Goal: Task Accomplishment & Management: Complete application form

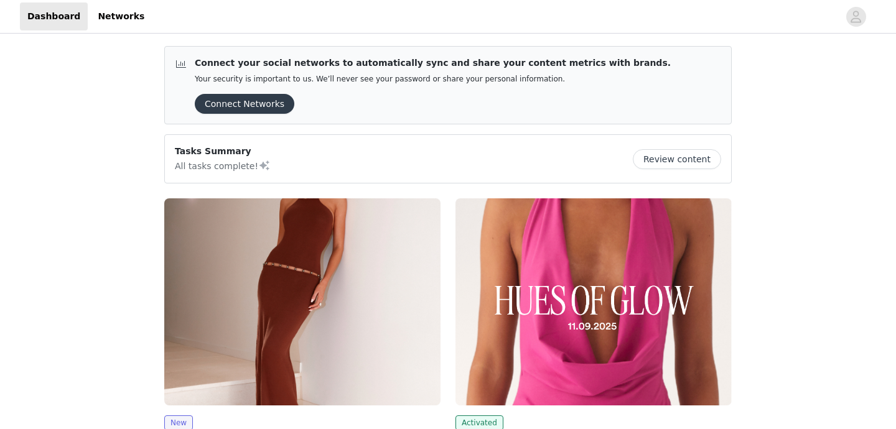
scroll to position [158, 0]
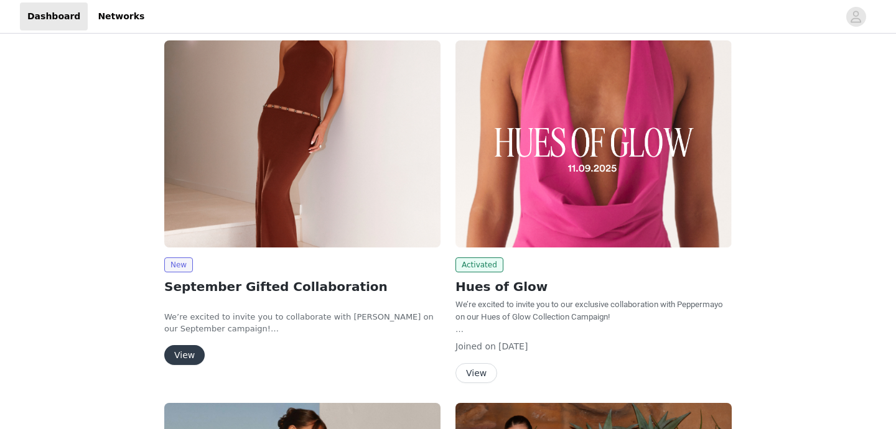
click at [185, 349] on button "View" at bounding box center [184, 355] width 40 height 20
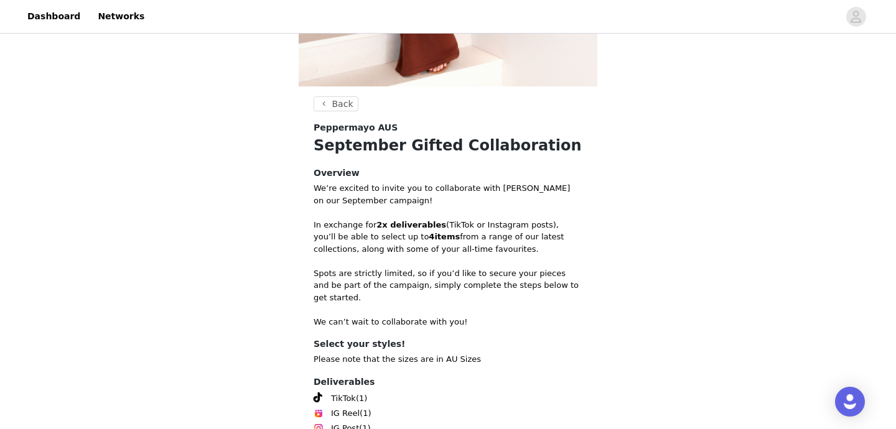
scroll to position [440, 0]
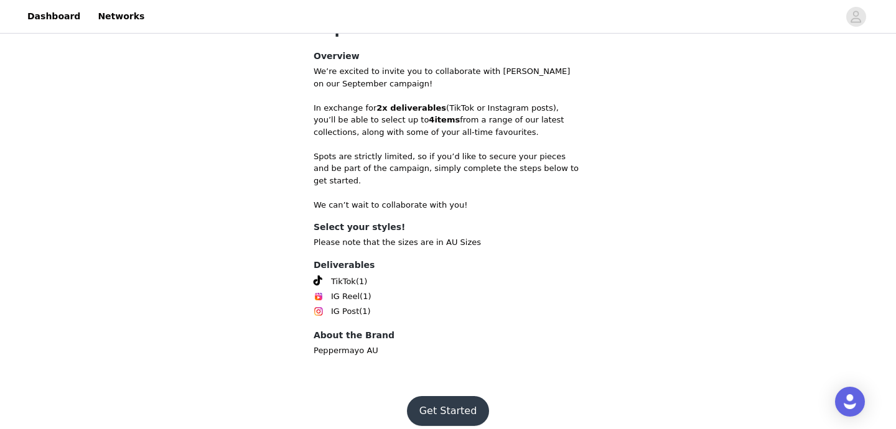
click at [450, 396] on button "Get Started" at bounding box center [448, 411] width 83 height 30
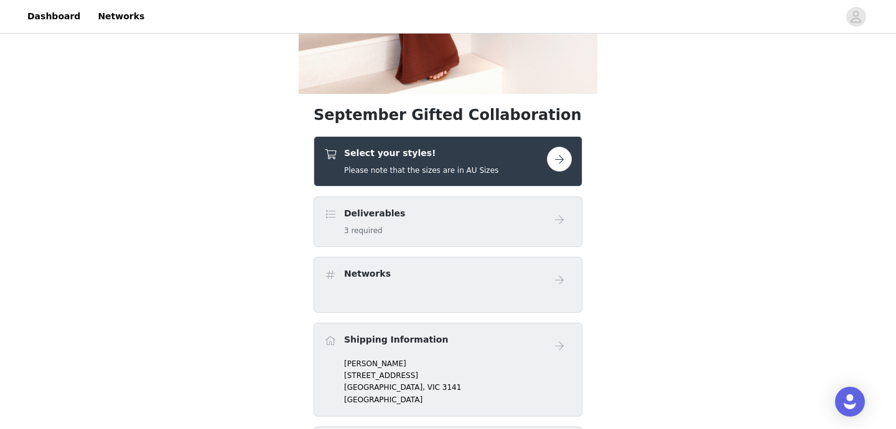
scroll to position [353, 0]
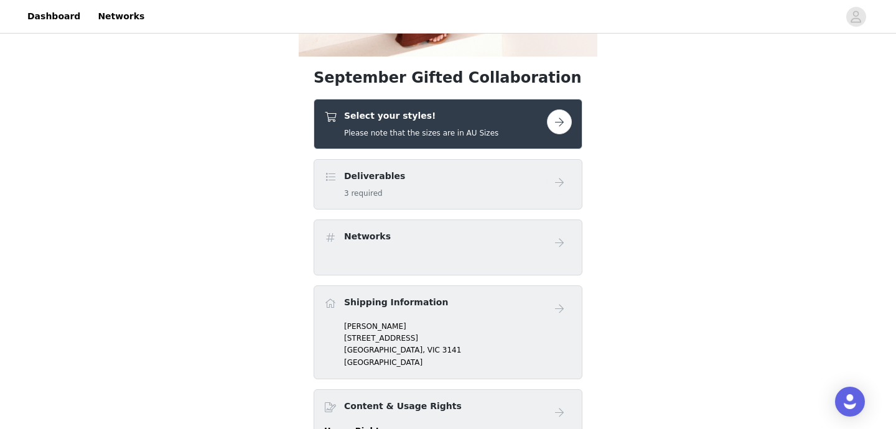
click at [556, 126] on button "button" at bounding box center [559, 122] width 25 height 25
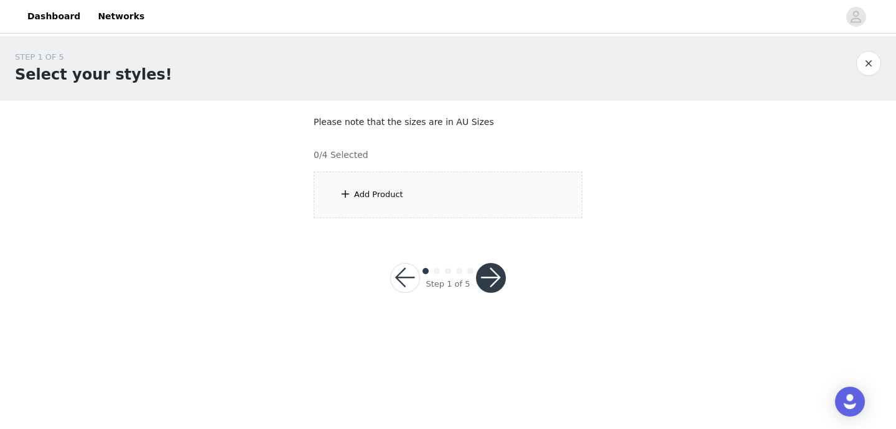
click at [393, 201] on div "Add Product" at bounding box center [448, 195] width 269 height 47
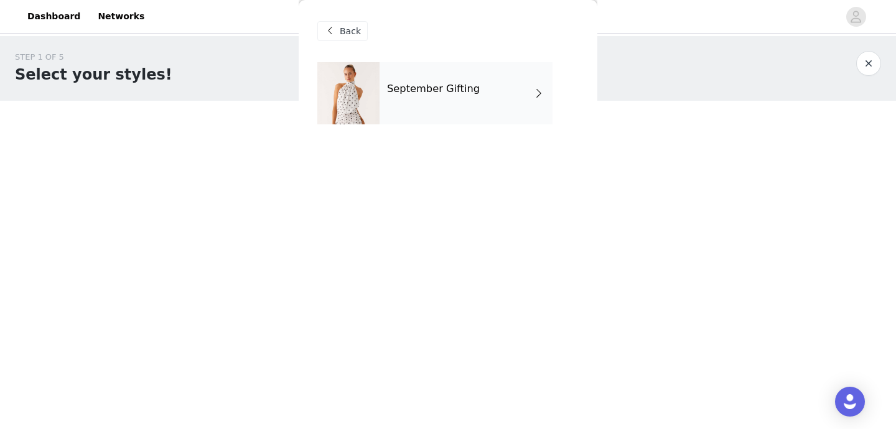
click at [451, 88] on h4 "September Gifting" at bounding box center [433, 88] width 93 height 11
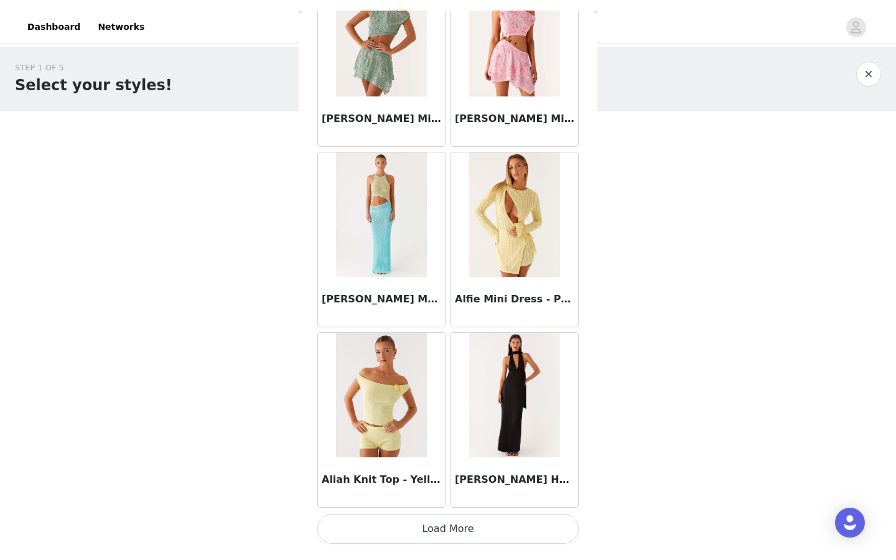
scroll to position [1344, 0]
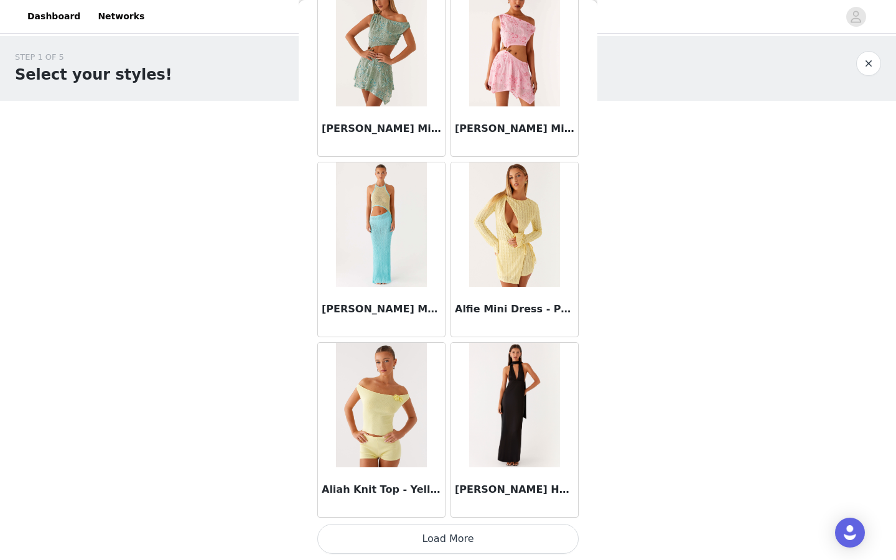
click at [415, 429] on button "Load More" at bounding box center [447, 539] width 261 height 30
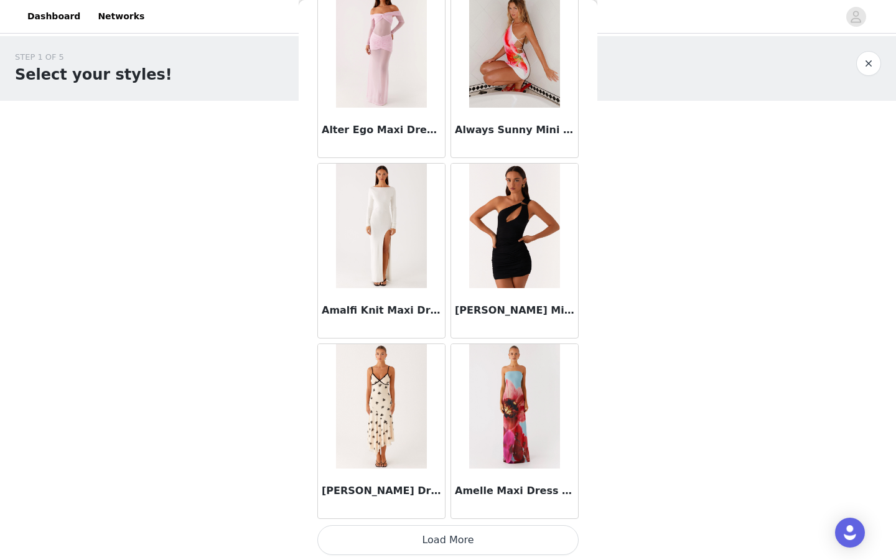
scroll to position [3149, 0]
click at [403, 429] on button "Load More" at bounding box center [447, 539] width 261 height 30
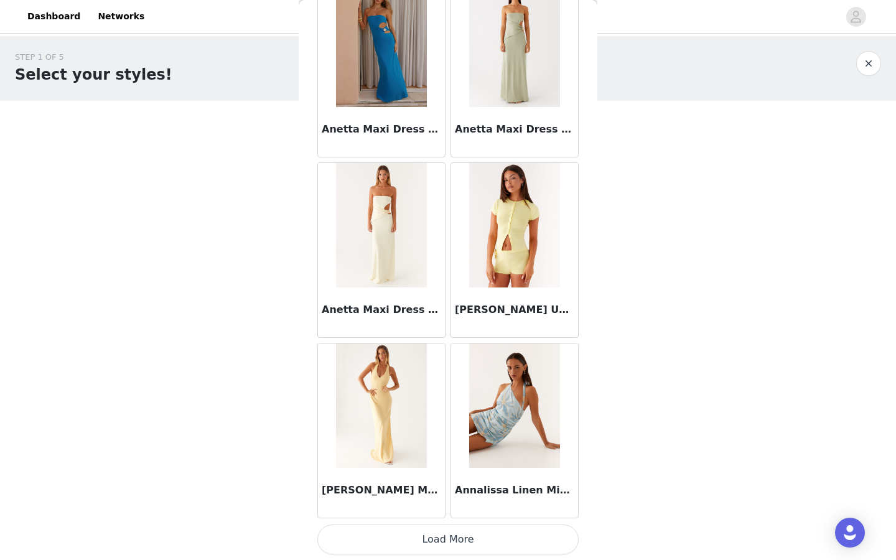
scroll to position [4954, 0]
click at [405, 429] on button "Load More" at bounding box center [447, 539] width 261 height 30
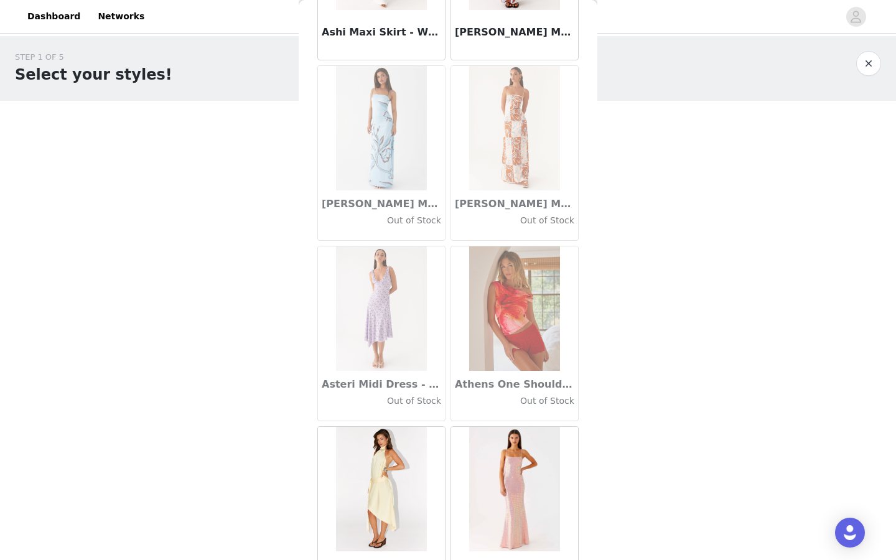
scroll to position [6760, 0]
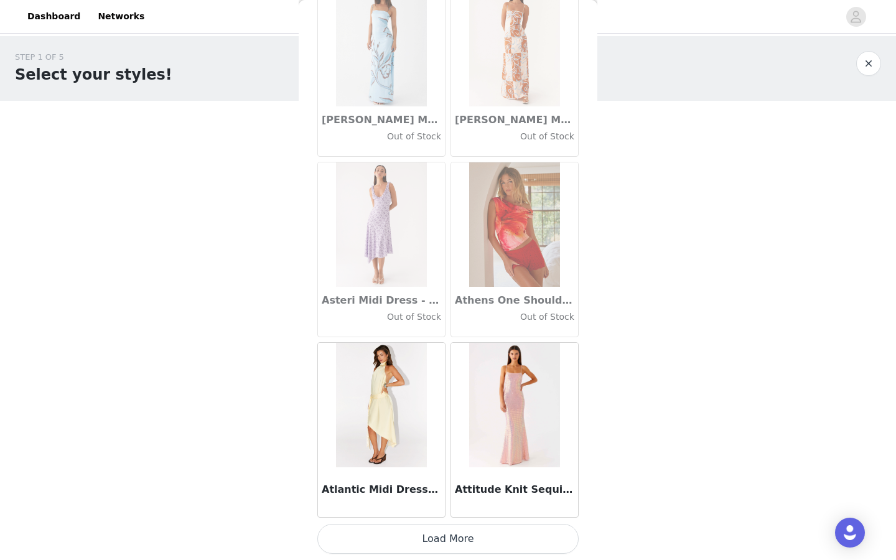
click at [425, 429] on button "Load More" at bounding box center [447, 539] width 261 height 30
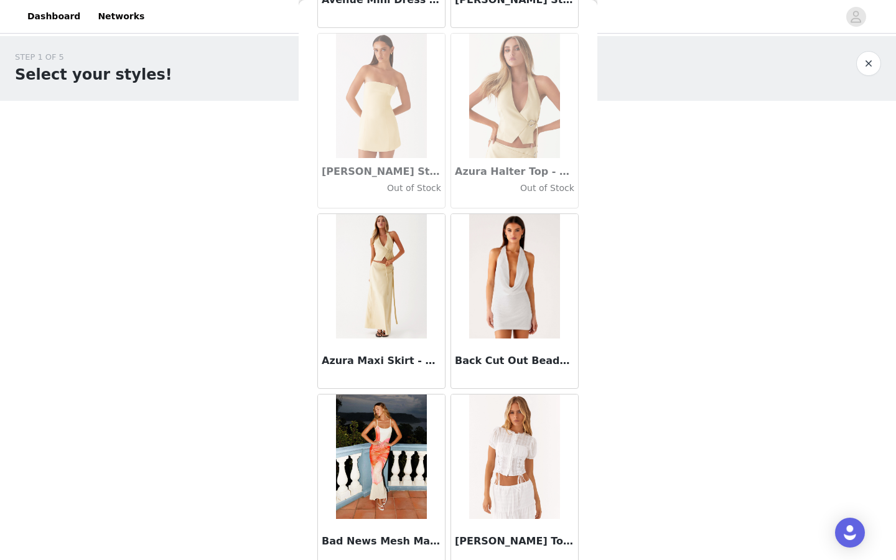
scroll to position [8565, 0]
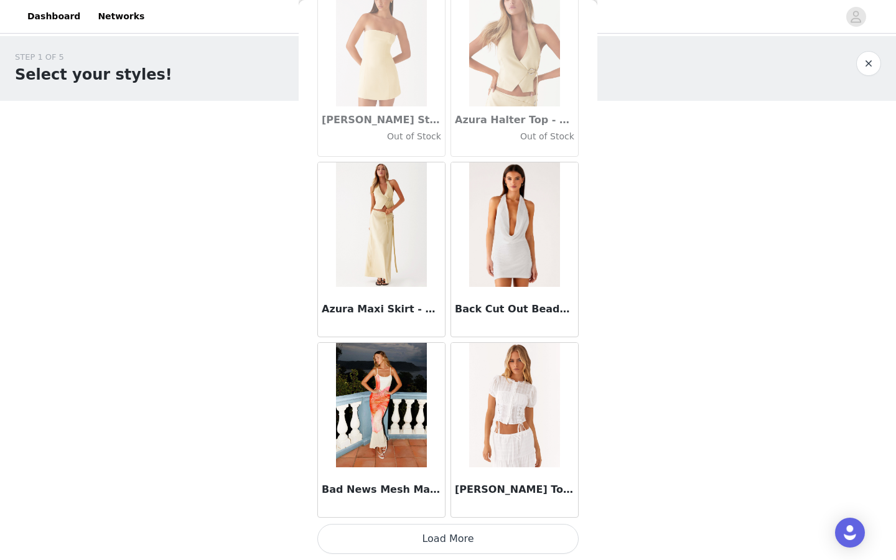
click at [426, 429] on button "Load More" at bounding box center [447, 539] width 261 height 30
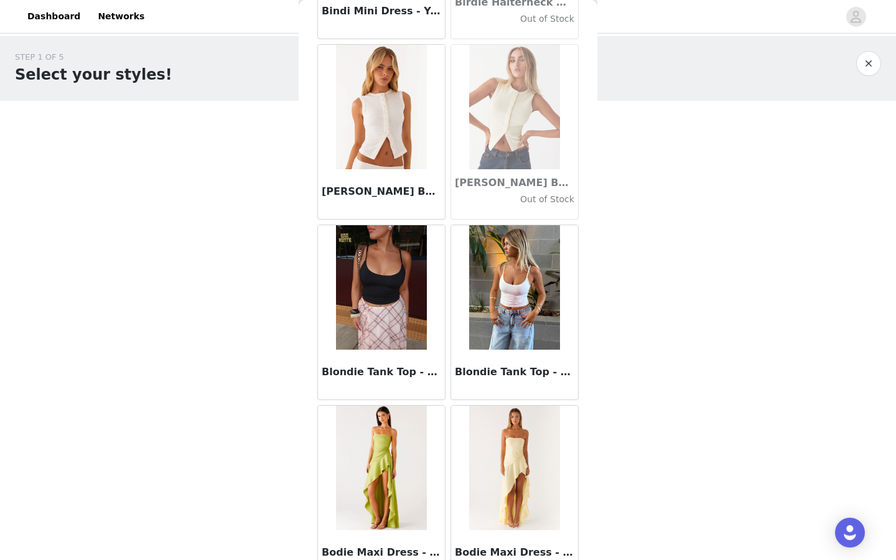
scroll to position [10370, 0]
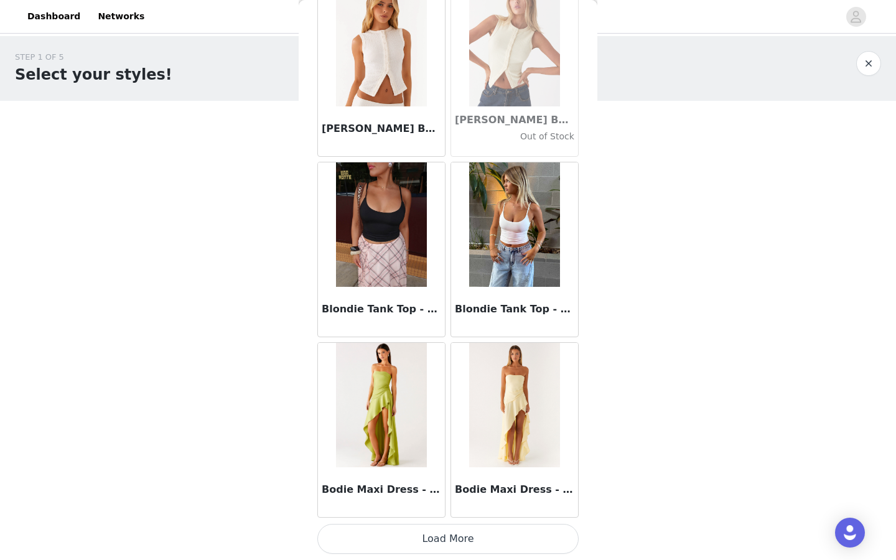
click at [412, 429] on button "Load More" at bounding box center [447, 539] width 261 height 30
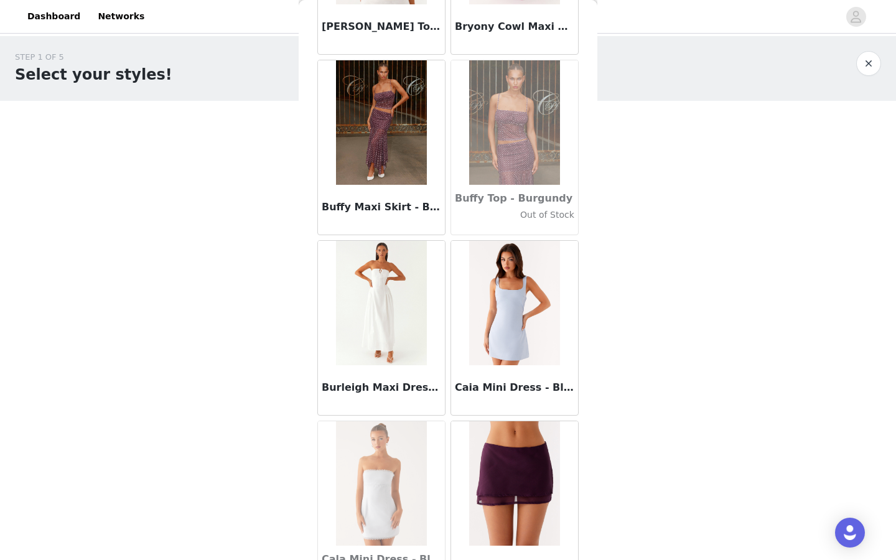
scroll to position [12175, 0]
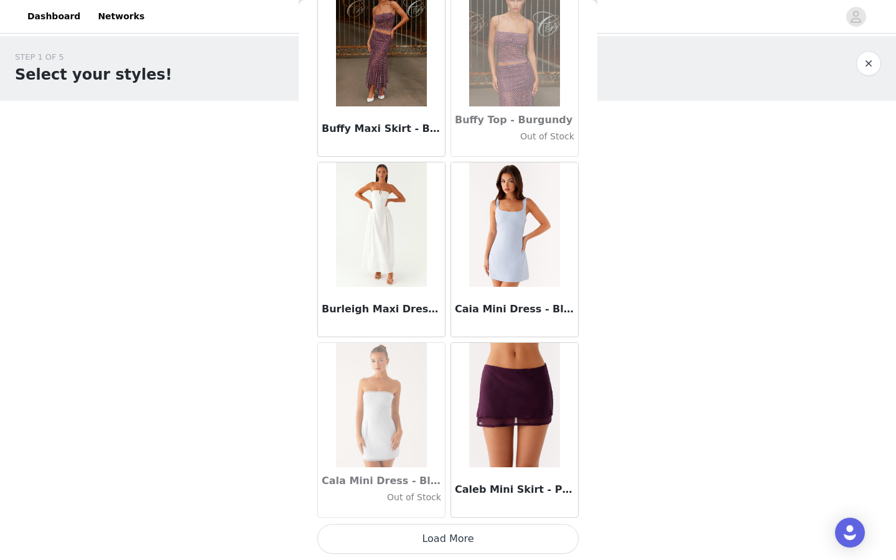
click at [418, 429] on button "Load More" at bounding box center [447, 539] width 261 height 30
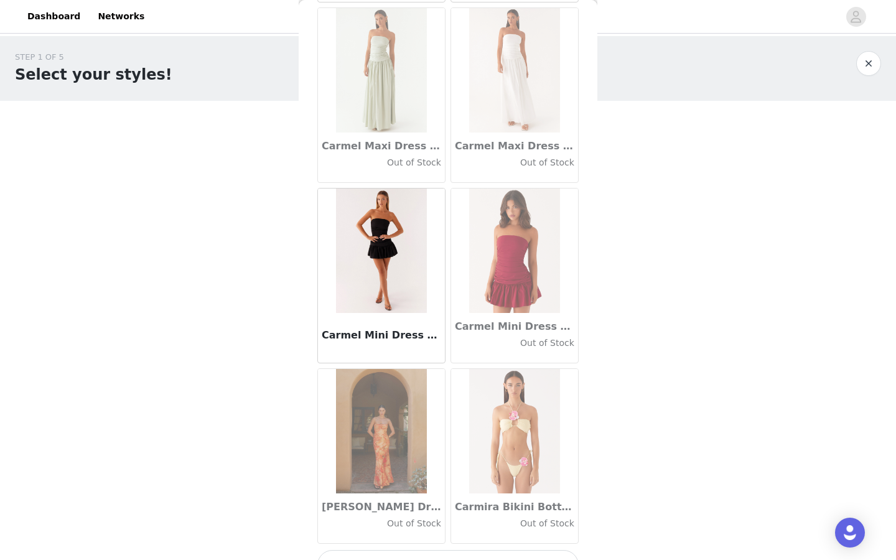
scroll to position [13980, 0]
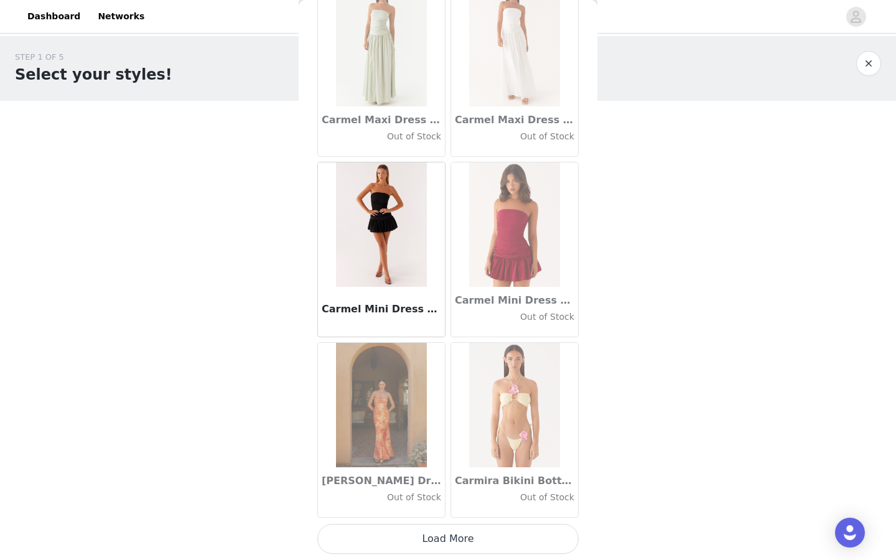
click at [449, 429] on button "Load More" at bounding box center [447, 539] width 261 height 30
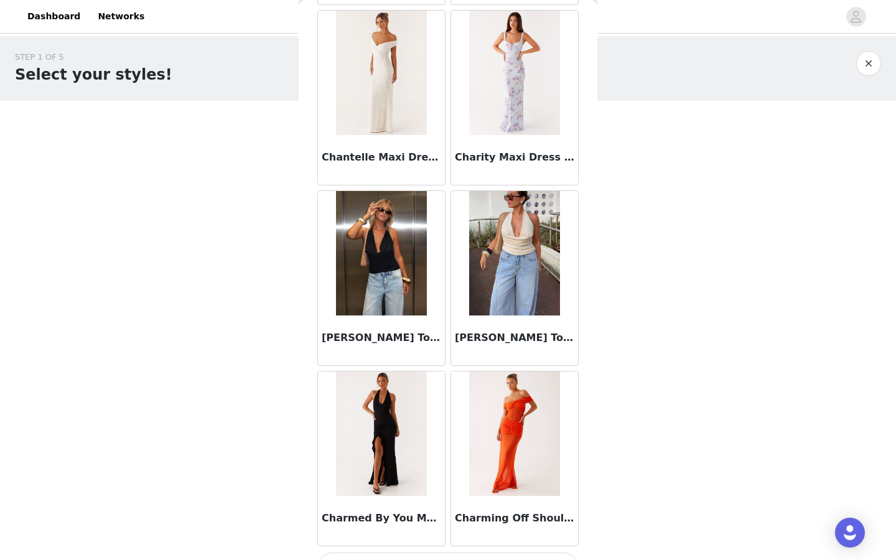
scroll to position [15785, 0]
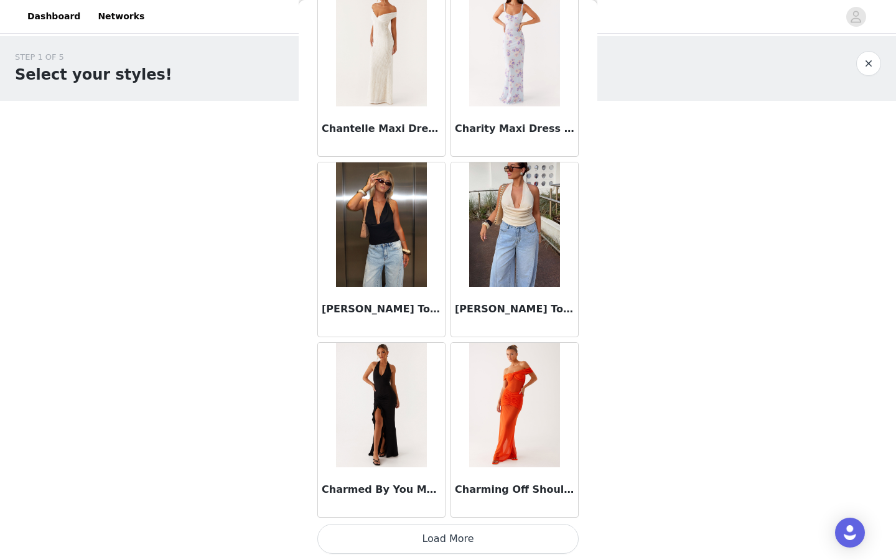
click at [445, 429] on button "Load More" at bounding box center [447, 539] width 261 height 30
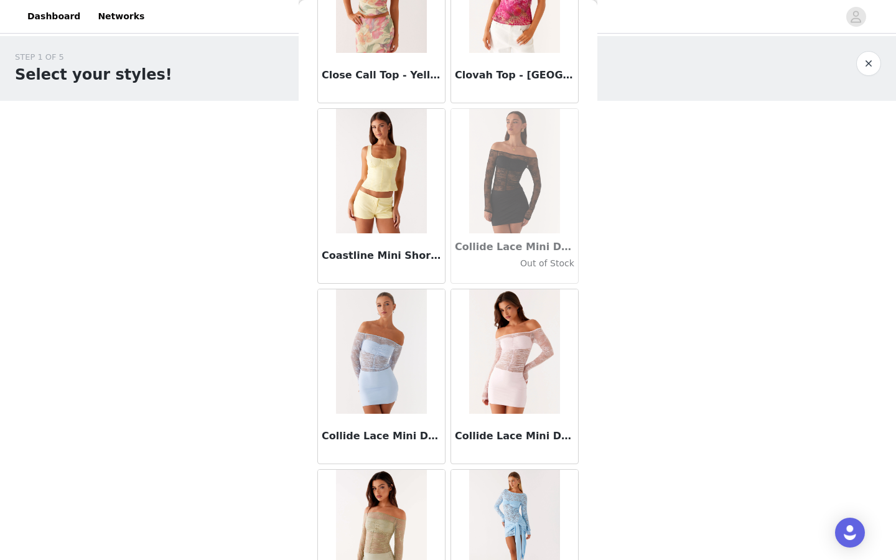
scroll to position [17590, 0]
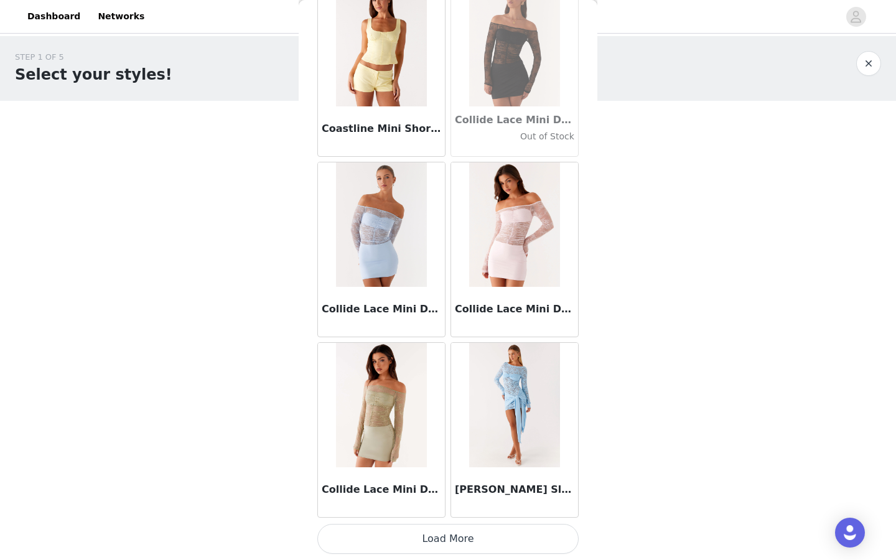
click at [437, 429] on button "Load More" at bounding box center [447, 539] width 261 height 30
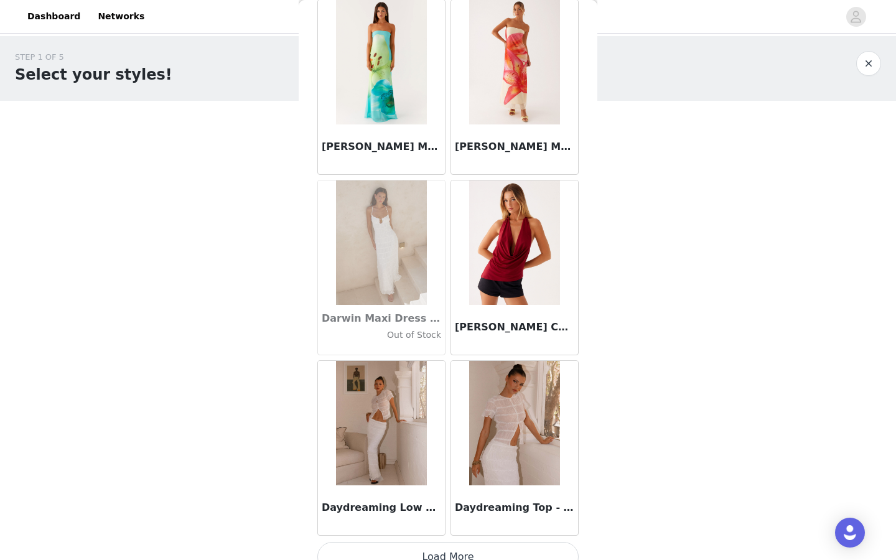
scroll to position [19395, 0]
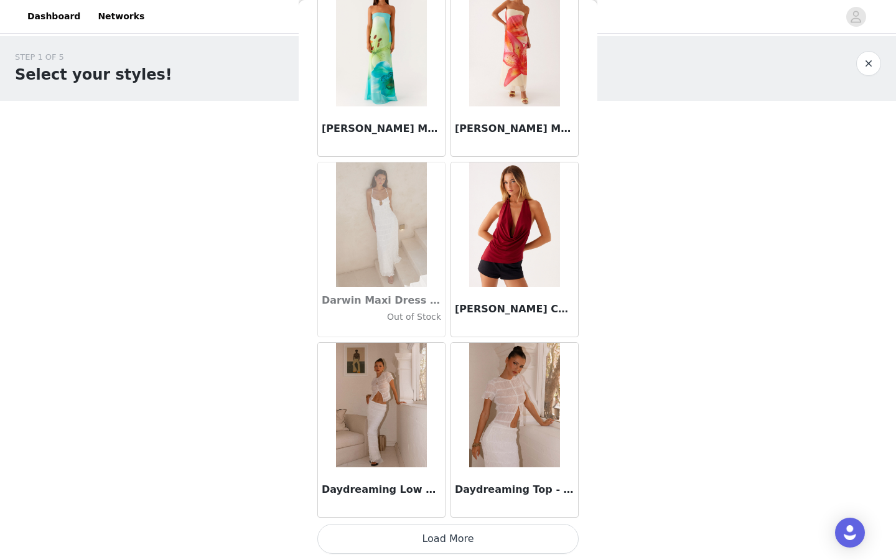
click at [429, 429] on button "Load More" at bounding box center [447, 539] width 261 height 30
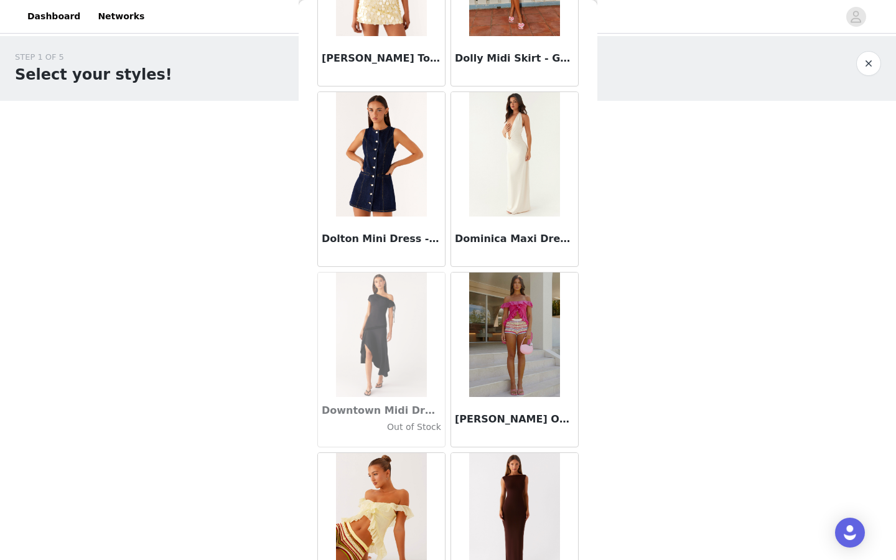
scroll to position [21200, 0]
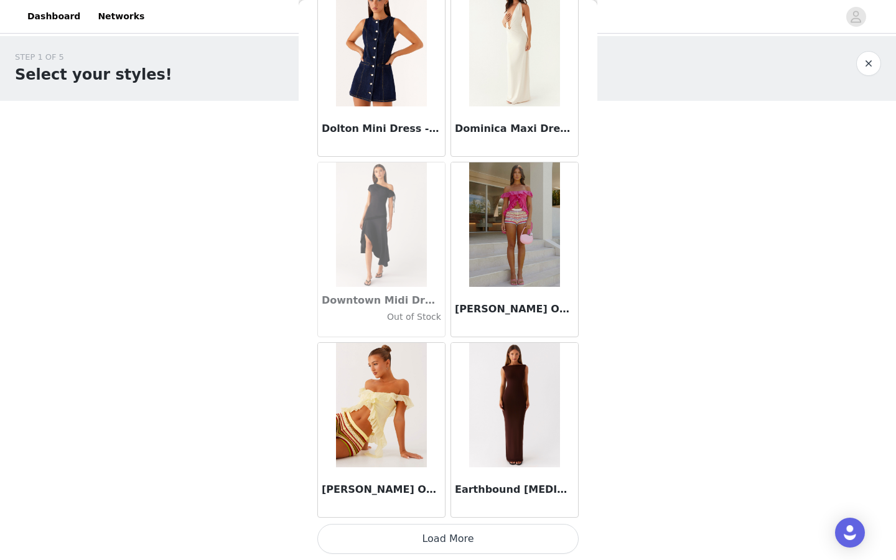
click at [427, 429] on button "Load More" at bounding box center [447, 539] width 261 height 30
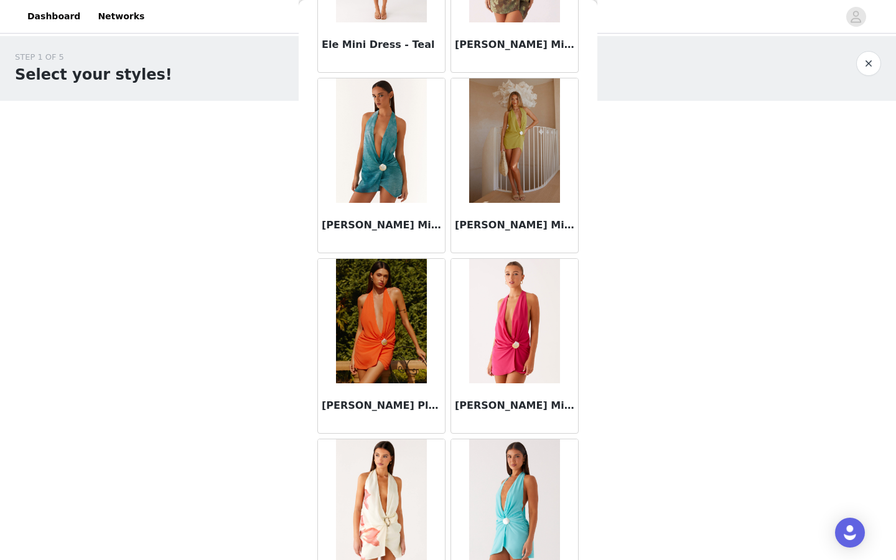
scroll to position [23005, 0]
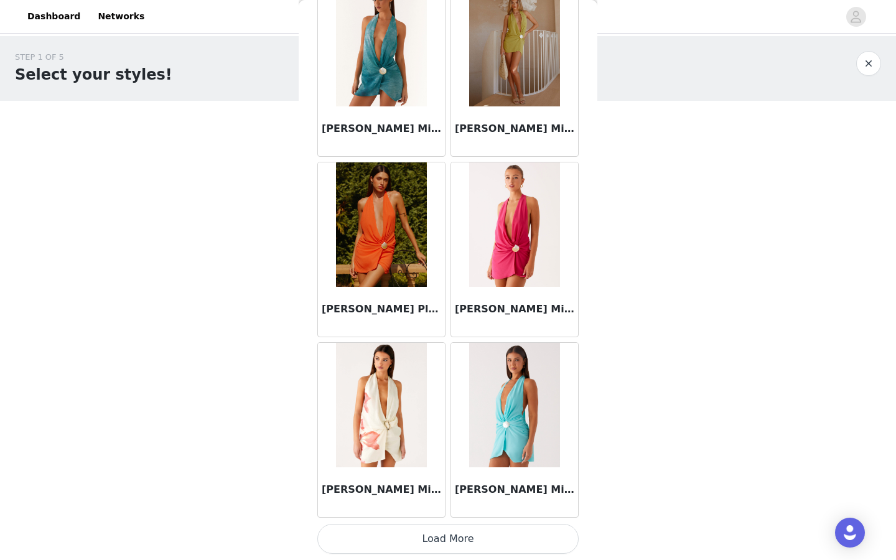
click at [392, 429] on button "Load More" at bounding box center [447, 539] width 261 height 30
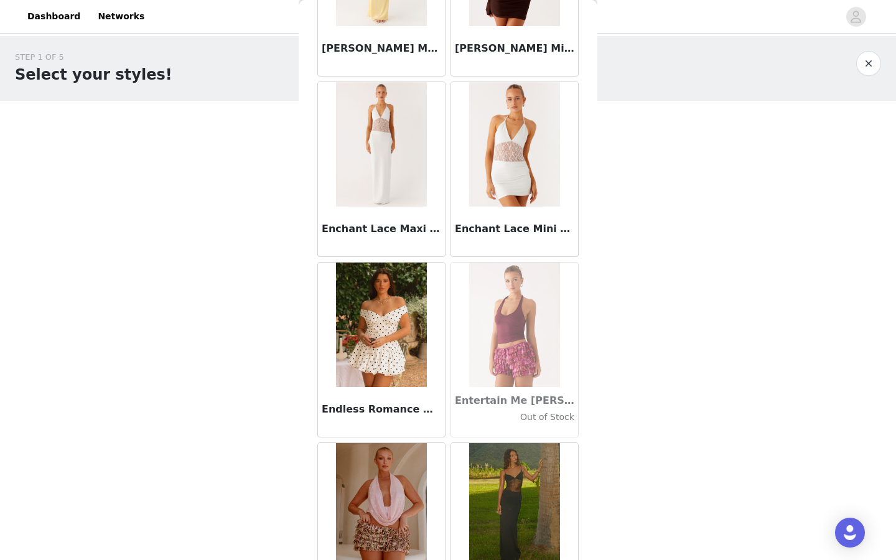
scroll to position [24810, 0]
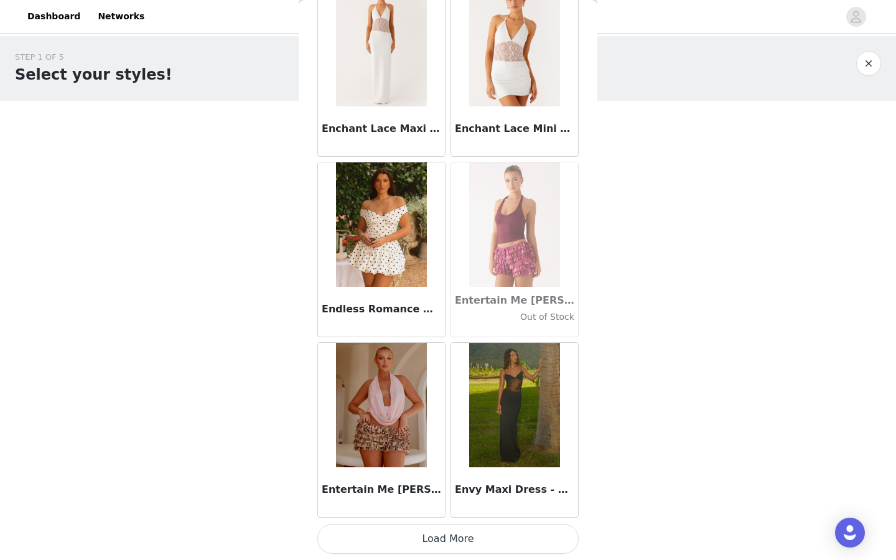
click at [413, 429] on button "Load More" at bounding box center [447, 539] width 261 height 30
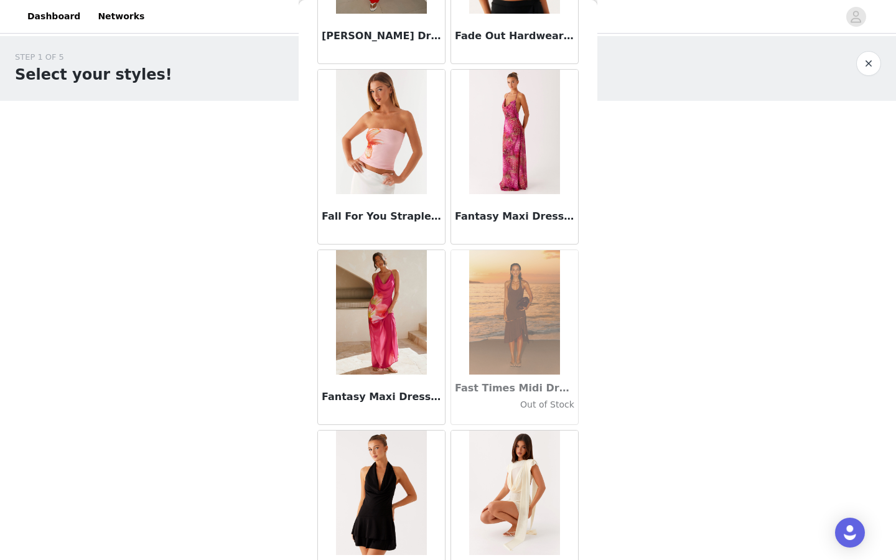
scroll to position [26615, 0]
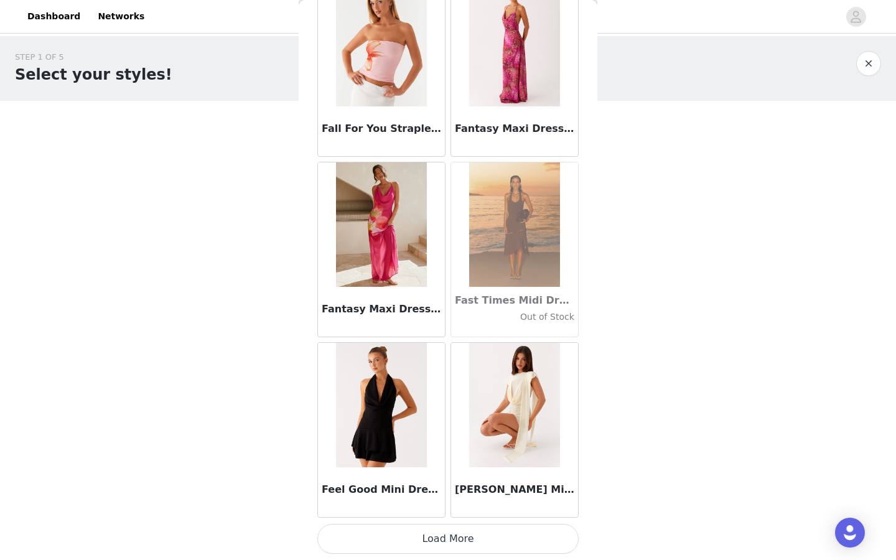
click at [406, 429] on button "Load More" at bounding box center [447, 539] width 261 height 30
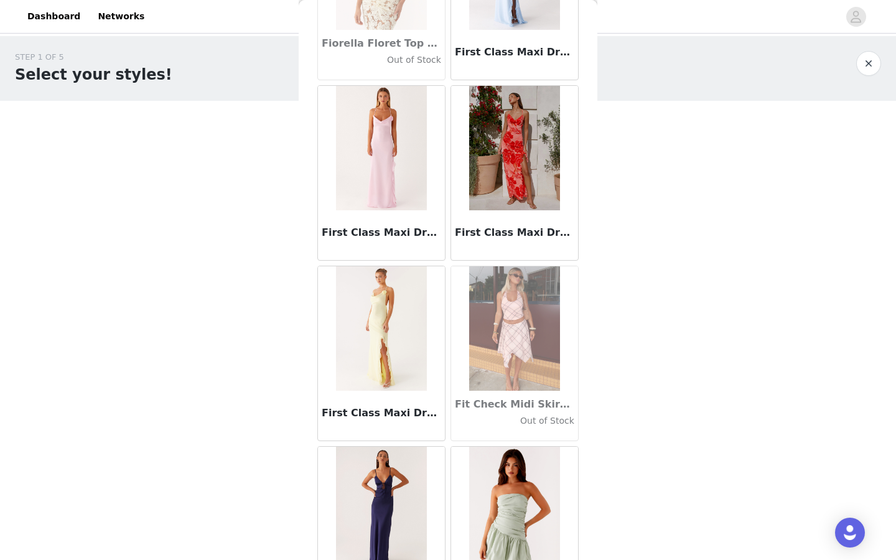
scroll to position [28420, 0]
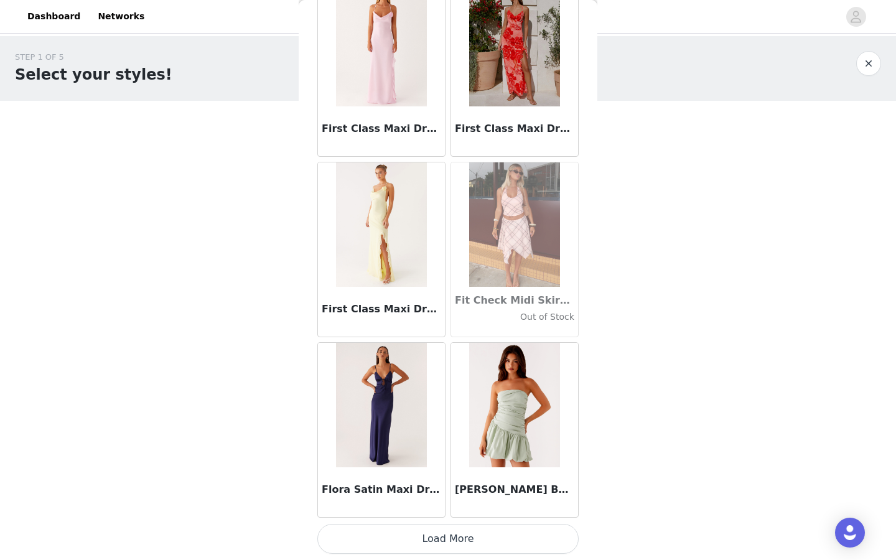
click at [432, 429] on button "Load More" at bounding box center [447, 539] width 261 height 30
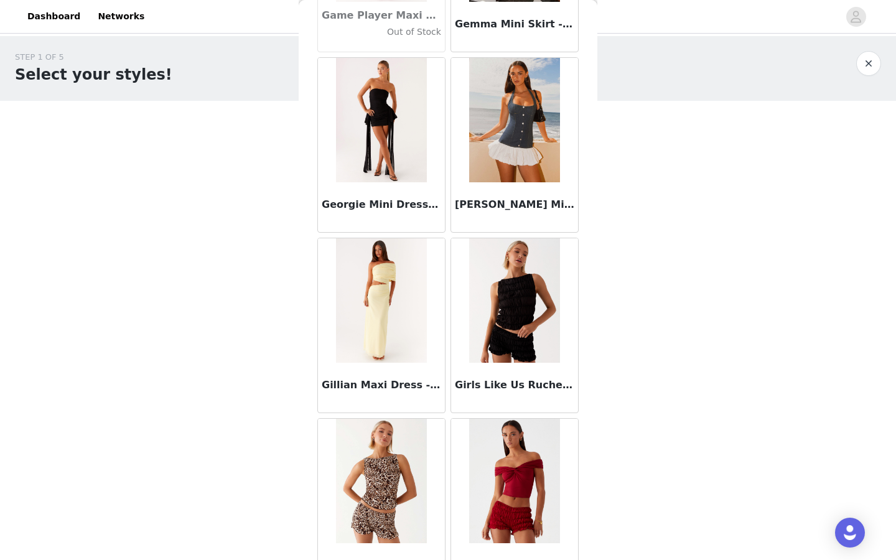
scroll to position [30225, 0]
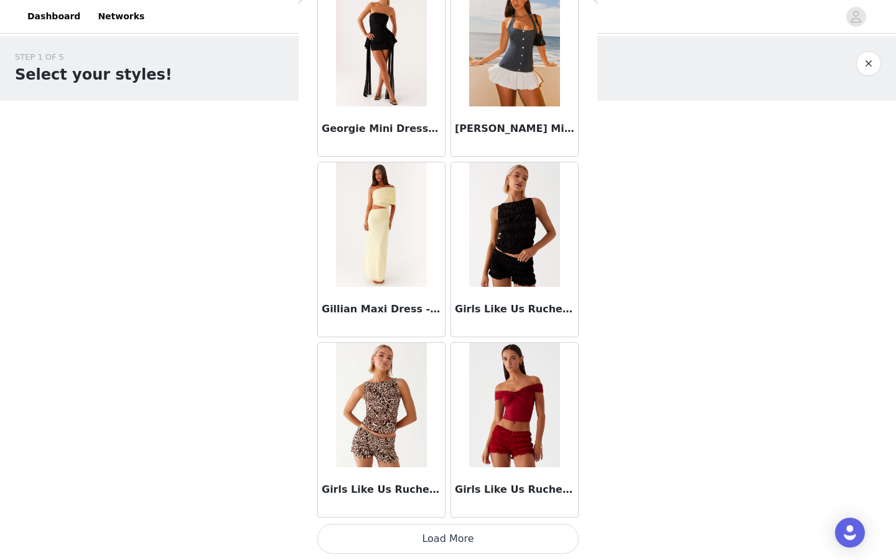
click at [416, 429] on button "Load More" at bounding box center [447, 539] width 261 height 30
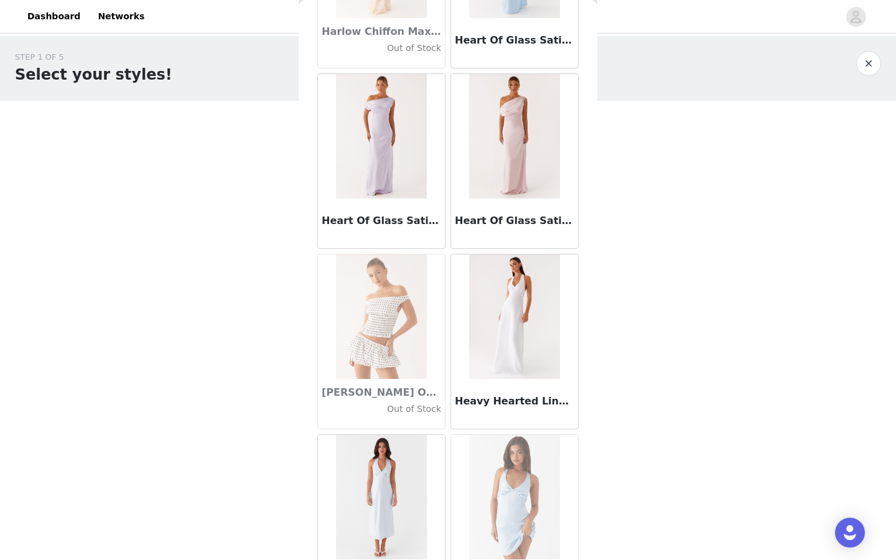
scroll to position [32030, 0]
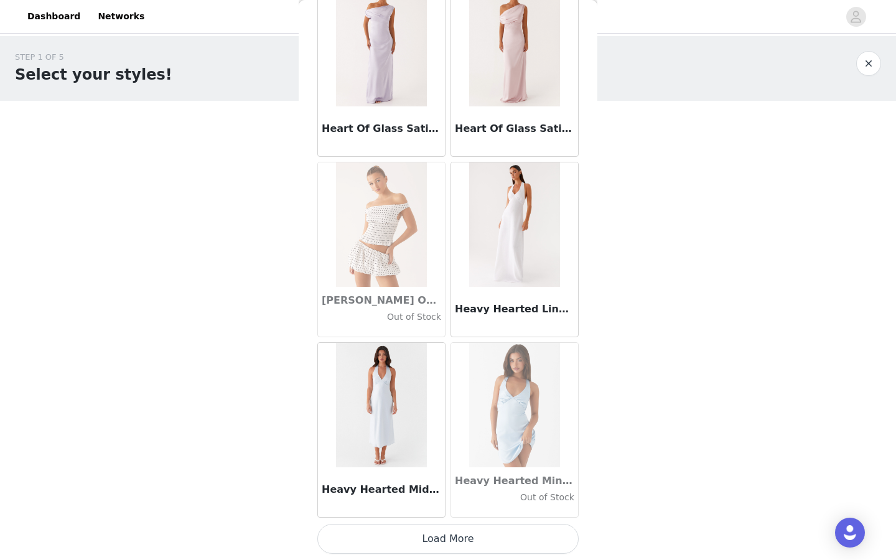
click at [404, 429] on button "Load More" at bounding box center [447, 539] width 261 height 30
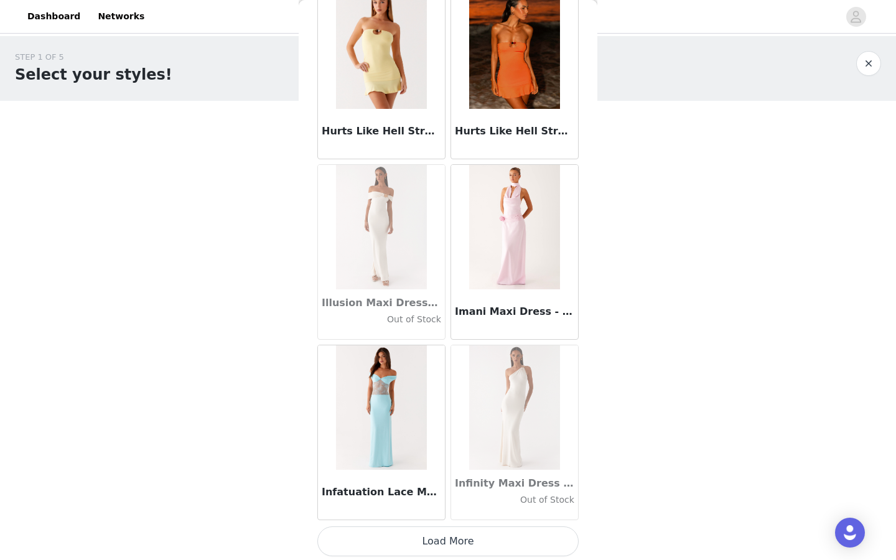
scroll to position [33835, 0]
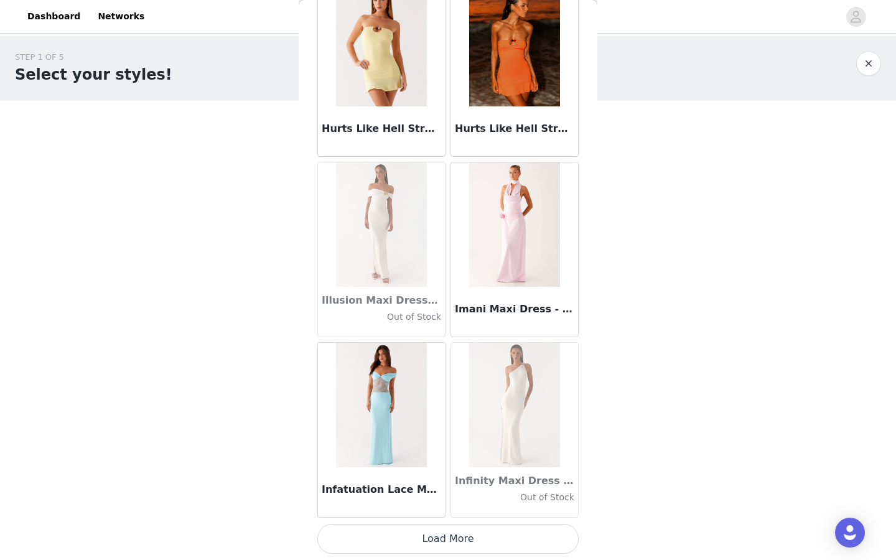
click at [436, 429] on button "Load More" at bounding box center [447, 539] width 261 height 30
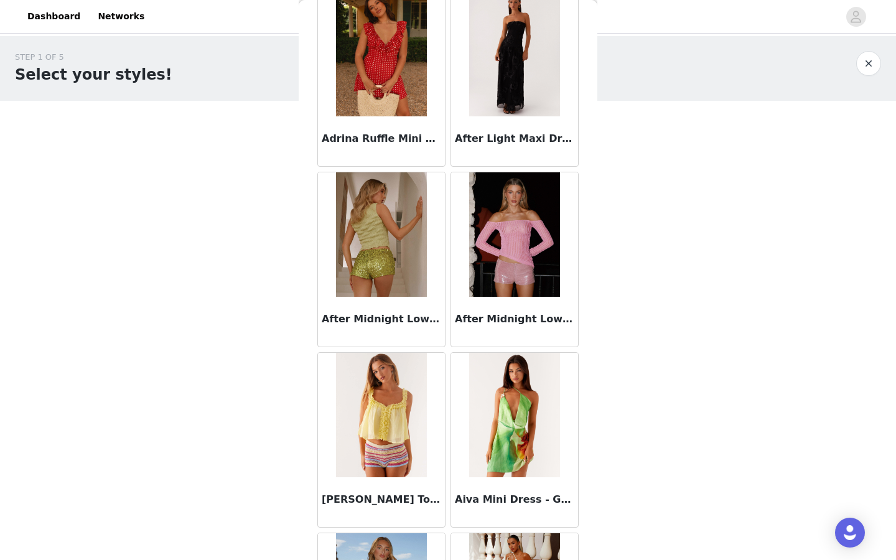
scroll to position [579, 0]
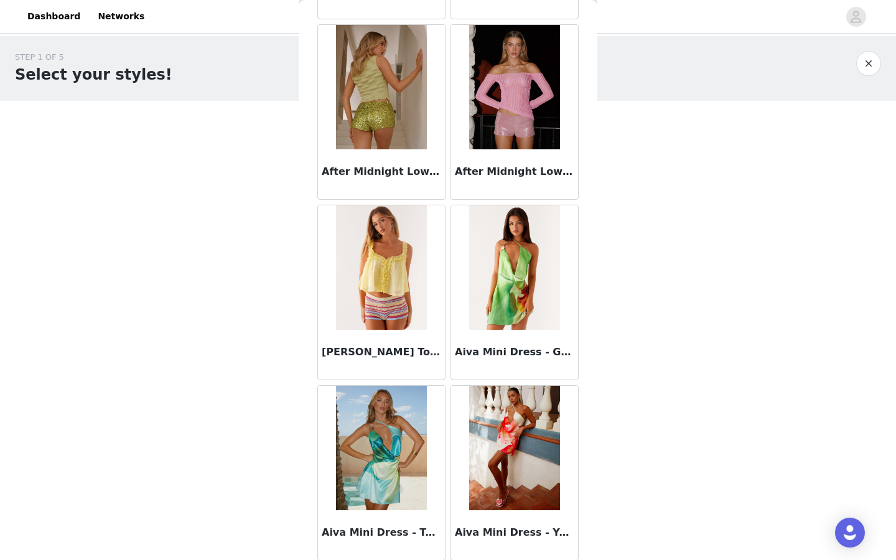
click at [401, 270] on img at bounding box center [381, 267] width 90 height 124
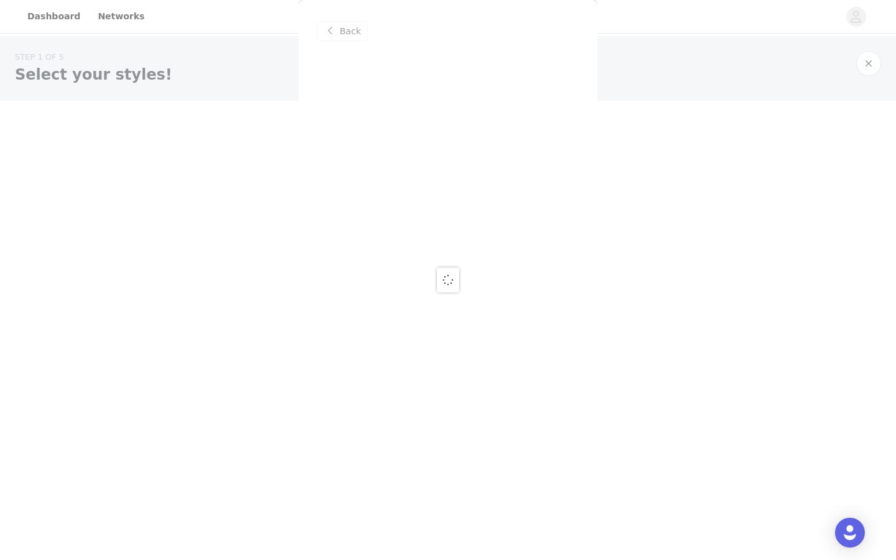
scroll to position [0, 0]
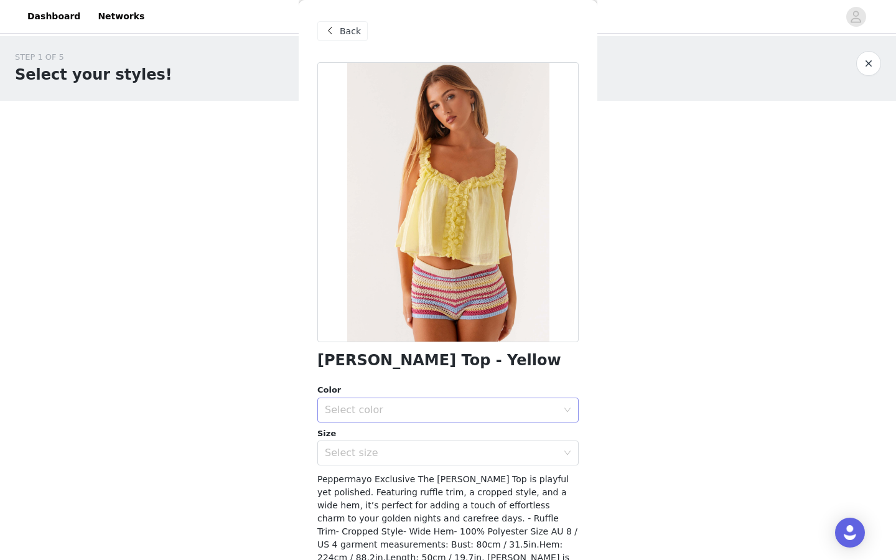
click at [382, 410] on div "Select color" at bounding box center [441, 410] width 233 height 12
click at [352, 429] on li "Yellow" at bounding box center [447, 438] width 261 height 20
click at [374, 429] on div "Select size" at bounding box center [441, 453] width 233 height 12
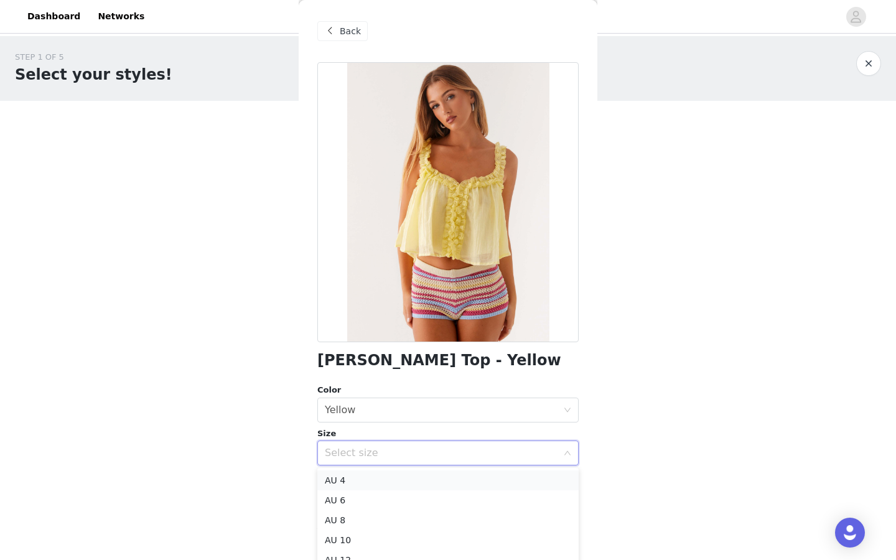
click at [361, 429] on li "AU 4" at bounding box center [447, 481] width 261 height 20
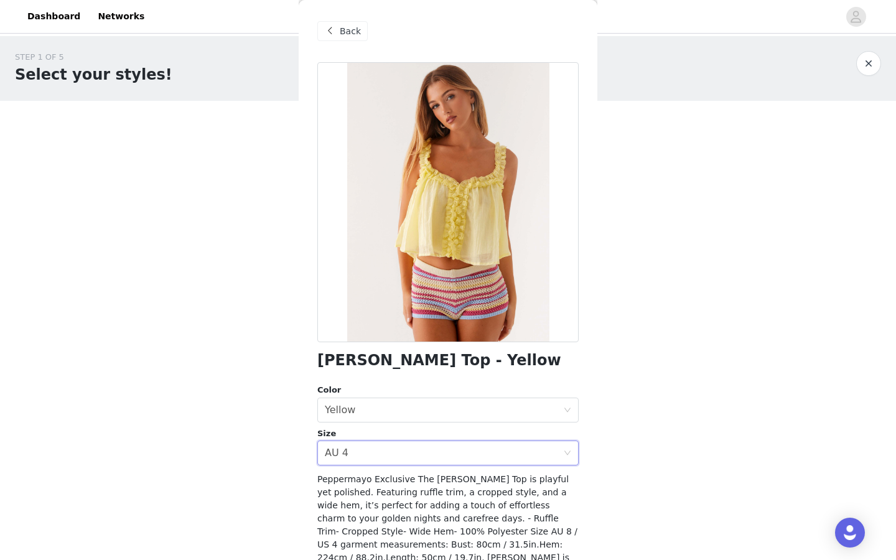
scroll to position [59, 0]
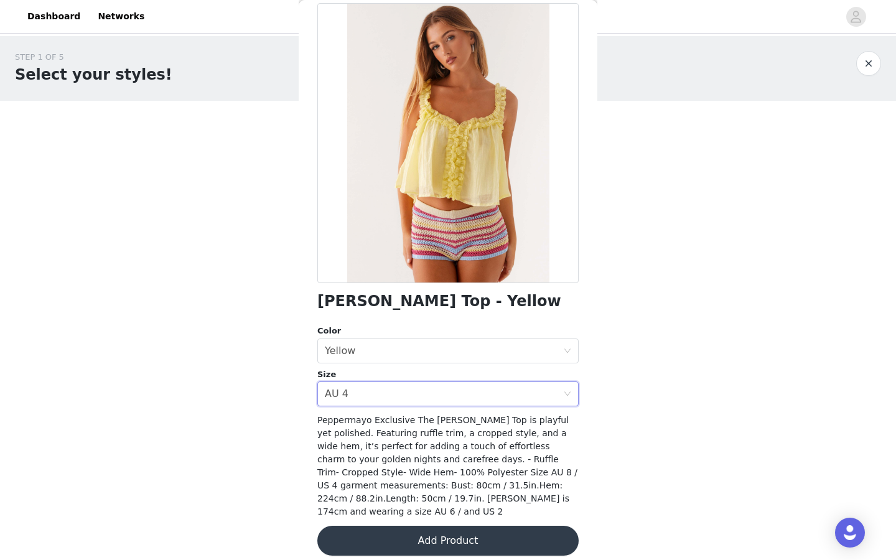
click at [400, 429] on button "Add Product" at bounding box center [447, 541] width 261 height 30
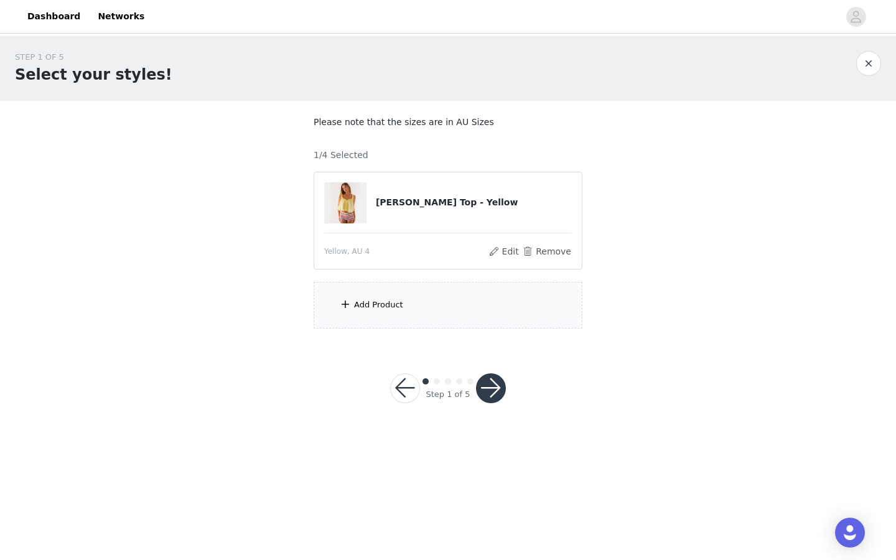
click at [407, 311] on div "Add Product" at bounding box center [448, 305] width 269 height 47
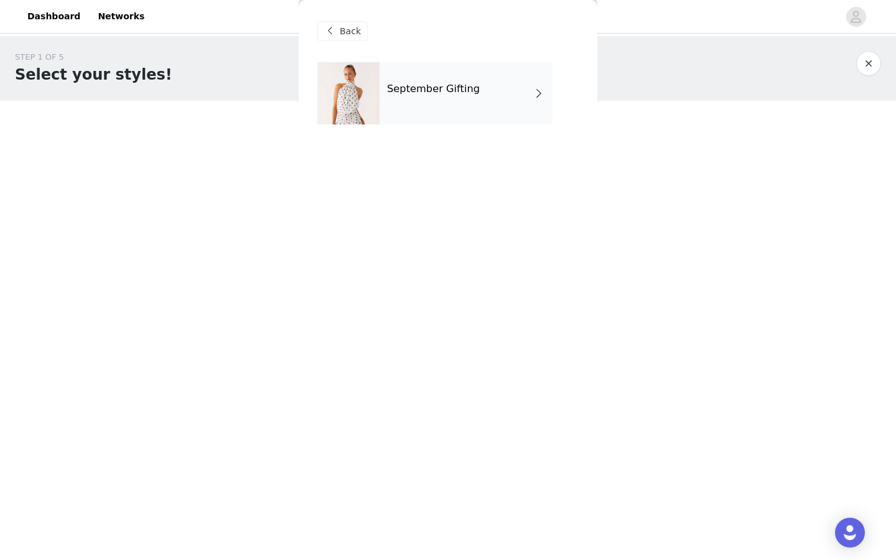
click at [452, 98] on div "September Gifting" at bounding box center [466, 93] width 173 height 62
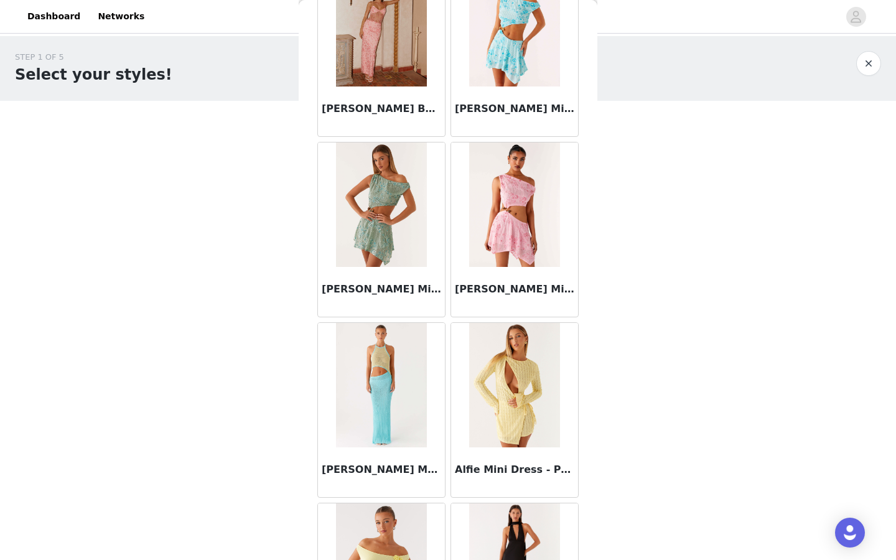
scroll to position [1344, 0]
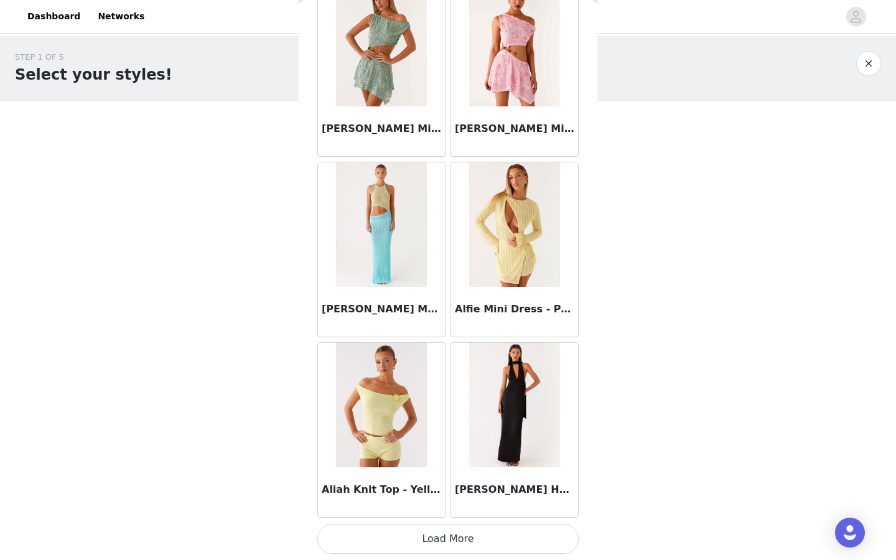
click at [401, 429] on button "Load More" at bounding box center [447, 539] width 261 height 30
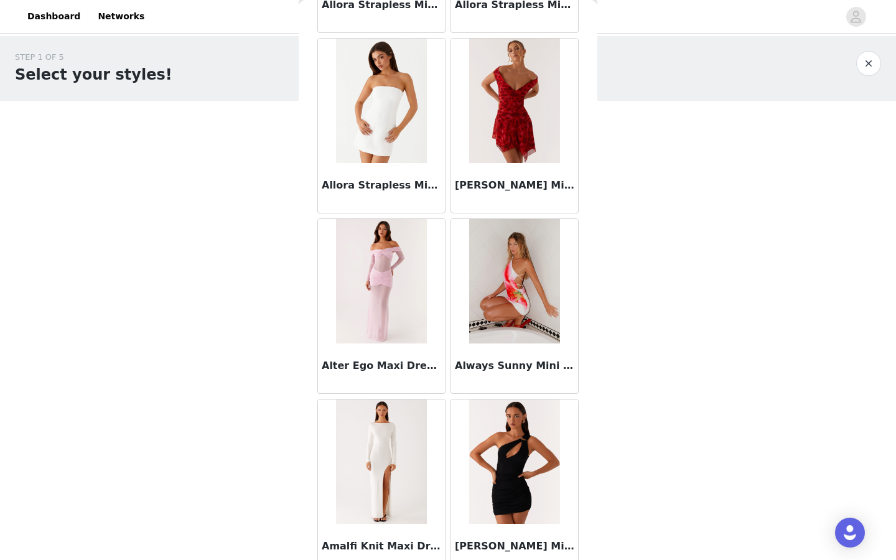
scroll to position [3149, 0]
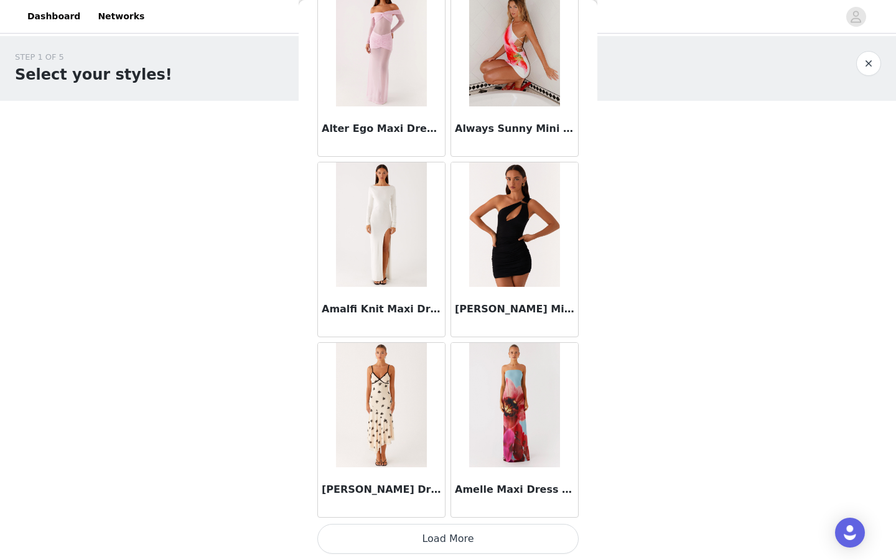
click at [444, 429] on button "Load More" at bounding box center [447, 539] width 261 height 30
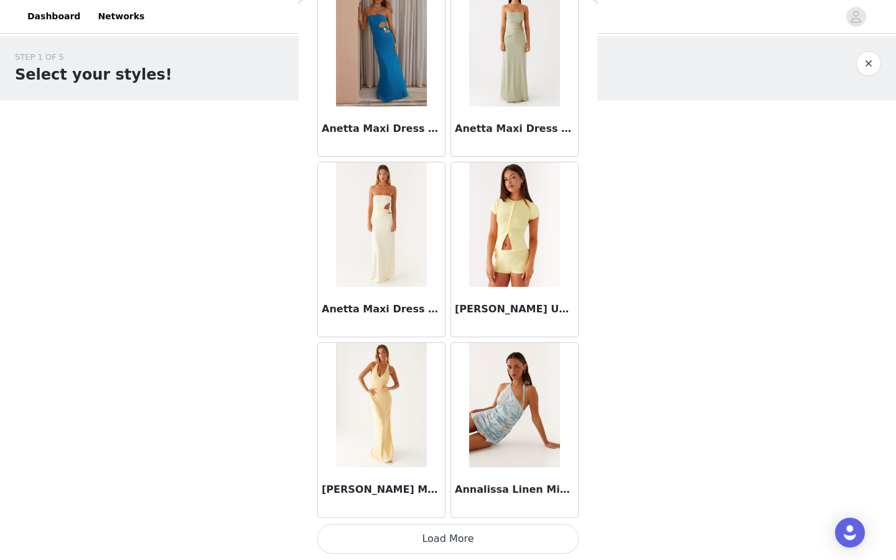
scroll to position [4954, 0]
click at [433, 429] on button "Load More" at bounding box center [447, 540] width 261 height 30
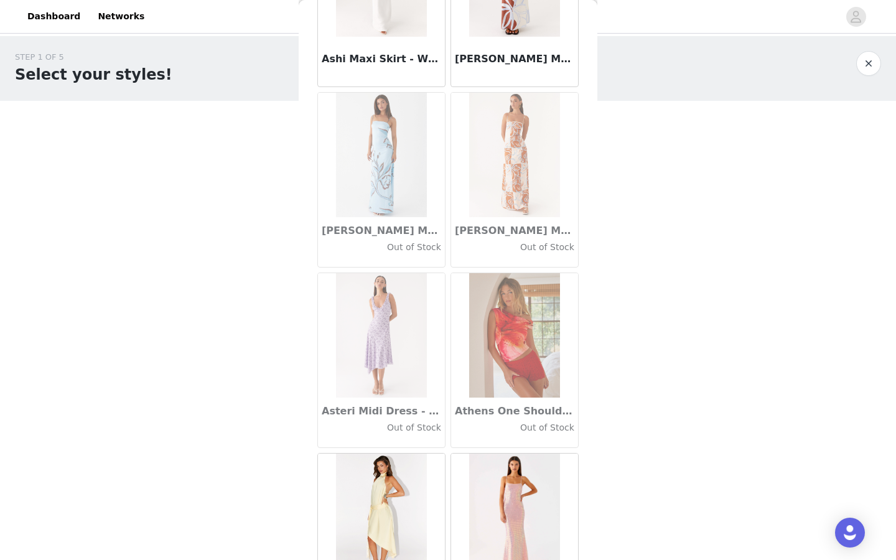
scroll to position [6760, 0]
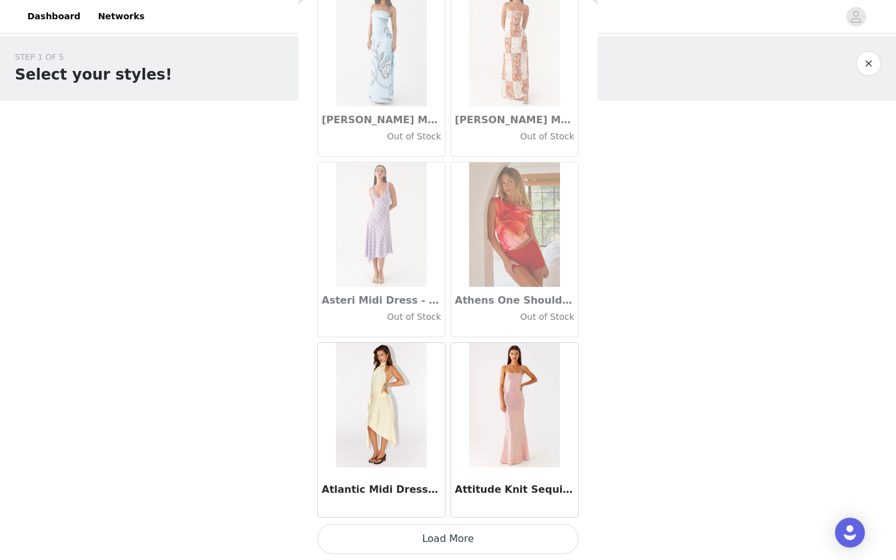
click at [433, 429] on button "Load More" at bounding box center [447, 539] width 261 height 30
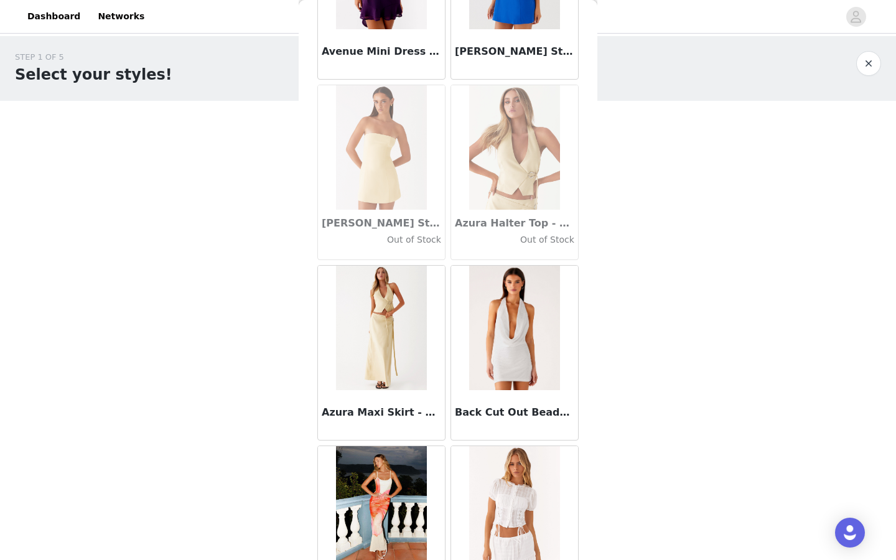
scroll to position [8565, 0]
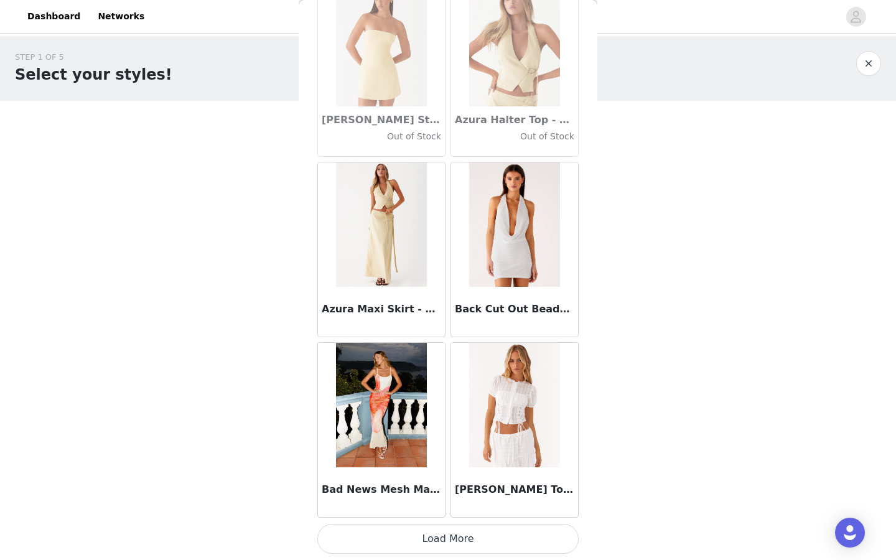
click at [448, 429] on button "Load More" at bounding box center [447, 539] width 261 height 30
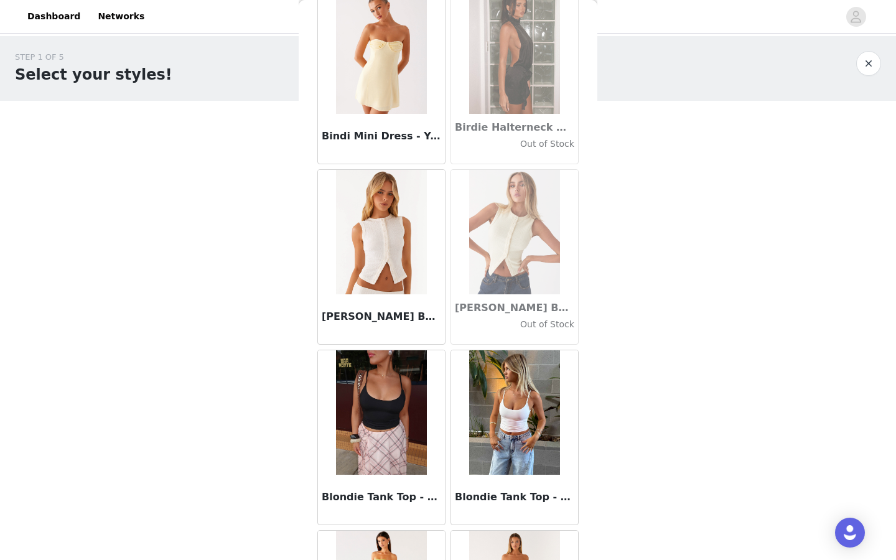
scroll to position [10370, 0]
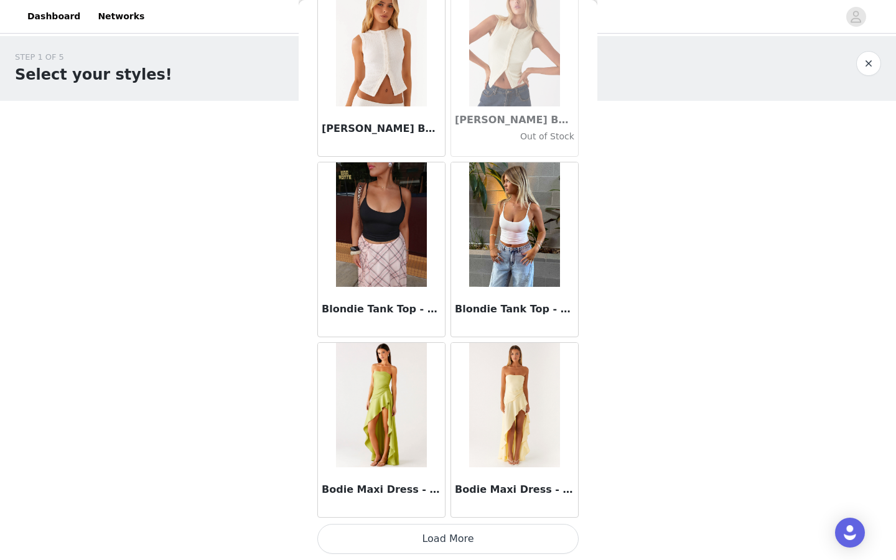
click at [447, 429] on button "Load More" at bounding box center [447, 539] width 261 height 30
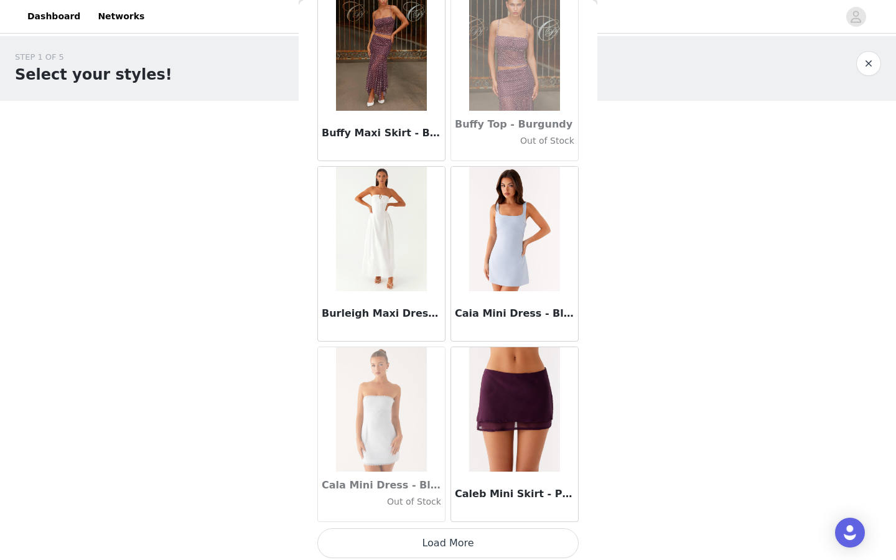
scroll to position [12175, 0]
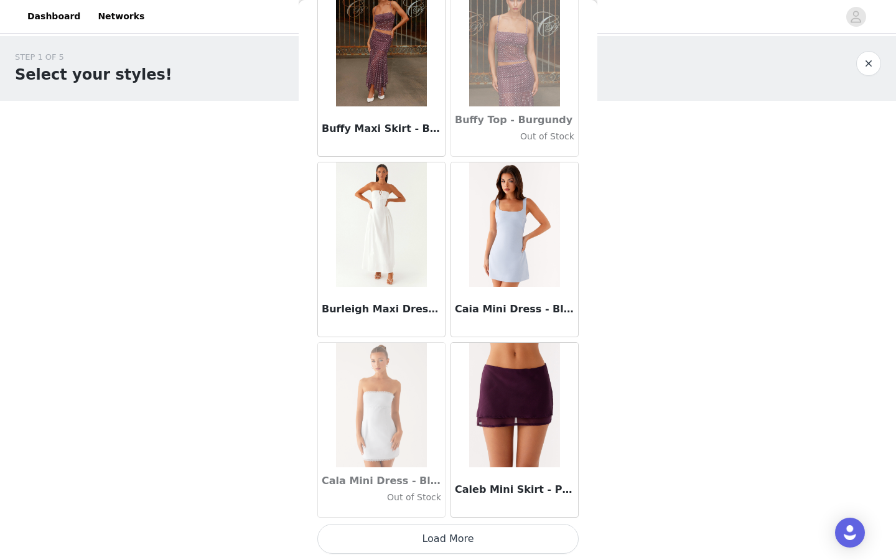
click at [458, 429] on button "Load More" at bounding box center [447, 539] width 261 height 30
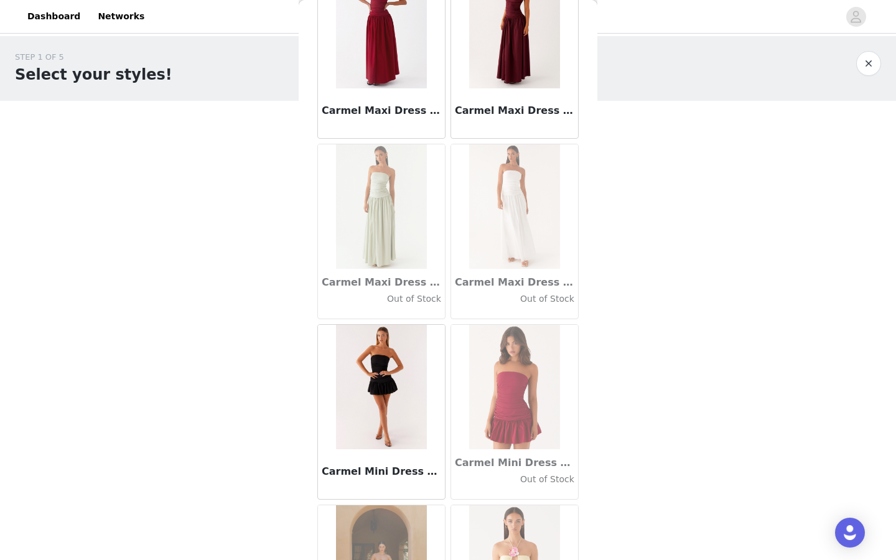
scroll to position [13980, 0]
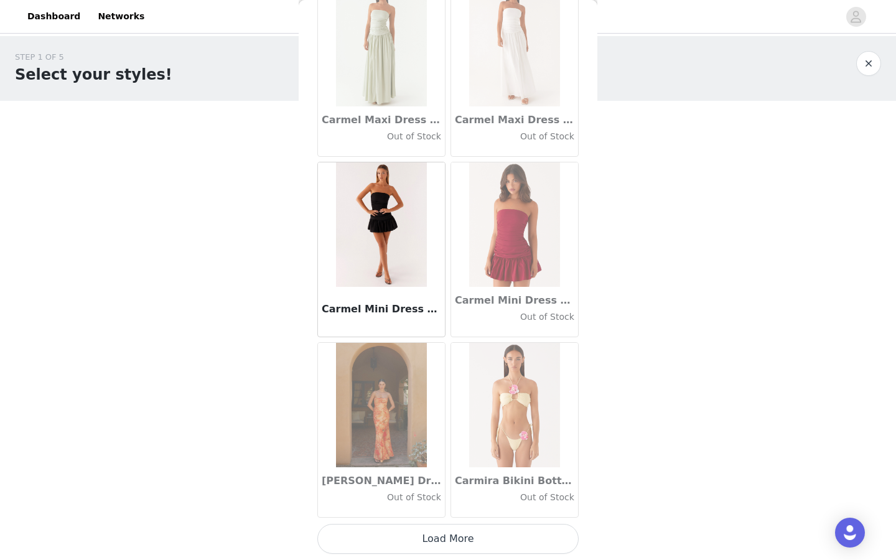
click at [464, 429] on button "Load More" at bounding box center [447, 539] width 261 height 30
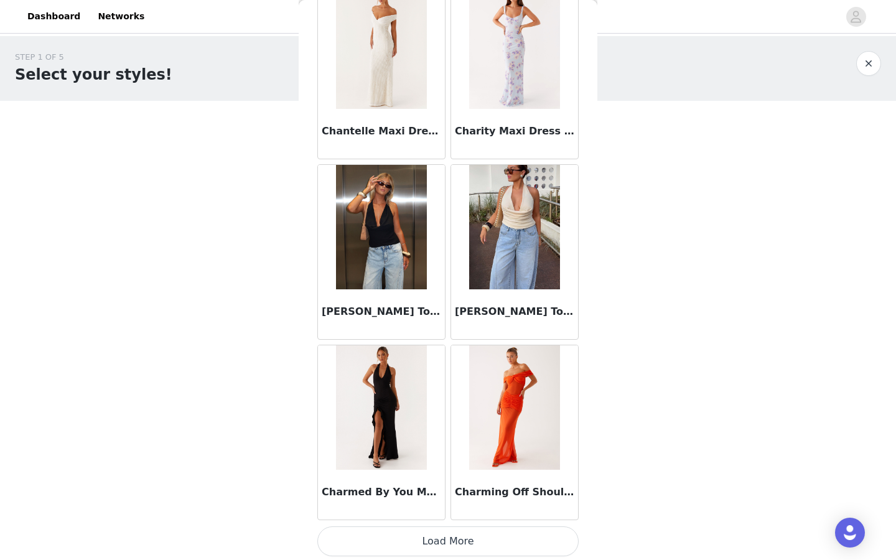
scroll to position [15785, 0]
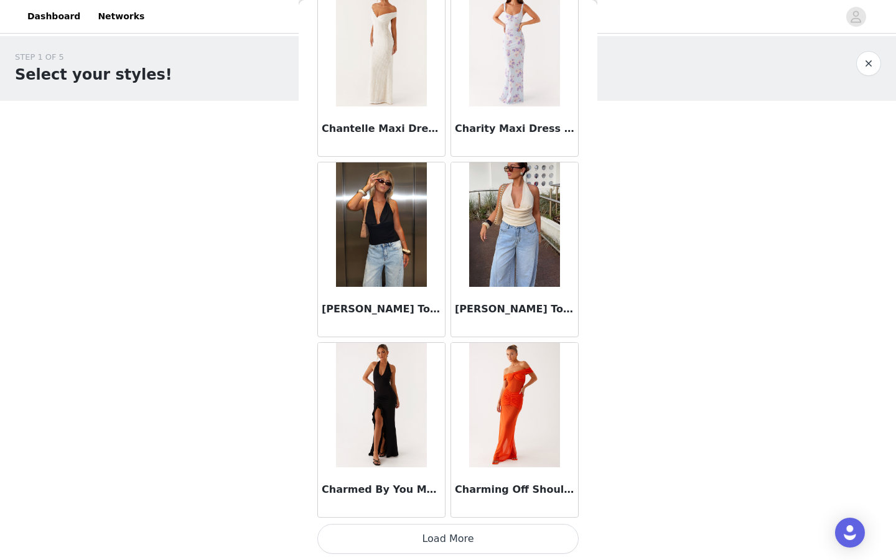
click at [449, 429] on button "Load More" at bounding box center [447, 539] width 261 height 30
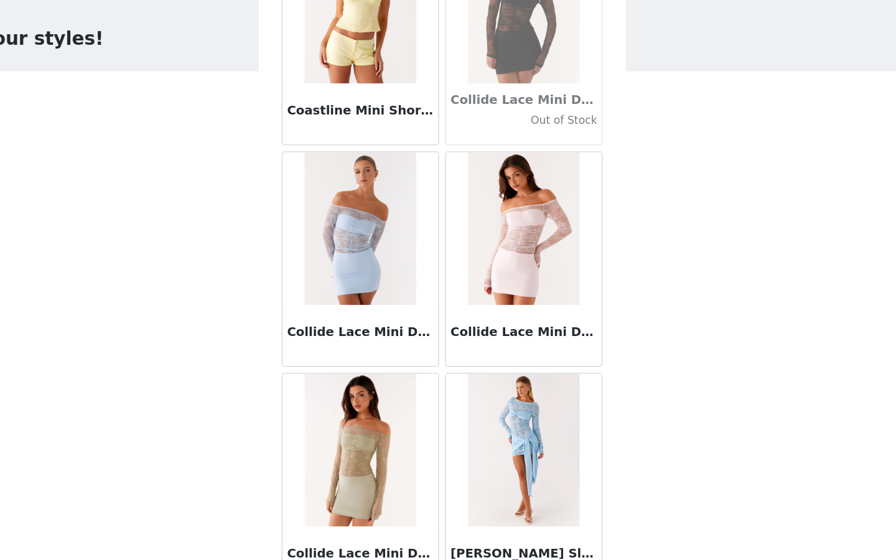
scroll to position [17590, 0]
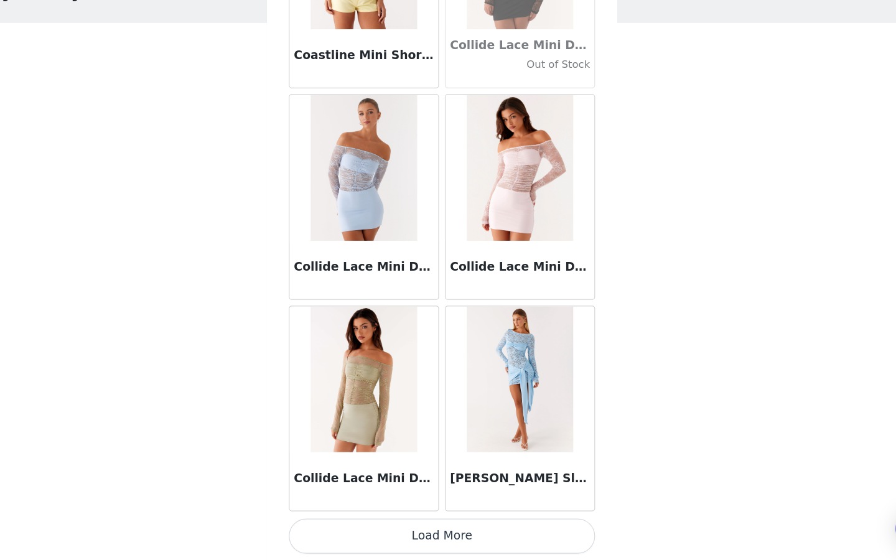
click at [427, 429] on button "Load More" at bounding box center [447, 539] width 261 height 30
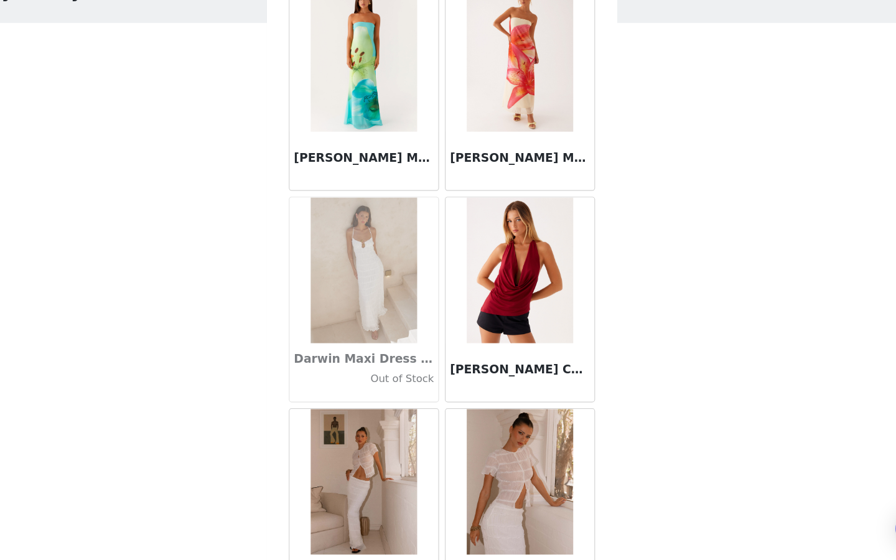
scroll to position [19395, 0]
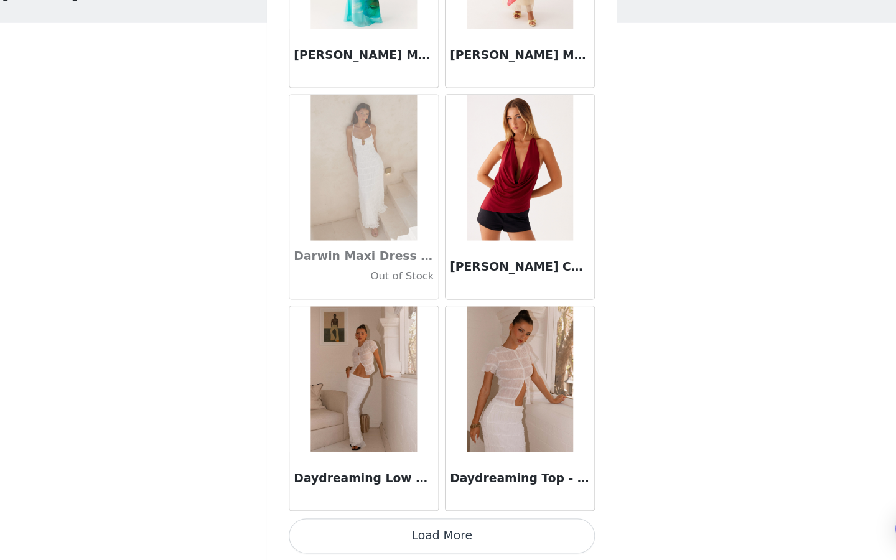
click at [415, 429] on button "Load More" at bounding box center [447, 539] width 261 height 30
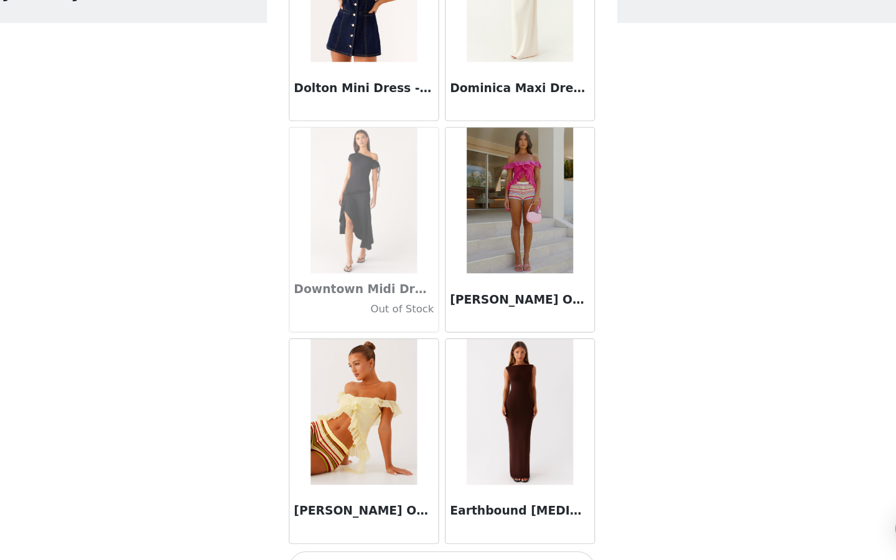
scroll to position [21200, 0]
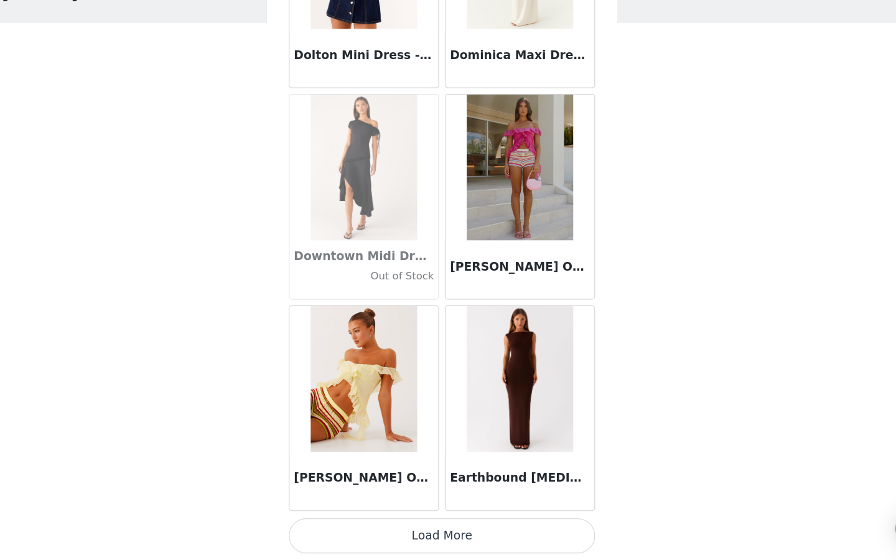
click at [427, 429] on button "Load More" at bounding box center [447, 539] width 261 height 30
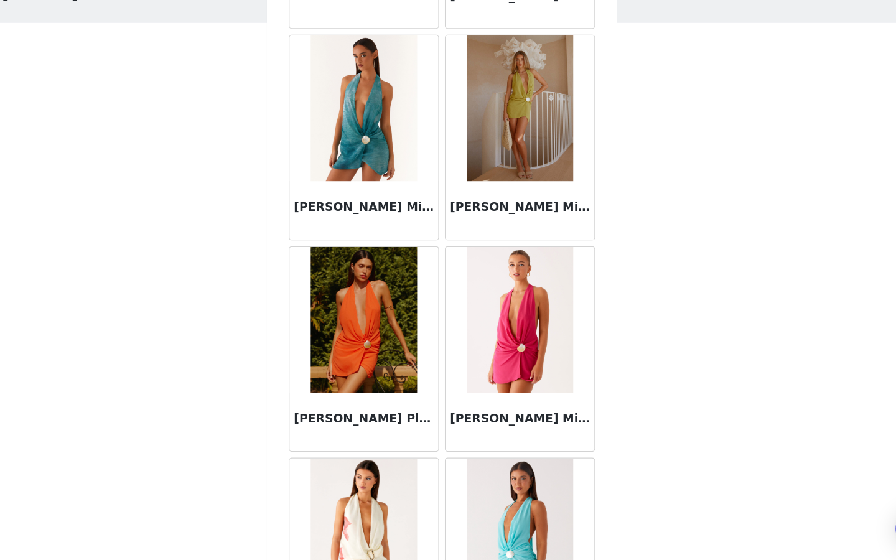
scroll to position [23005, 0]
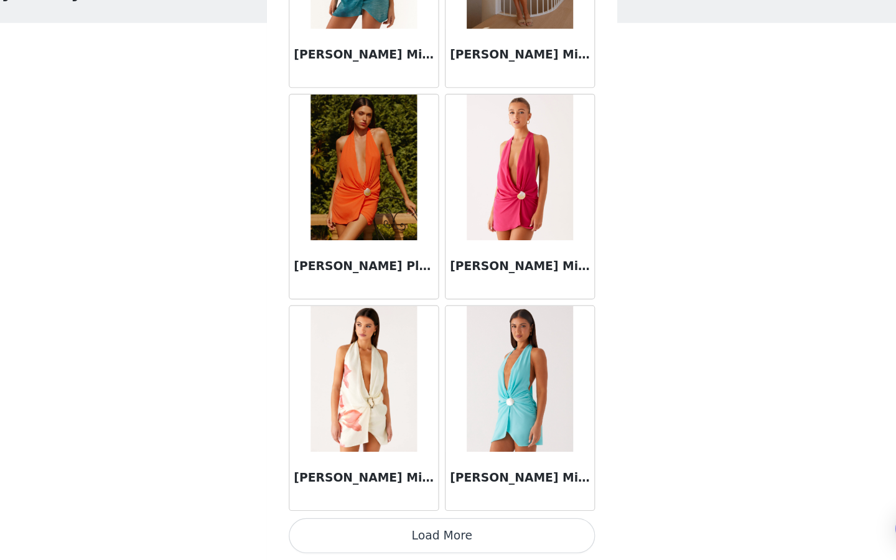
click at [426, 429] on button "Load More" at bounding box center [447, 539] width 261 height 30
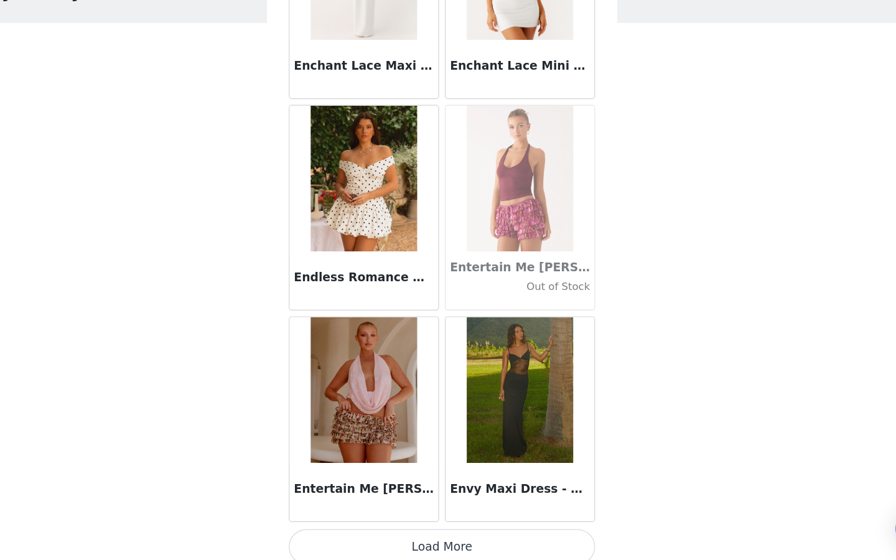
scroll to position [24810, 0]
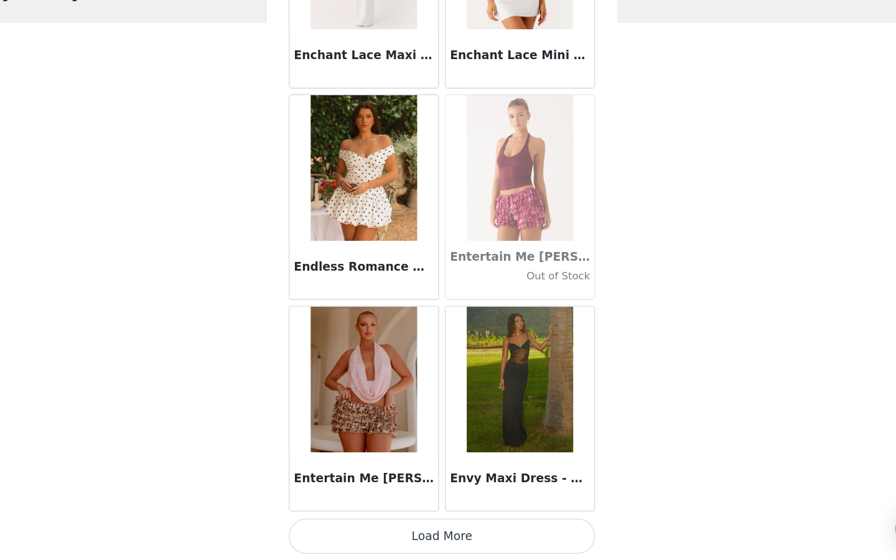
click at [419, 429] on button "Load More" at bounding box center [447, 539] width 261 height 30
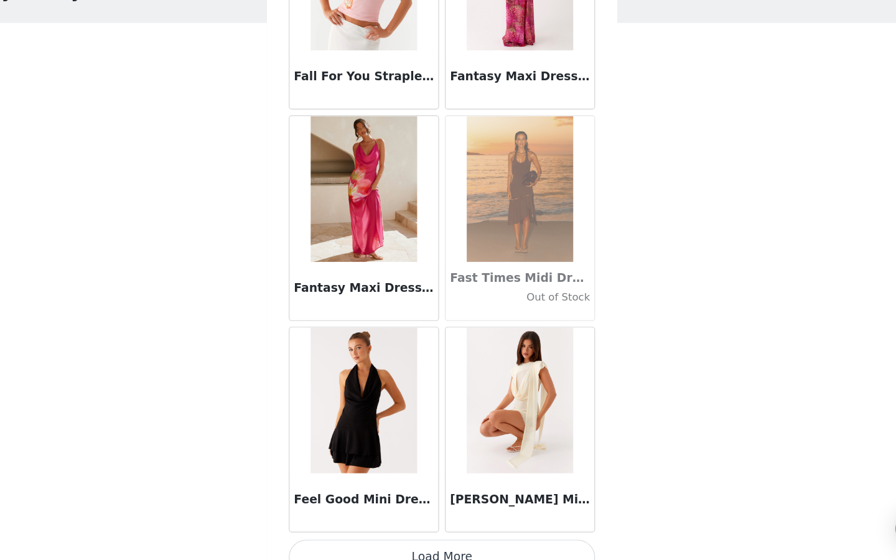
scroll to position [26615, 0]
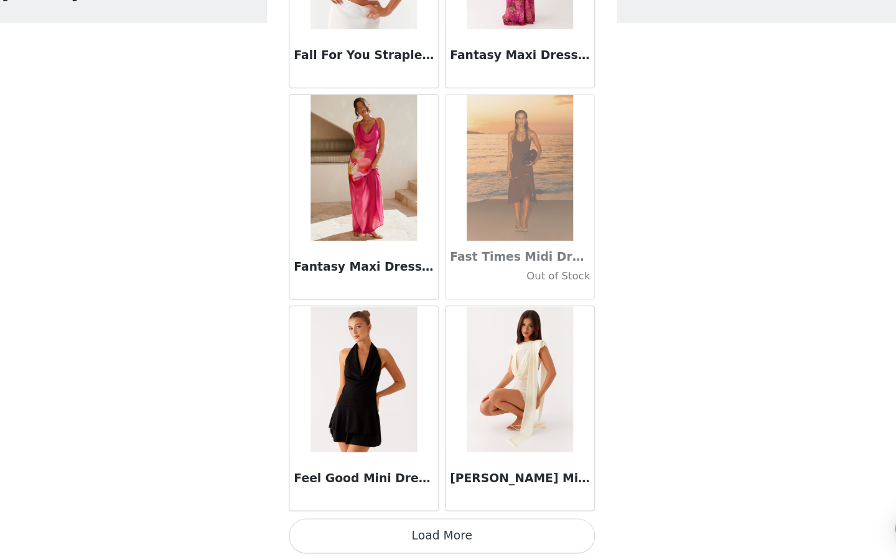
click at [428, 429] on button "Load More" at bounding box center [447, 539] width 261 height 30
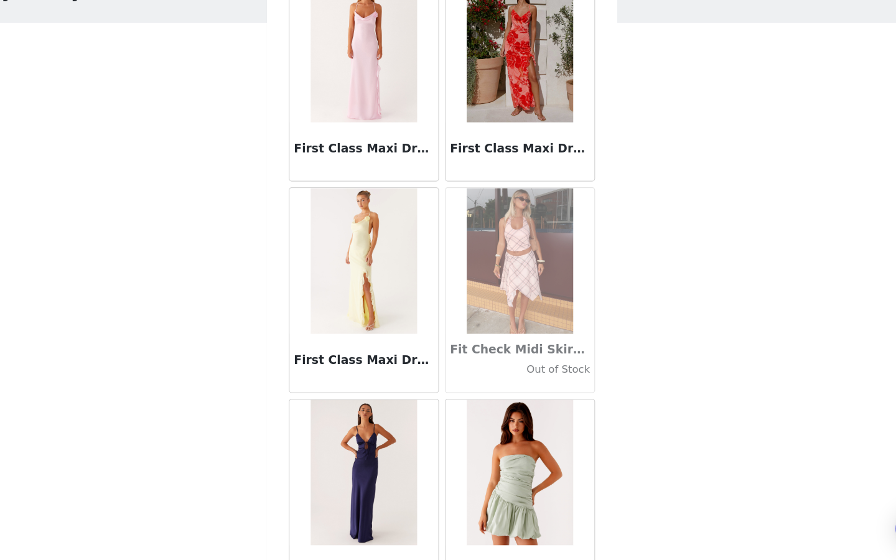
scroll to position [28420, 0]
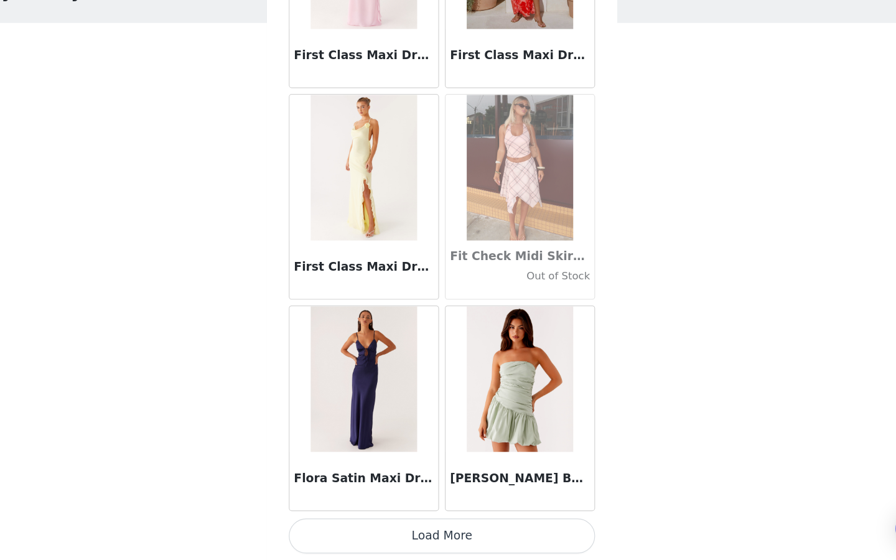
click at [456, 429] on button "Load More" at bounding box center [447, 539] width 261 height 30
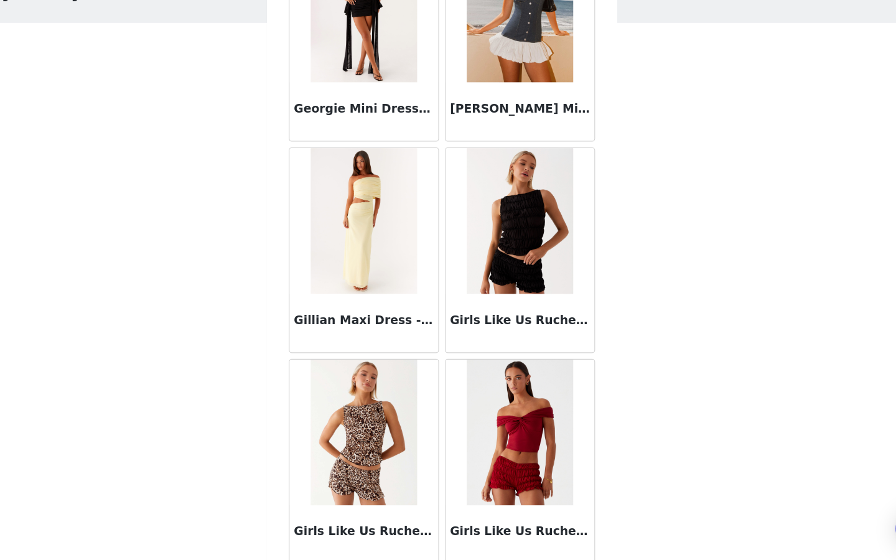
scroll to position [30225, 0]
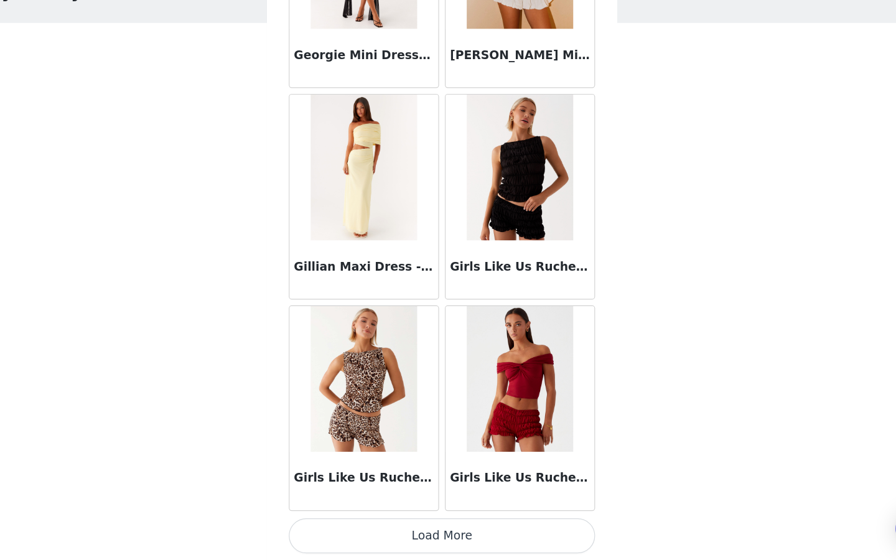
click at [429, 429] on button "Load More" at bounding box center [447, 539] width 261 height 30
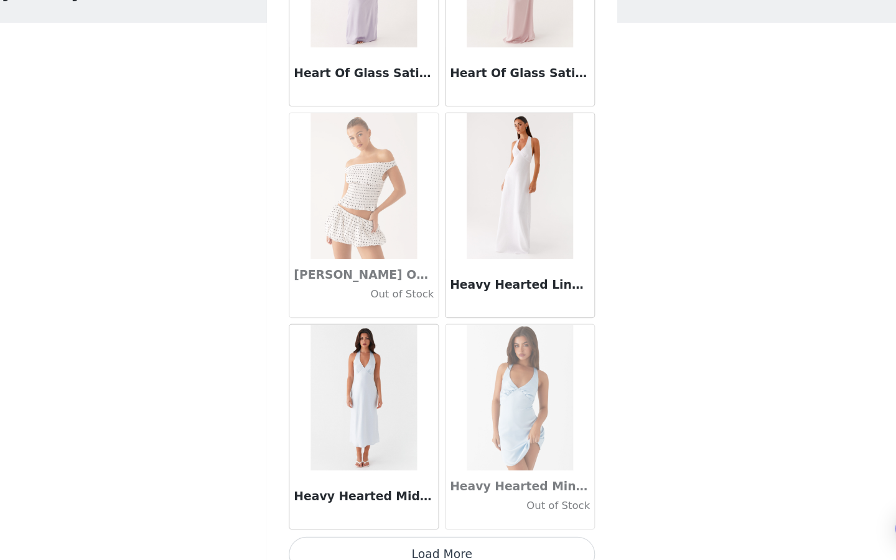
scroll to position [32030, 0]
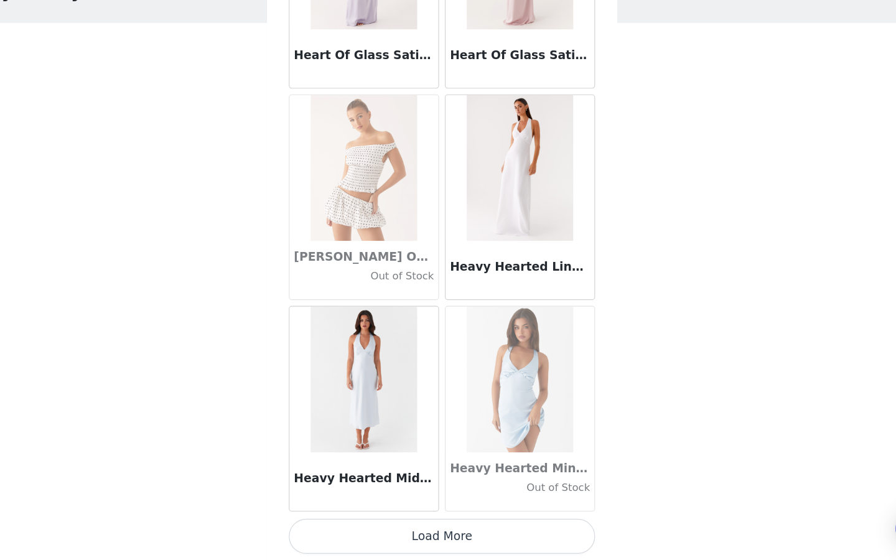
click at [440, 429] on button "Load More" at bounding box center [447, 539] width 261 height 30
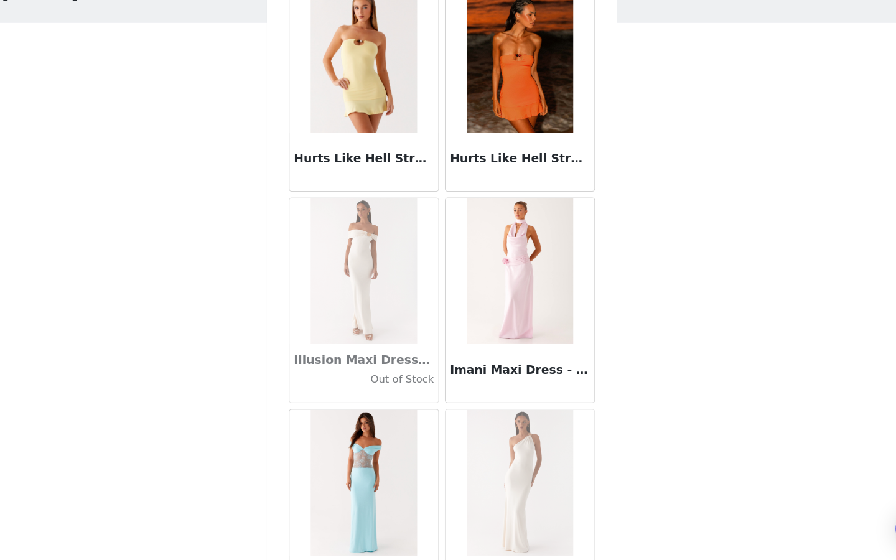
scroll to position [33835, 0]
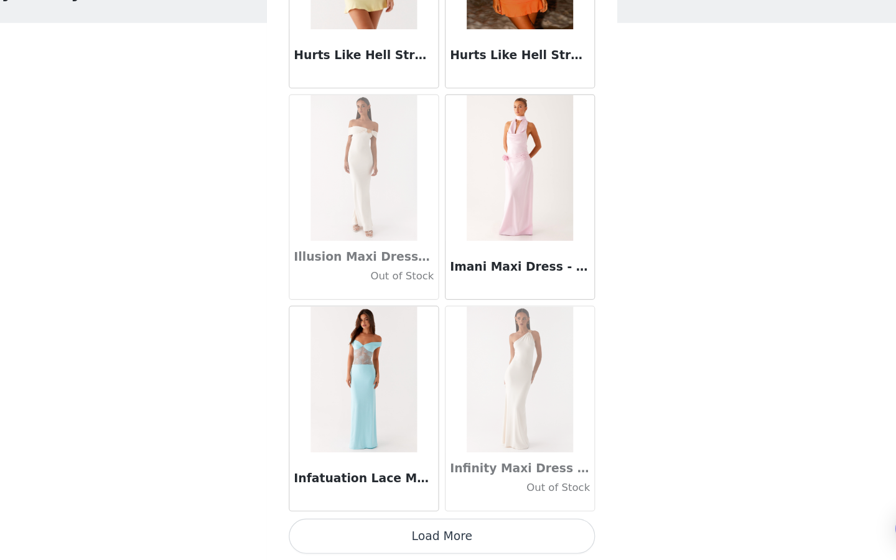
click at [433, 429] on button "Load More" at bounding box center [447, 539] width 261 height 30
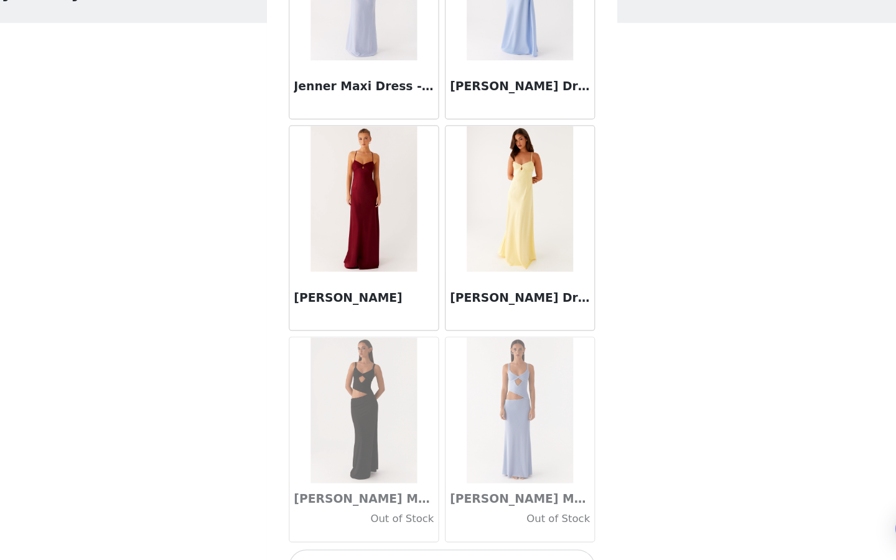
scroll to position [35640, 0]
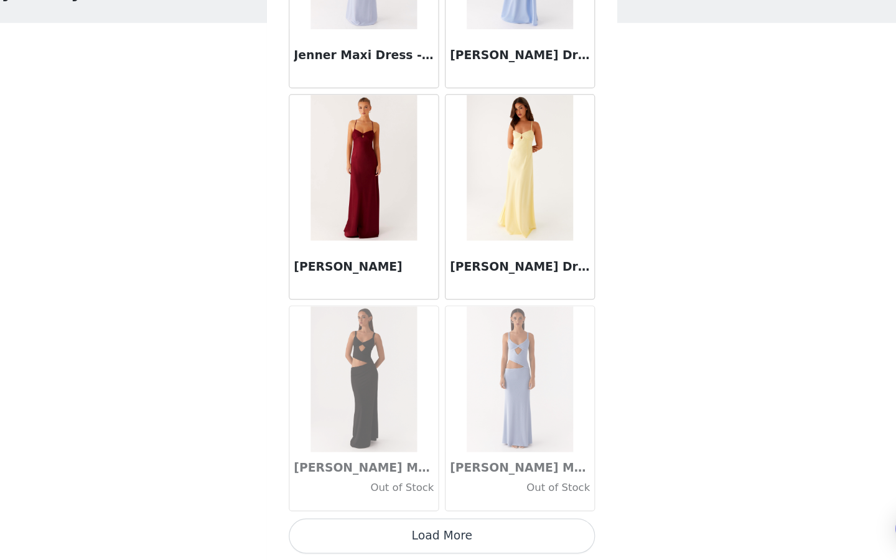
click at [438, 429] on button "Load More" at bounding box center [447, 539] width 261 height 30
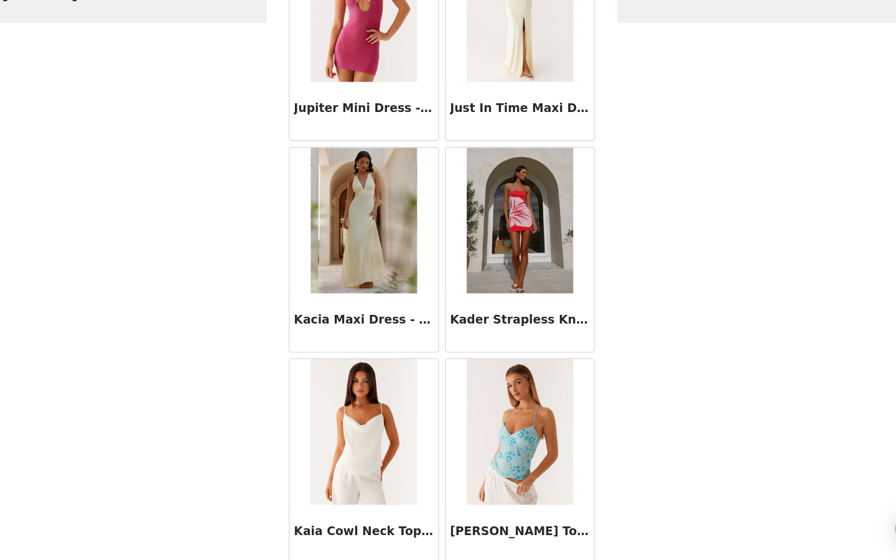
scroll to position [37445, 0]
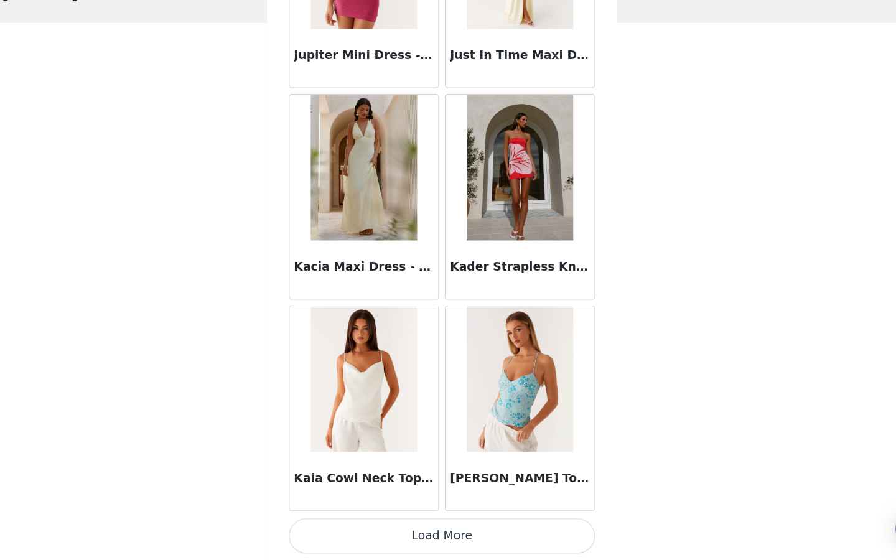
click at [459, 429] on button "Load More" at bounding box center [447, 539] width 261 height 30
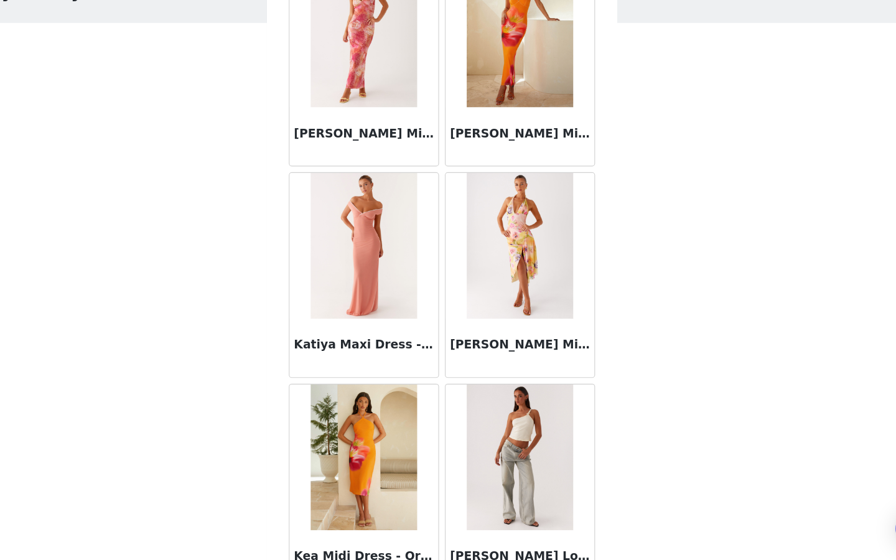
scroll to position [39250, 0]
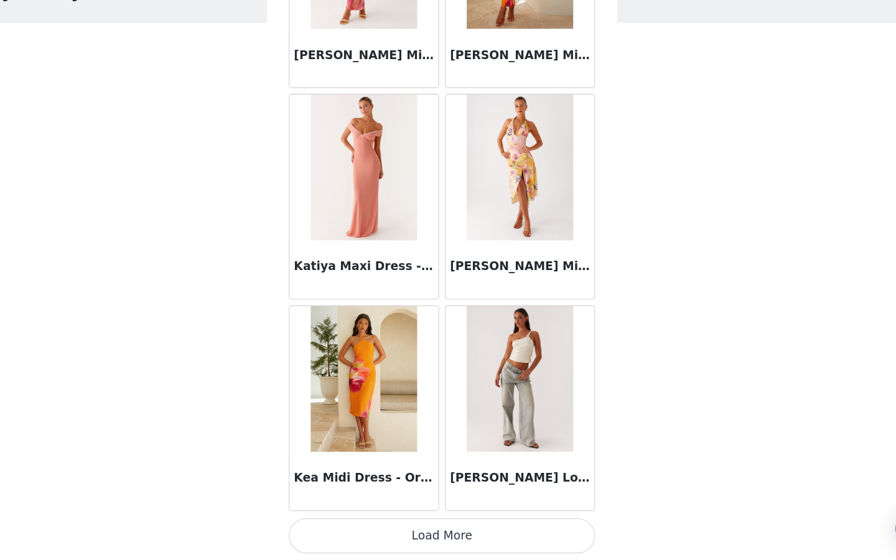
click at [444, 429] on button "Load More" at bounding box center [447, 539] width 261 height 30
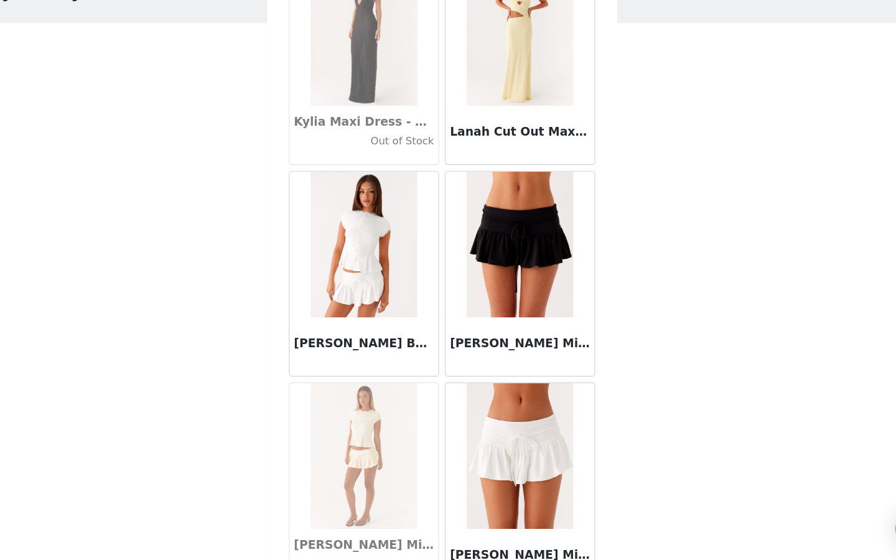
scroll to position [41055, 0]
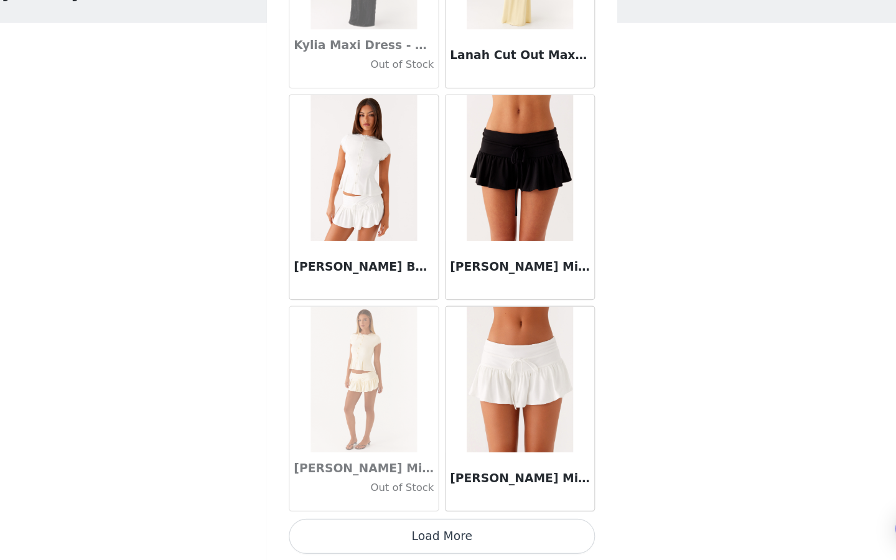
click at [444, 429] on button "Load More" at bounding box center [447, 539] width 261 height 30
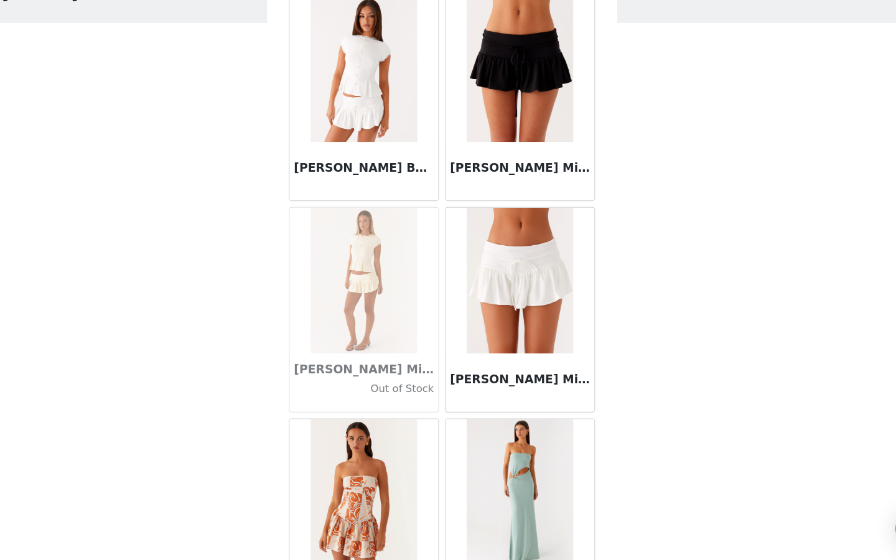
scroll to position [41058, 0]
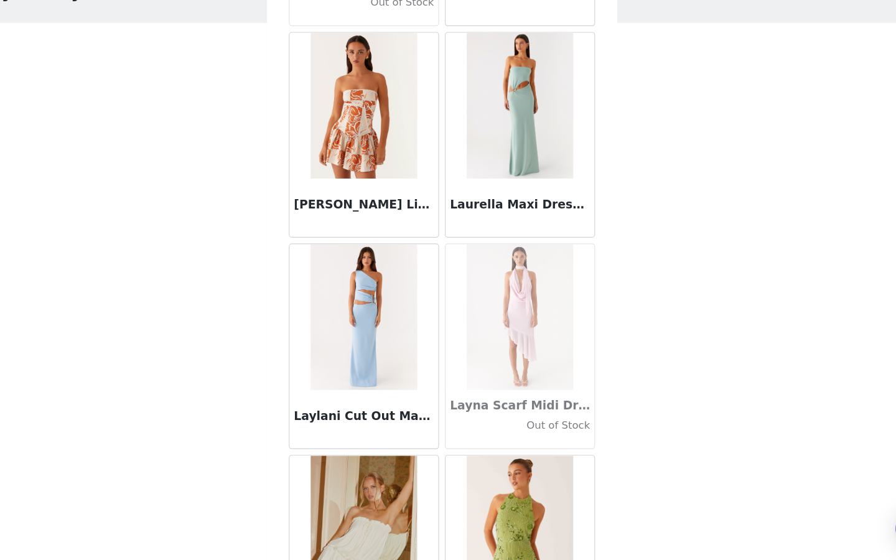
click at [447, 402] on div "Laylani Cut Out Maxi Dress - Blue" at bounding box center [381, 377] width 133 height 181
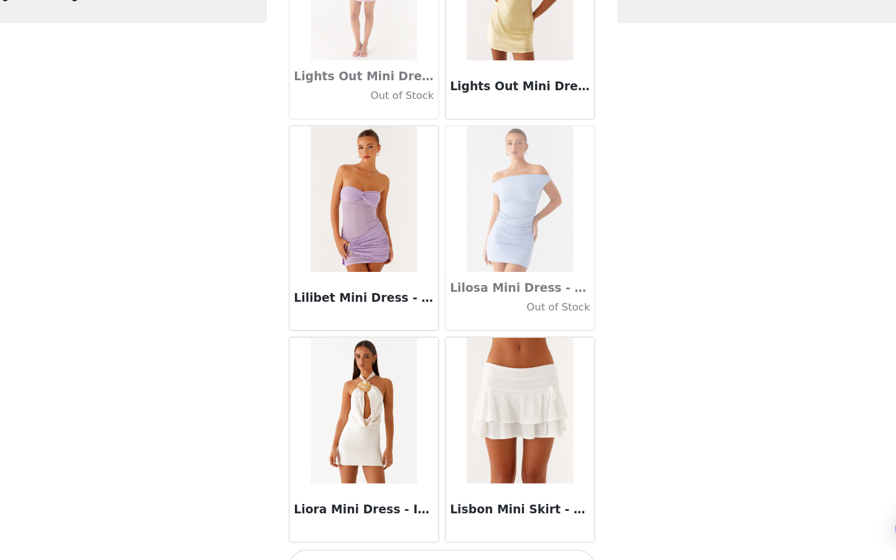
scroll to position [42860, 0]
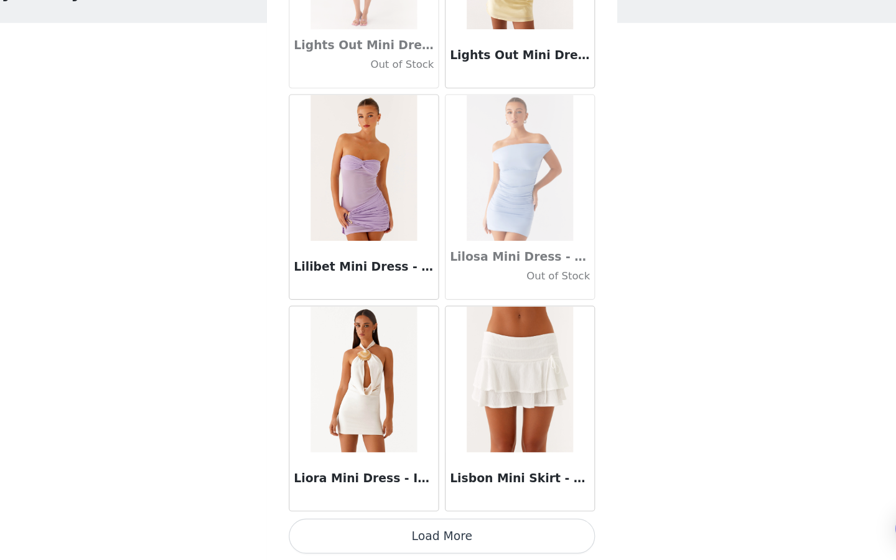
click at [426, 429] on button "Load More" at bounding box center [447, 539] width 261 height 30
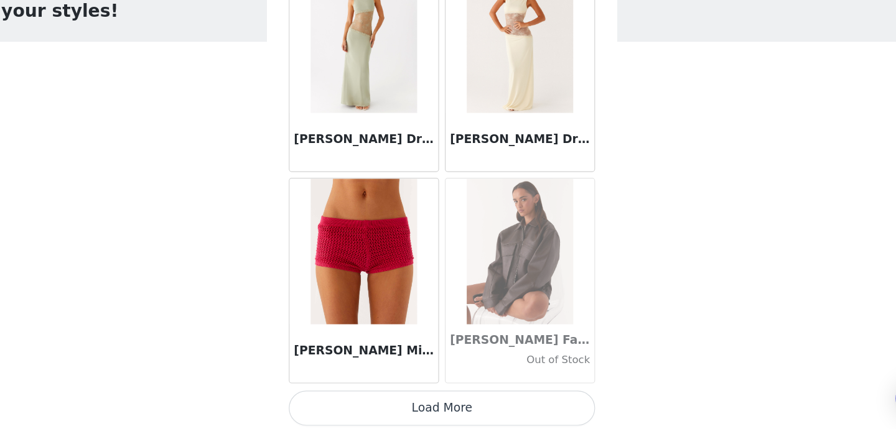
scroll to position [44796, 0]
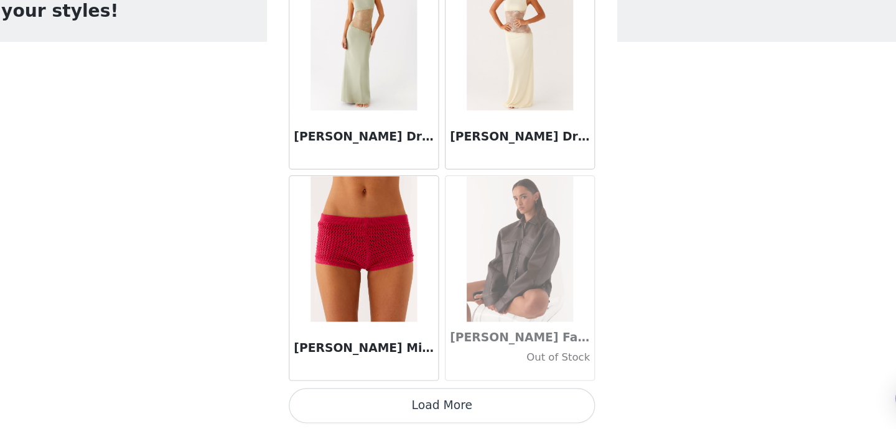
click at [412, 401] on button "Load More" at bounding box center [447, 408] width 261 height 30
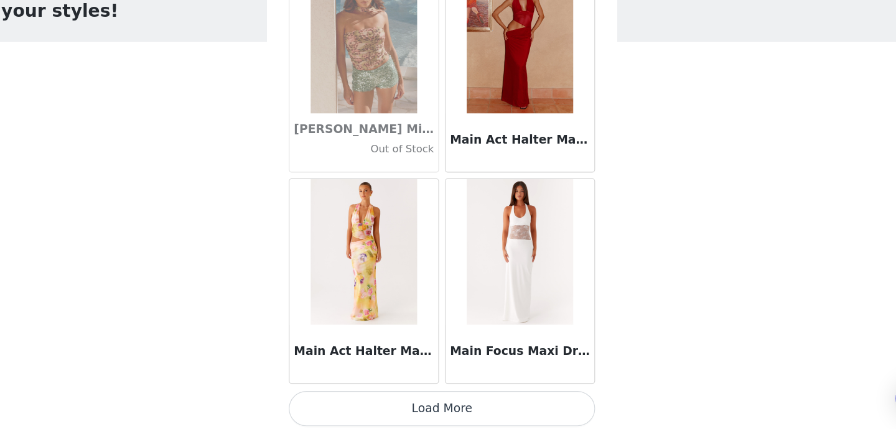
scroll to position [46601, 0]
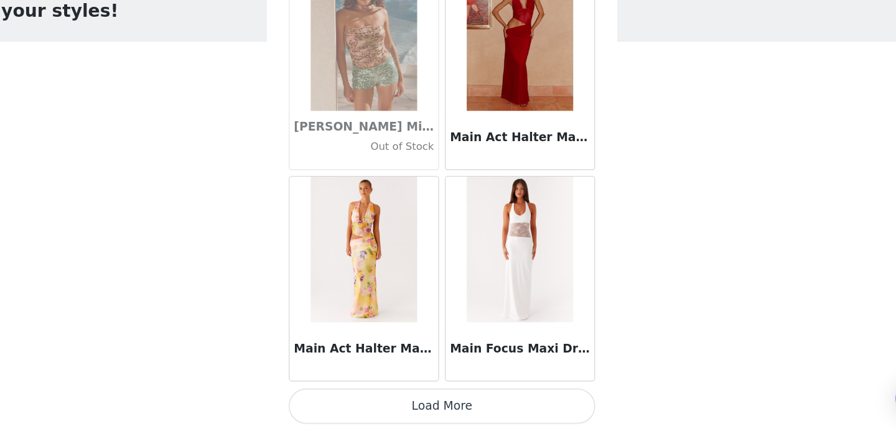
click at [418, 410] on button "Load More" at bounding box center [447, 408] width 261 height 30
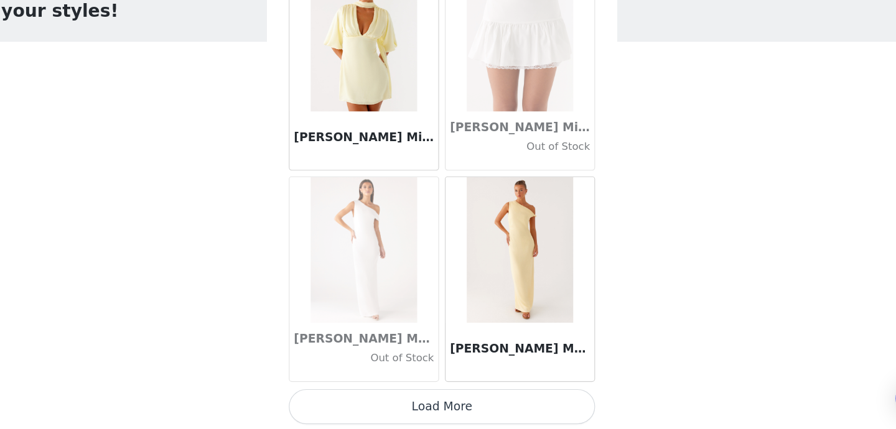
scroll to position [48406, 0]
click at [436, 413] on button "Load More" at bounding box center [447, 408] width 261 height 30
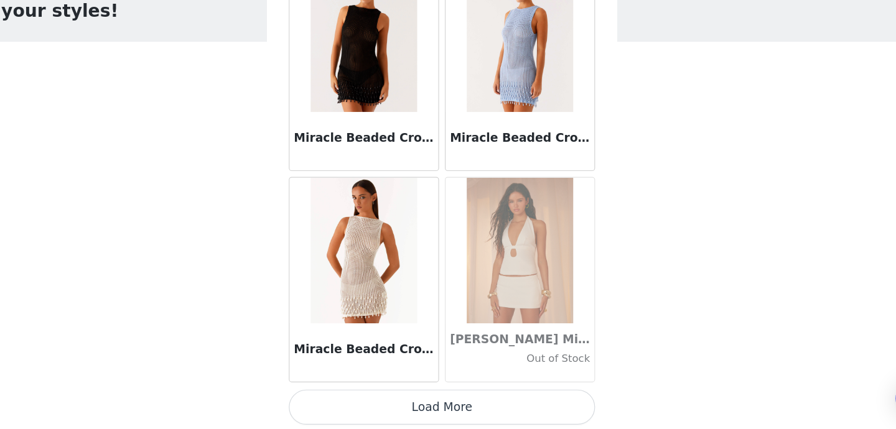
scroll to position [50211, 0]
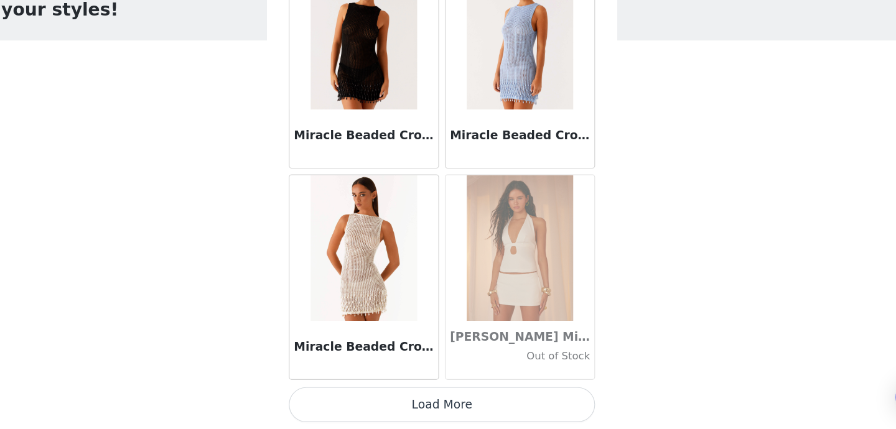
click at [442, 405] on button "Load More" at bounding box center [447, 408] width 261 height 30
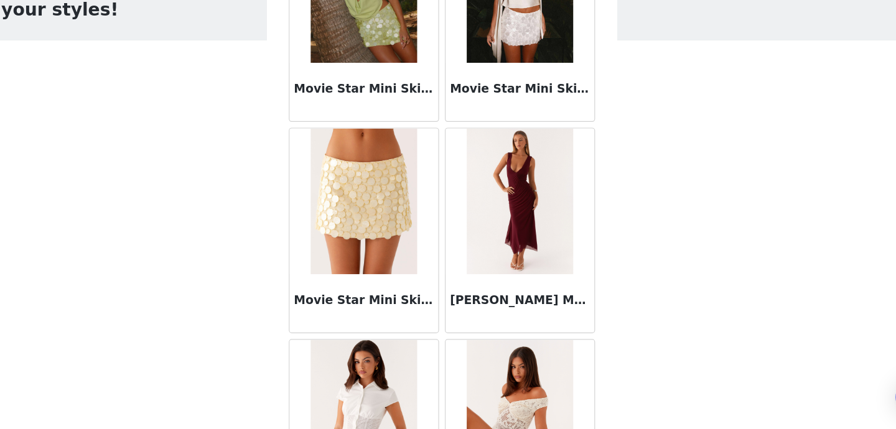
scroll to position [52016, 0]
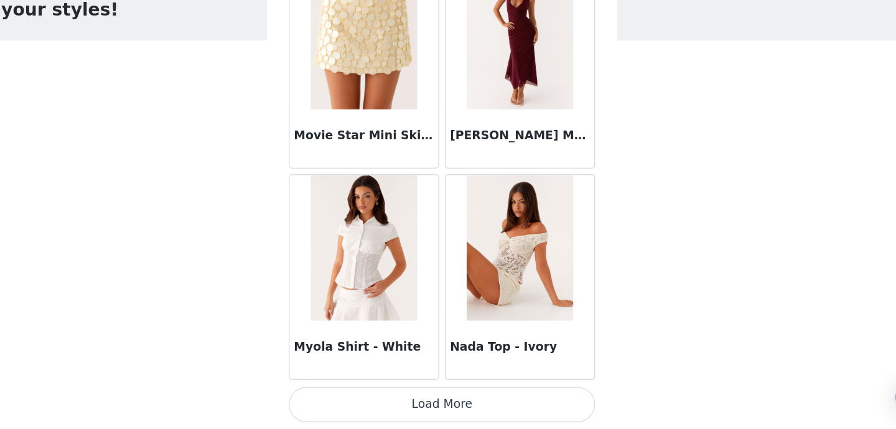
click at [446, 410] on button "Load More" at bounding box center [447, 408] width 261 height 30
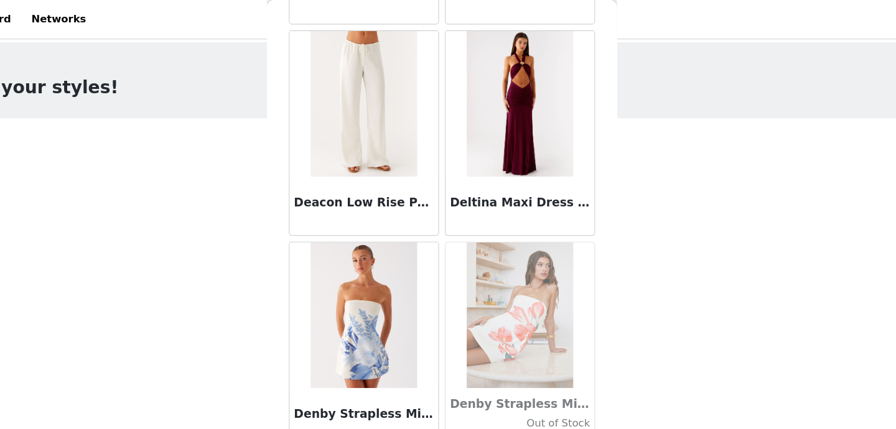
scroll to position [20074, 0]
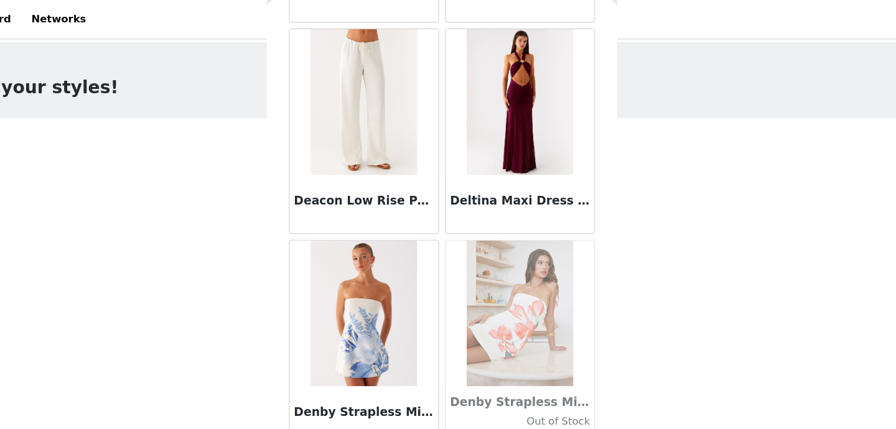
click at [510, 116] on img at bounding box center [514, 87] width 91 height 124
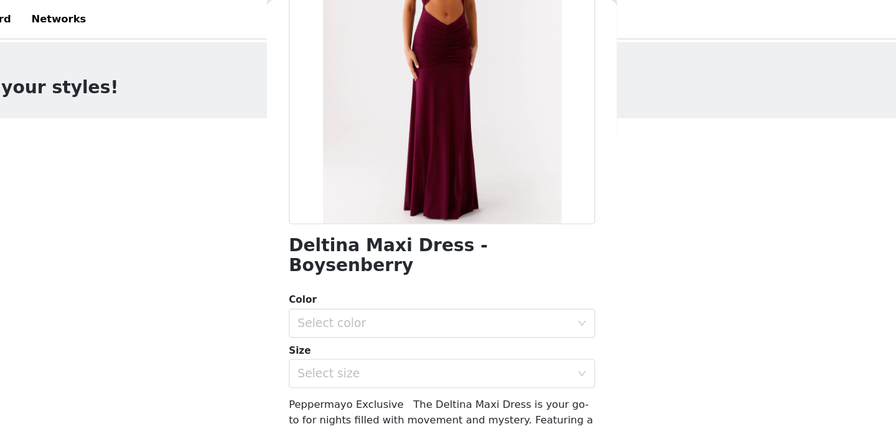
scroll to position [218, 0]
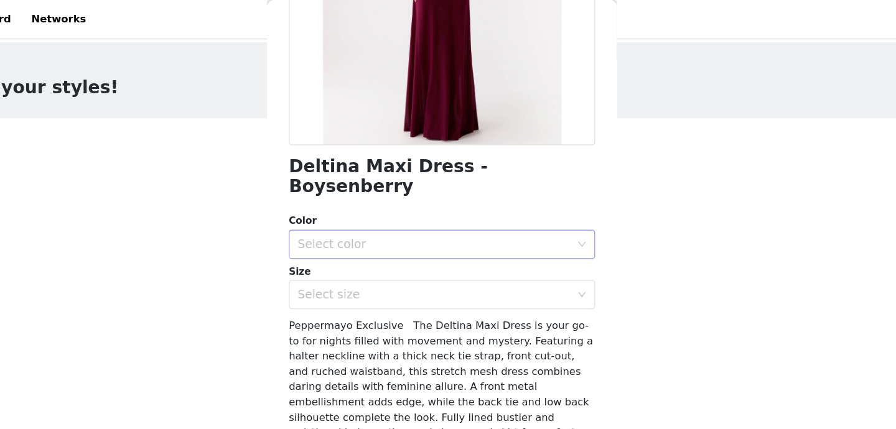
click at [421, 197] on div "Select color" at bounding box center [444, 209] width 238 height 24
click at [379, 220] on li "Boysenberry" at bounding box center [447, 219] width 261 height 20
click at [362, 245] on div "Select size" at bounding box center [441, 251] width 233 height 12
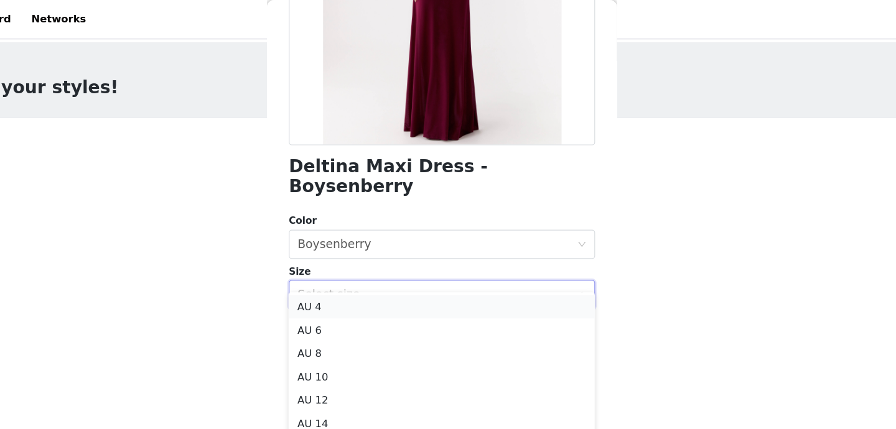
click at [347, 261] on li "AU 4" at bounding box center [447, 262] width 261 height 20
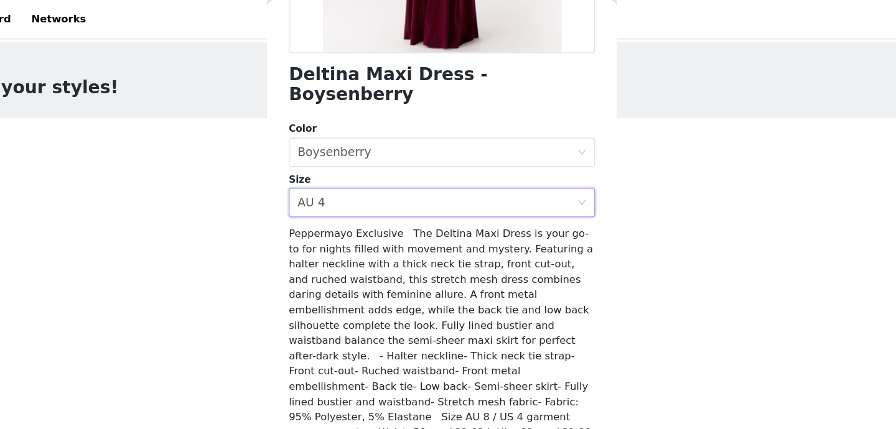
scroll to position [4, 0]
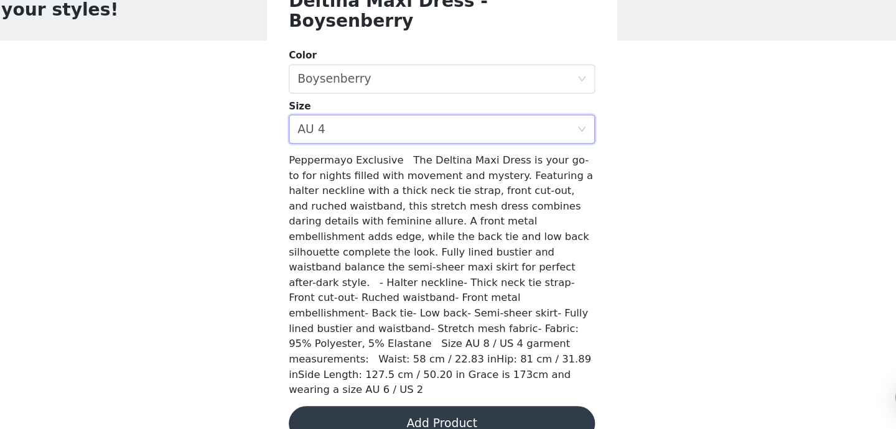
click at [406, 410] on button "Add Product" at bounding box center [447, 425] width 261 height 30
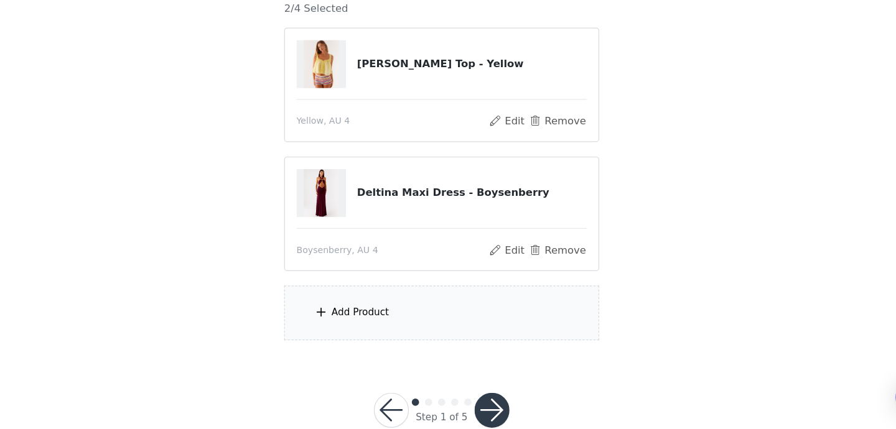
scroll to position [88, 0]
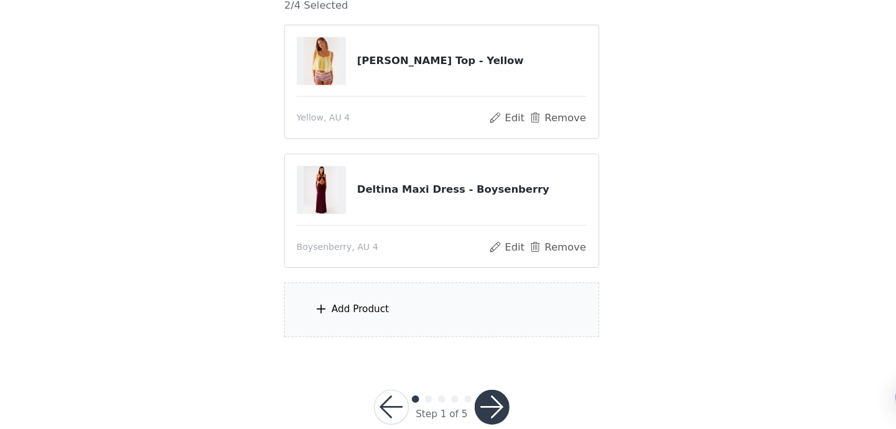
click at [401, 329] on div "Add Product" at bounding box center [448, 327] width 269 height 47
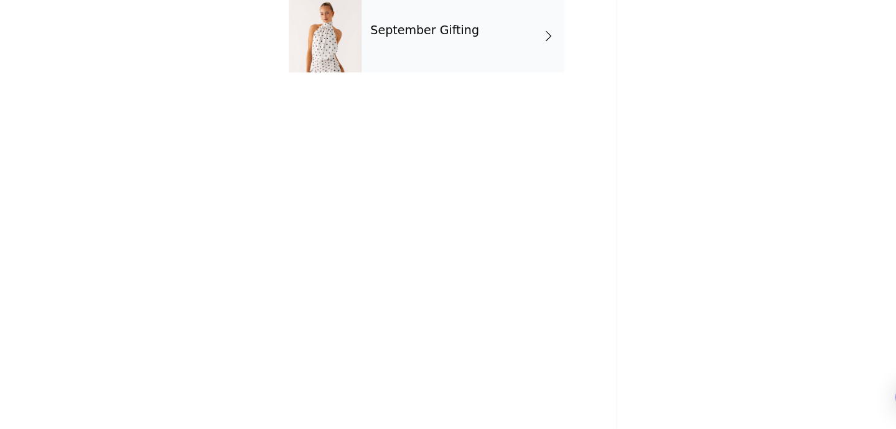
click at [453, 85] on h4 "September Gifting" at bounding box center [433, 88] width 93 height 11
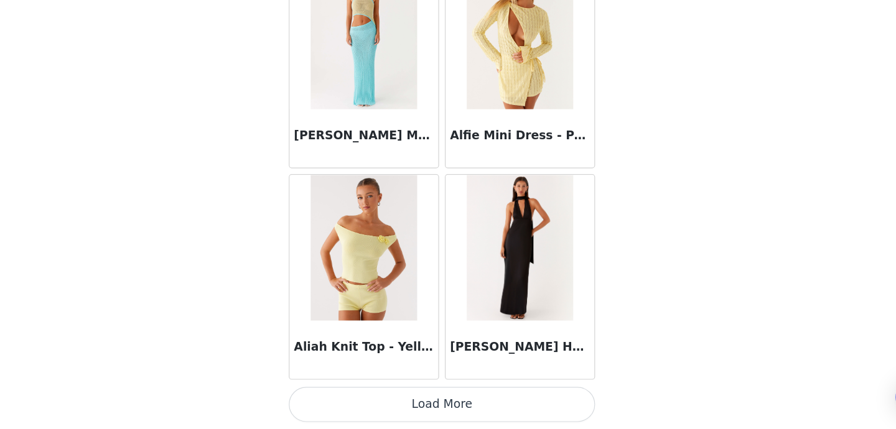
scroll to position [114, 0]
click at [395, 401] on button "Load More" at bounding box center [447, 408] width 261 height 30
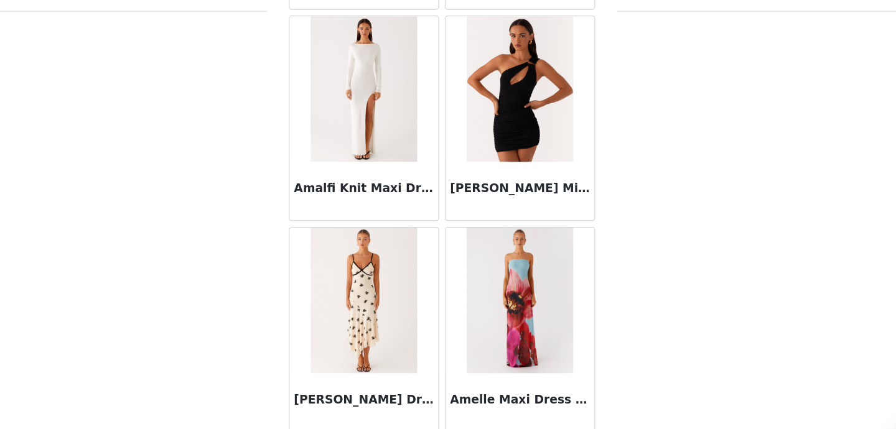
scroll to position [3280, 0]
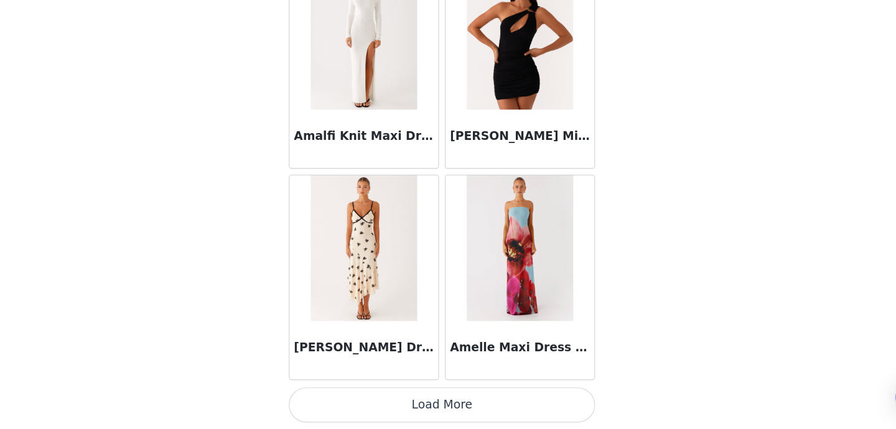
click at [376, 419] on button "Load More" at bounding box center [447, 408] width 261 height 30
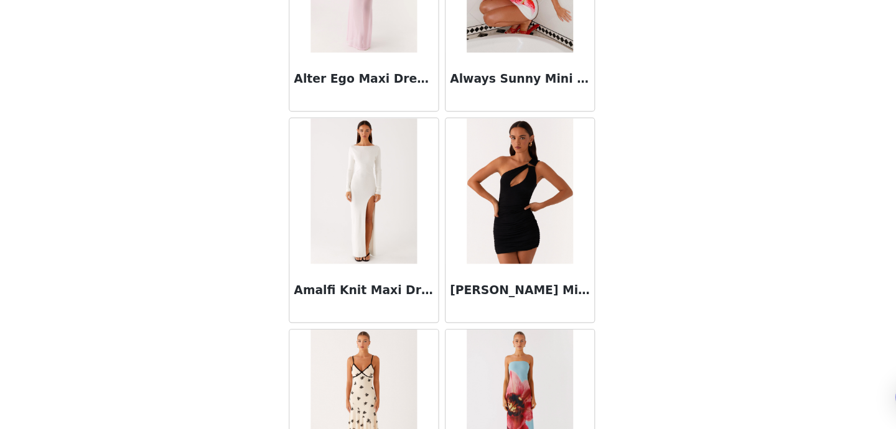
scroll to position [3132, 0]
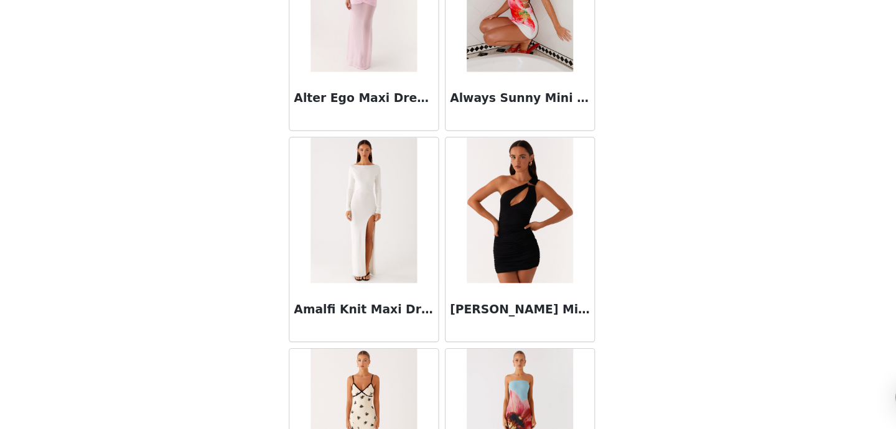
click at [492, 321] on h3 "[PERSON_NAME] Mini Dress - Black" at bounding box center [515, 326] width 120 height 15
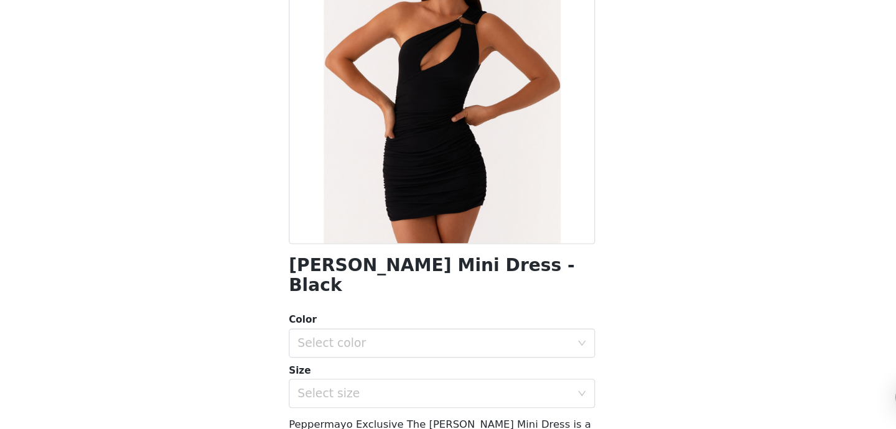
scroll to position [72, 0]
click at [448, 349] on div "Select color" at bounding box center [441, 355] width 233 height 12
click at [426, 358] on li "Black" at bounding box center [447, 366] width 261 height 20
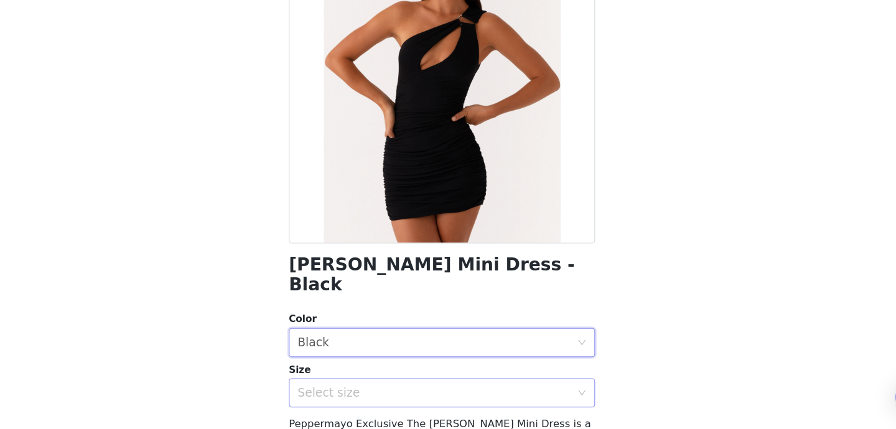
click at [413, 387] on div "Select size" at bounding box center [444, 399] width 238 height 24
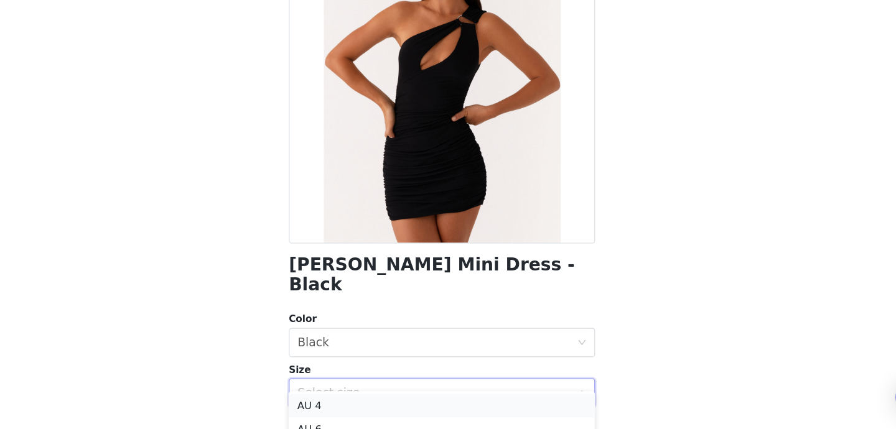
click at [376, 401] on li "AU 4" at bounding box center [447, 409] width 261 height 20
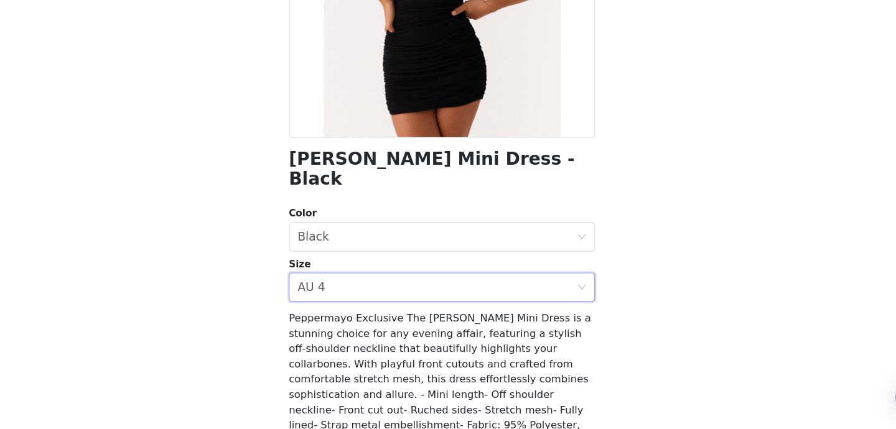
scroll to position [243, 0]
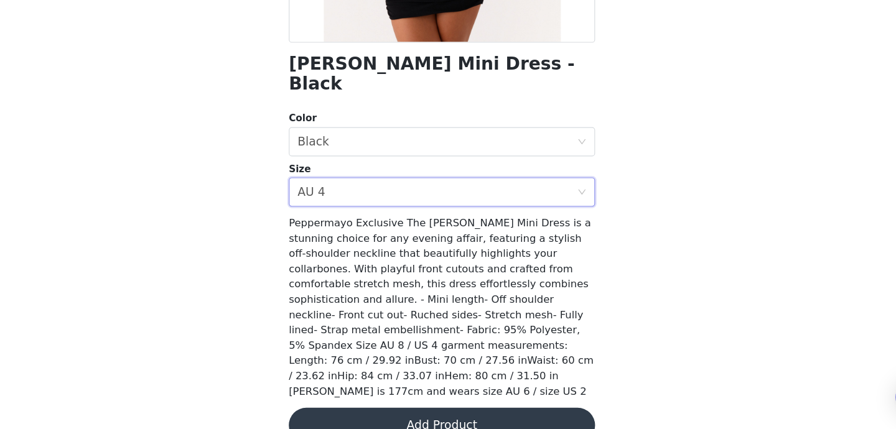
click at [379, 411] on button "Add Product" at bounding box center [447, 426] width 261 height 30
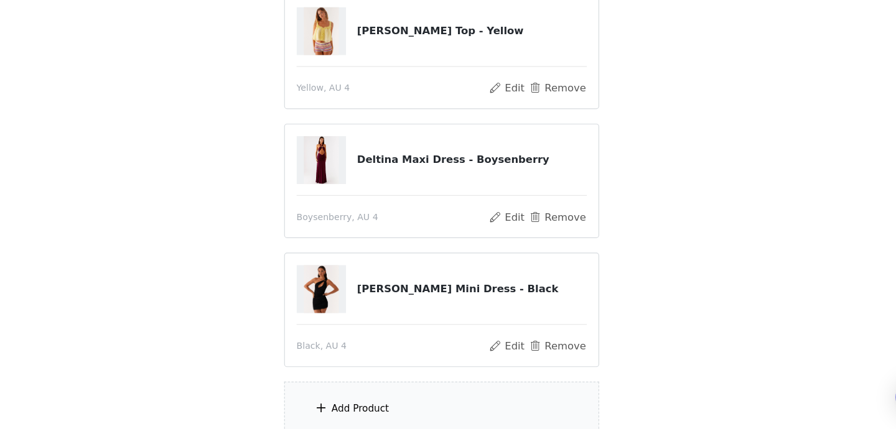
scroll to position [224, 0]
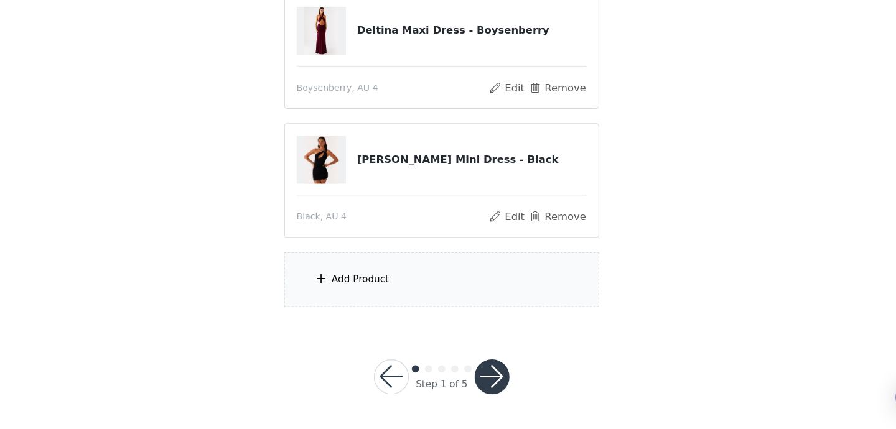
click at [418, 282] on div "Add Product" at bounding box center [448, 301] width 269 height 47
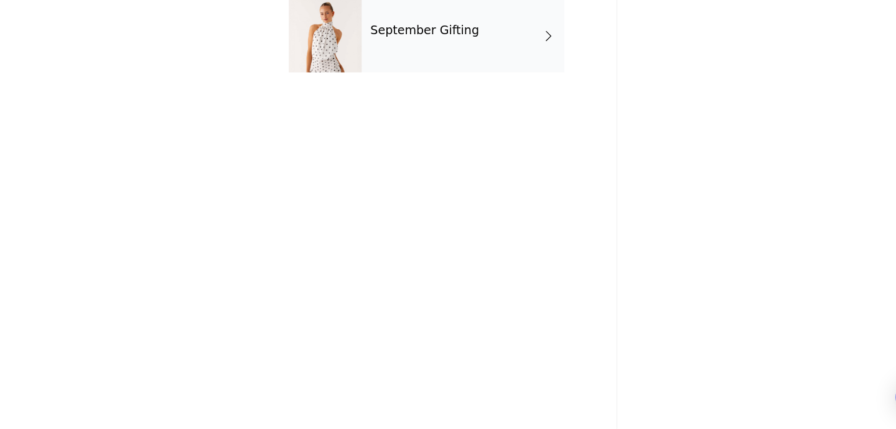
click at [464, 105] on div "September Gifting" at bounding box center [466, 93] width 173 height 62
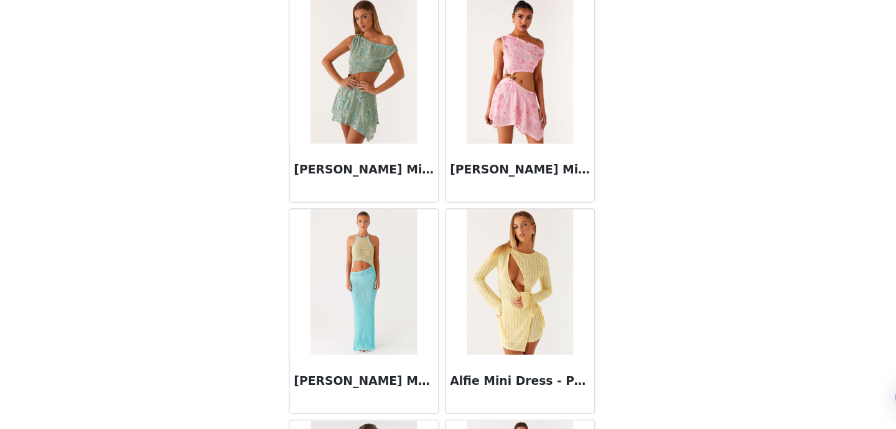
scroll to position [1475, 0]
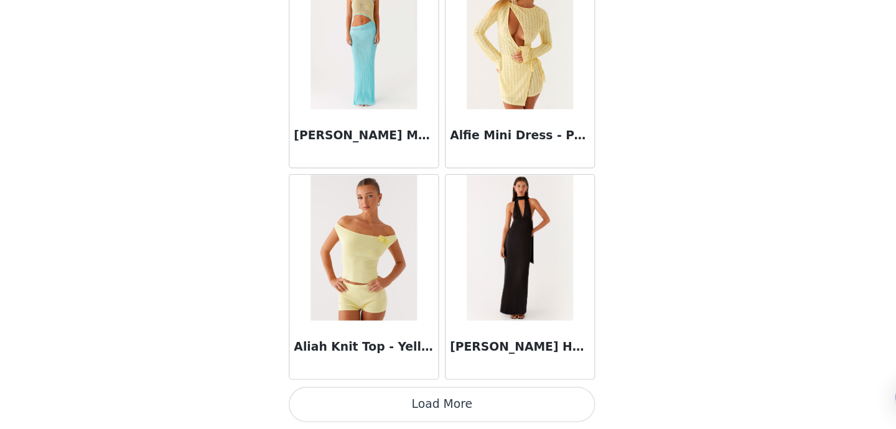
click at [428, 415] on button "Load More" at bounding box center [447, 408] width 261 height 30
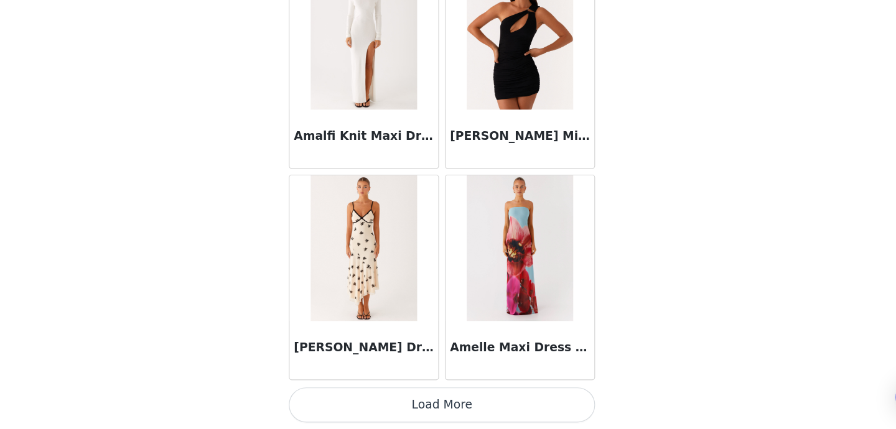
click at [442, 416] on button "Load More" at bounding box center [447, 408] width 261 height 30
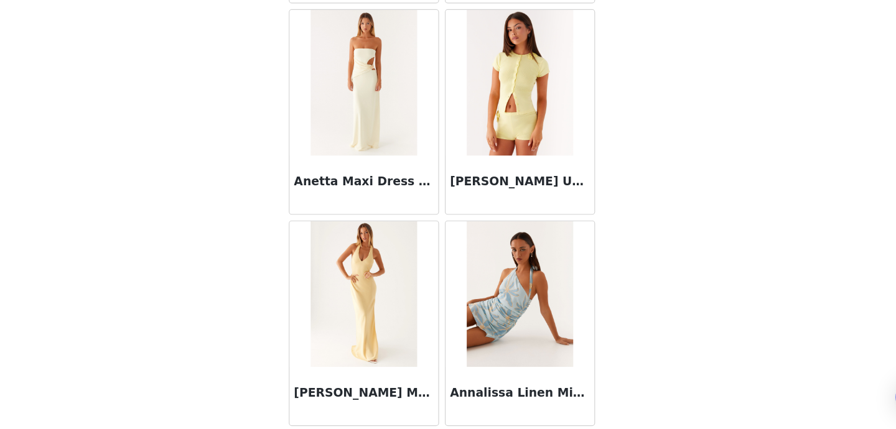
scroll to position [5085, 0]
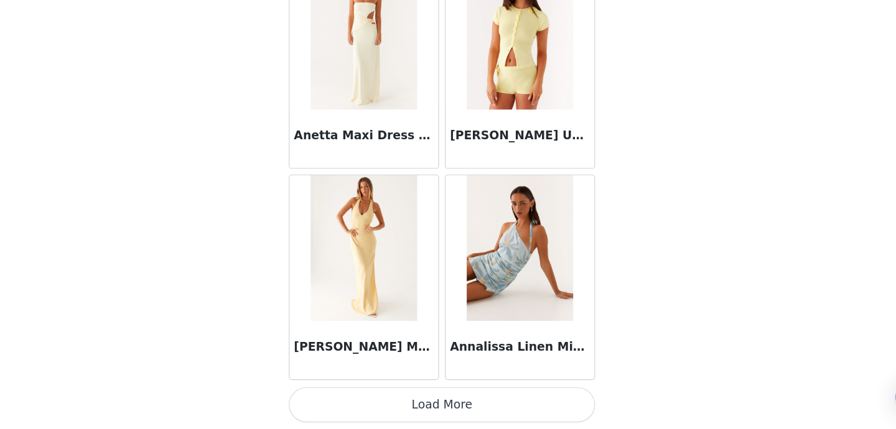
click at [448, 405] on button "Load More" at bounding box center [447, 408] width 261 height 30
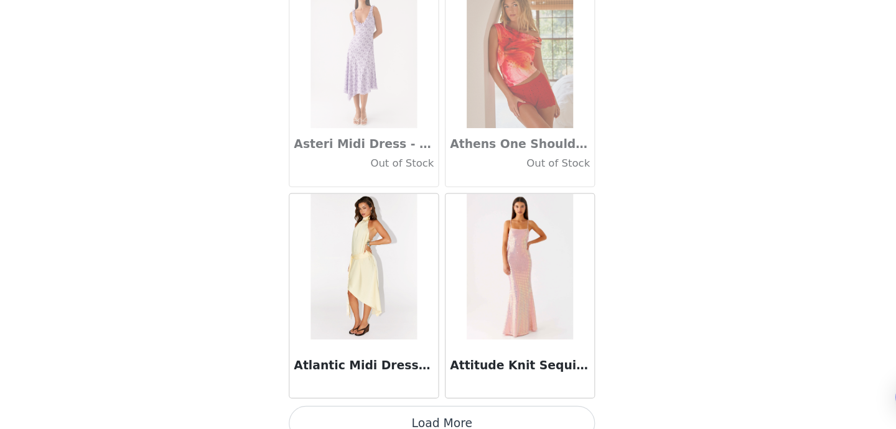
scroll to position [6890, 0]
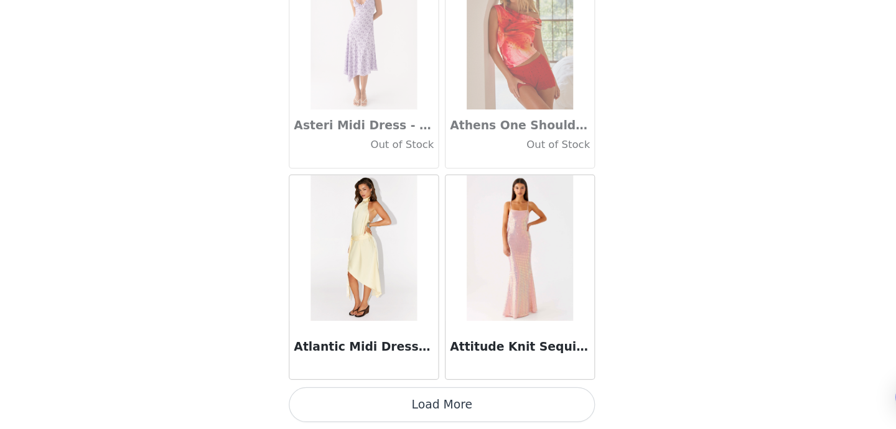
click at [433, 412] on button "Load More" at bounding box center [447, 408] width 261 height 30
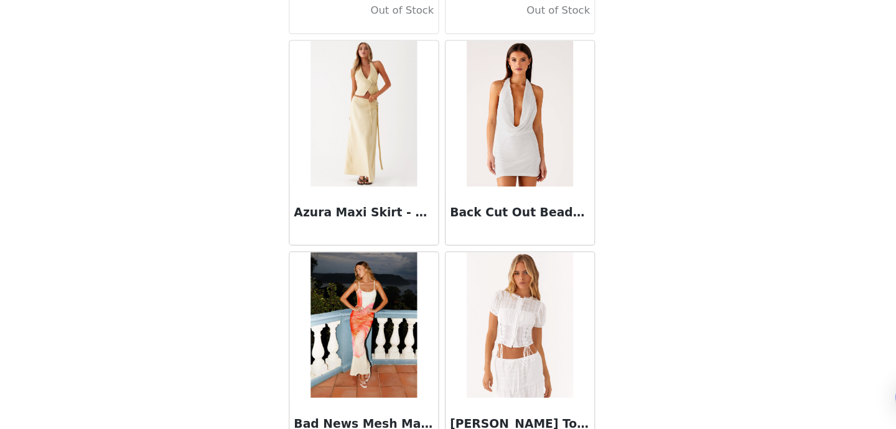
scroll to position [8695, 0]
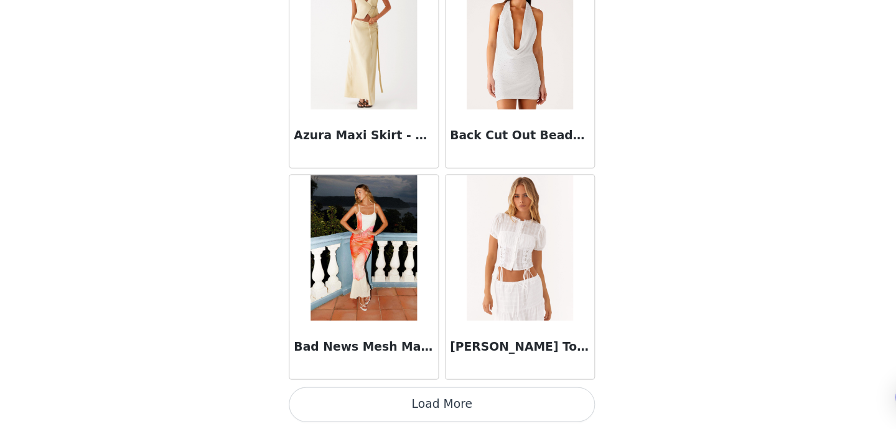
click at [434, 414] on button "Load More" at bounding box center [447, 408] width 261 height 30
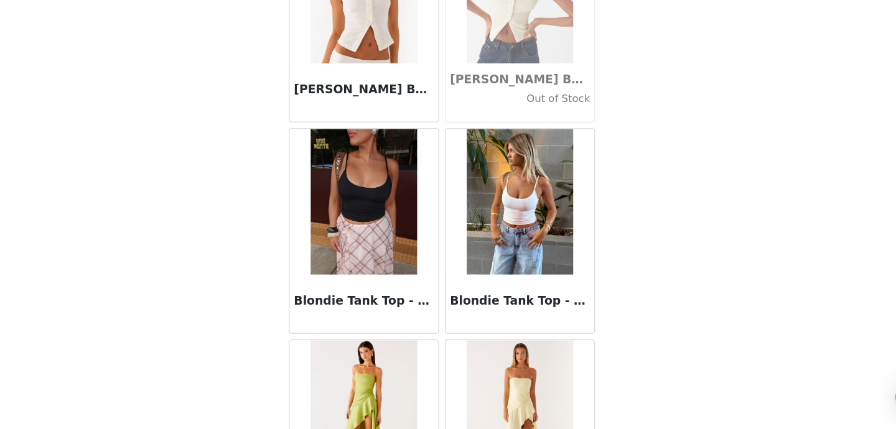
scroll to position [10500, 0]
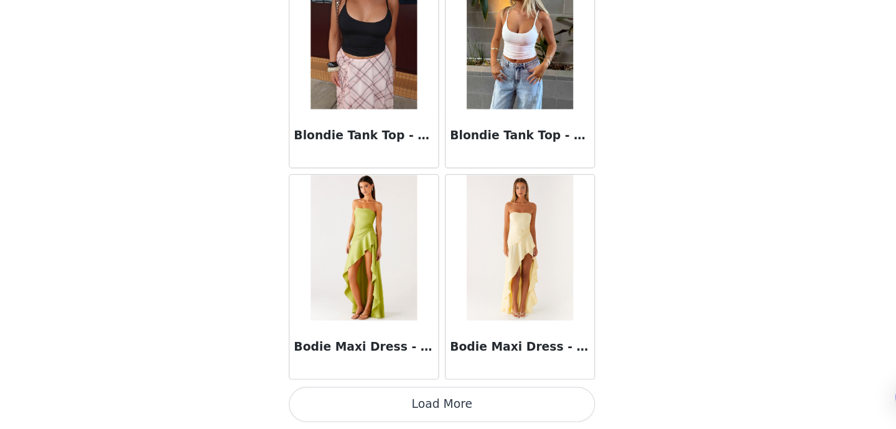
click at [445, 401] on button "Load More" at bounding box center [447, 408] width 261 height 30
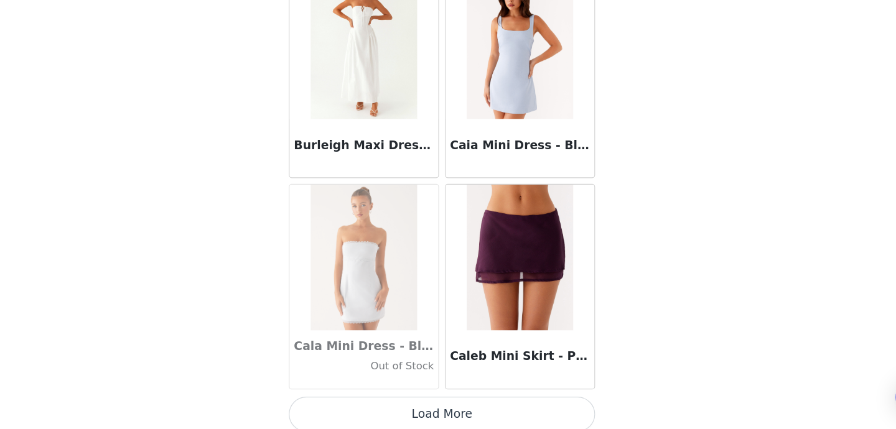
scroll to position [12305, 0]
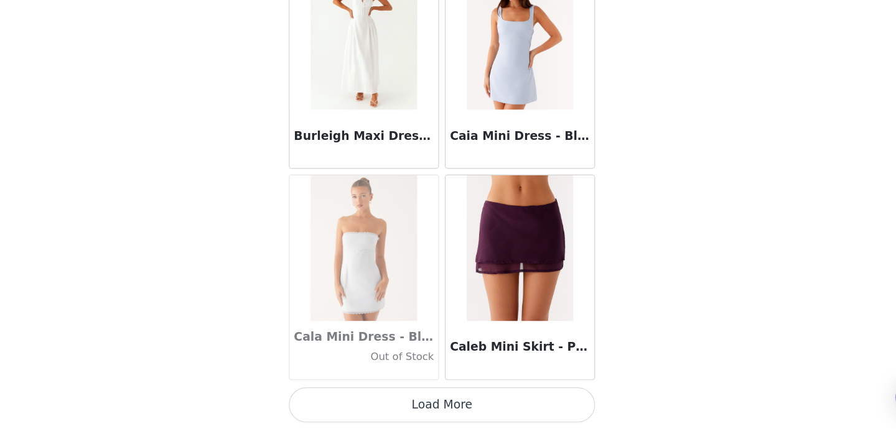
click at [453, 405] on button "Load More" at bounding box center [447, 408] width 261 height 30
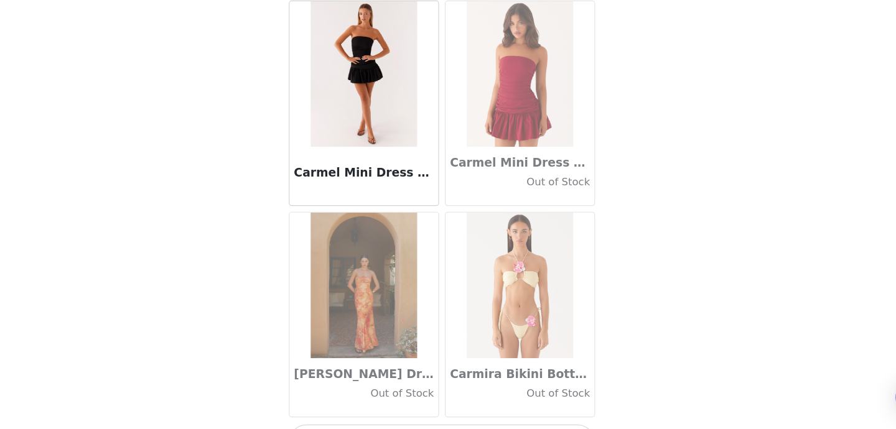
scroll to position [14110, 0]
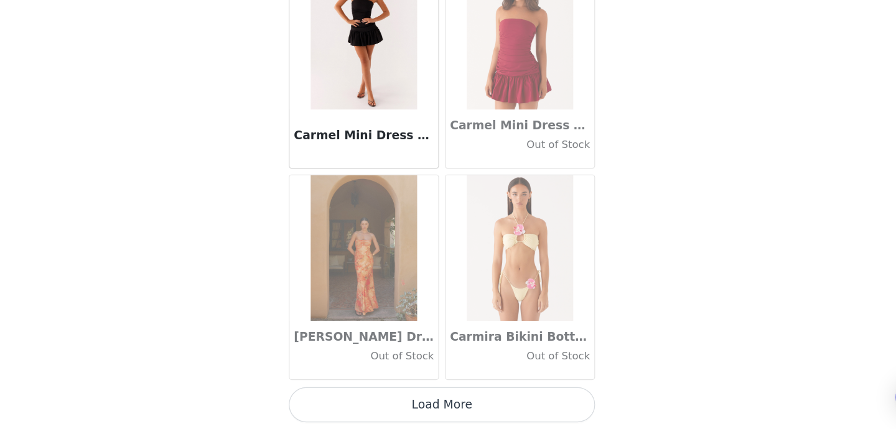
click at [444, 405] on button "Load More" at bounding box center [447, 408] width 261 height 30
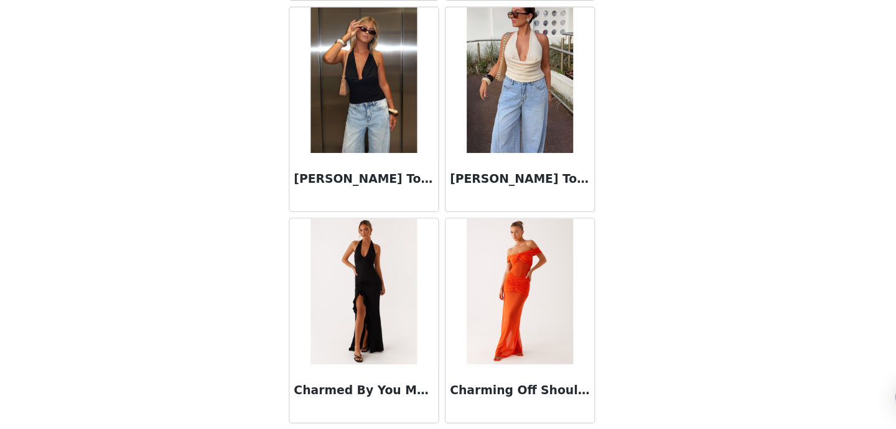
scroll to position [15915, 0]
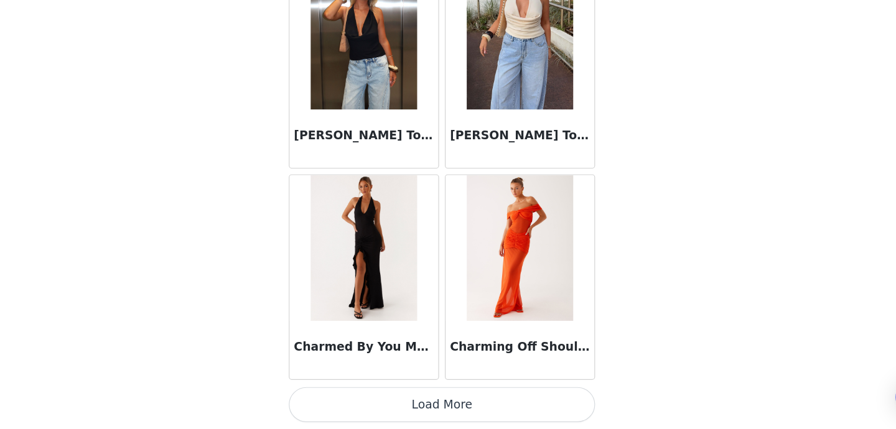
click at [454, 402] on button "Load More" at bounding box center [447, 408] width 261 height 30
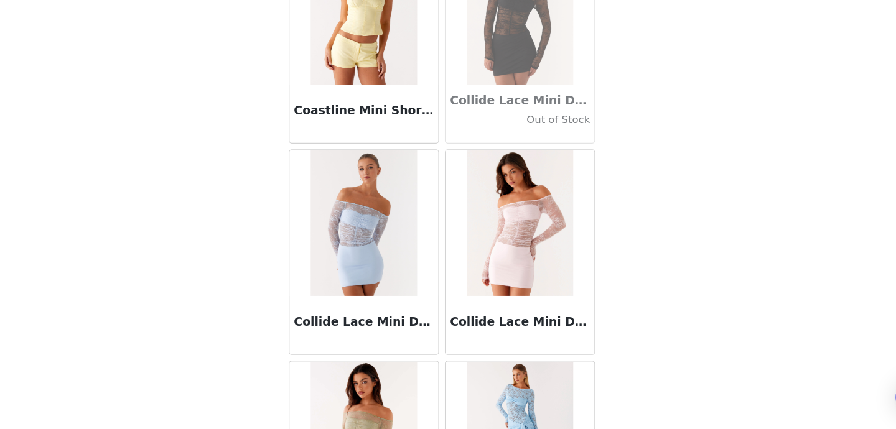
scroll to position [17720, 0]
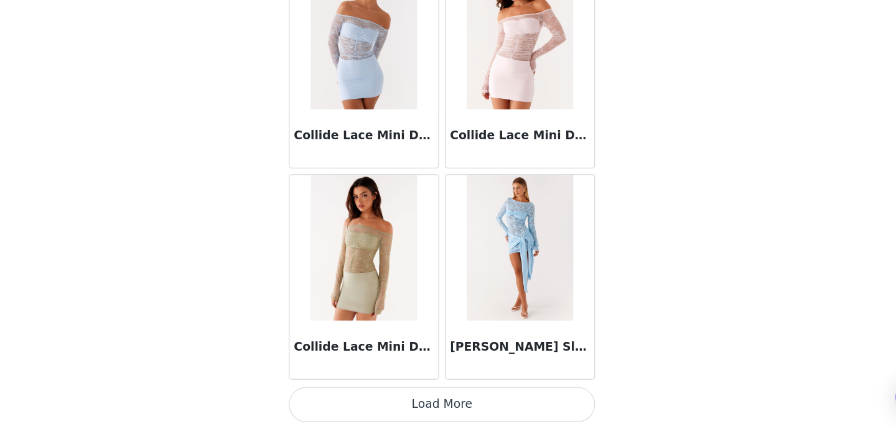
click at [448, 418] on button "Load More" at bounding box center [447, 408] width 261 height 30
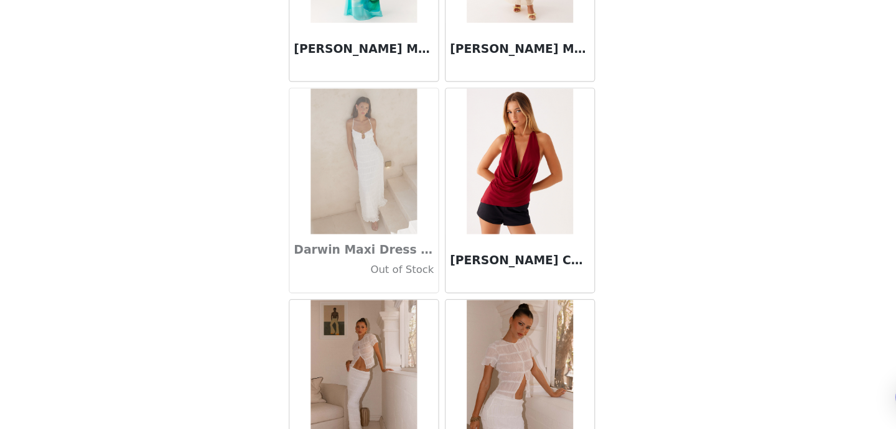
scroll to position [19525, 0]
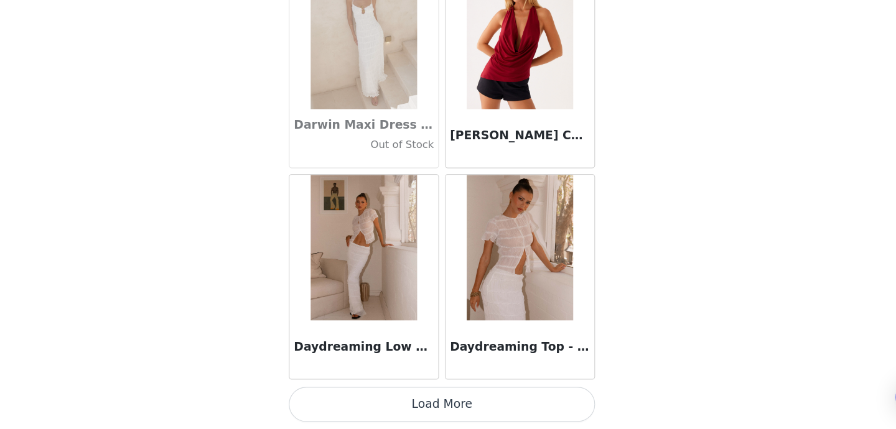
click at [455, 410] on button "Load More" at bounding box center [447, 408] width 261 height 30
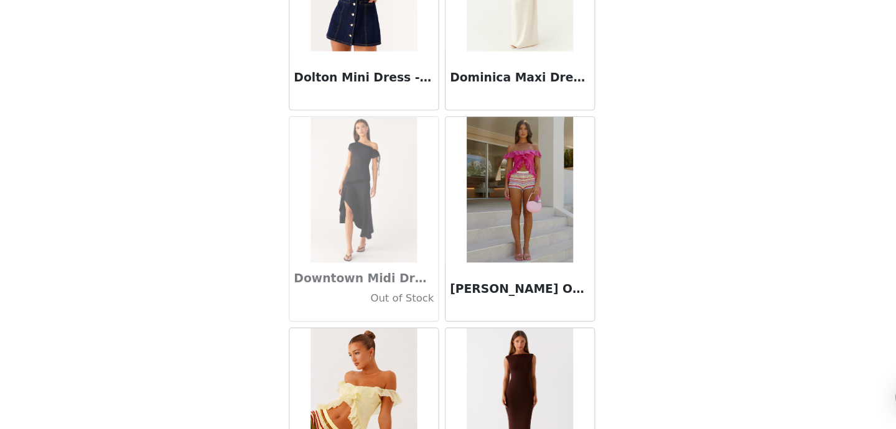
scroll to position [21330, 0]
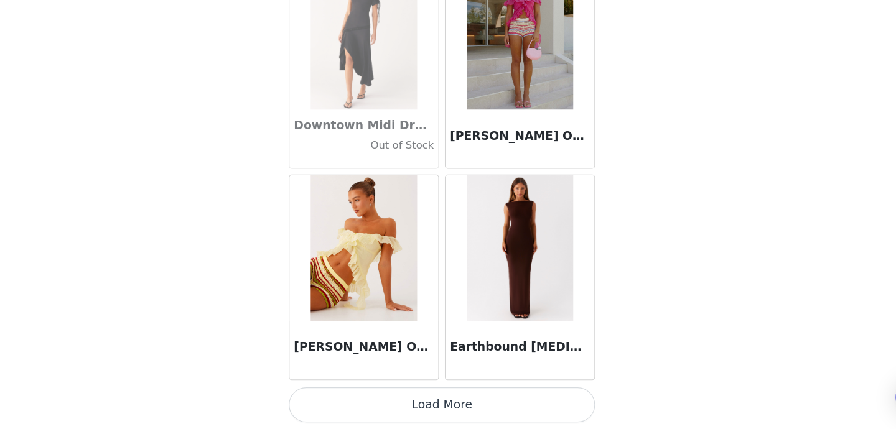
click at [454, 405] on button "Load More" at bounding box center [447, 408] width 261 height 30
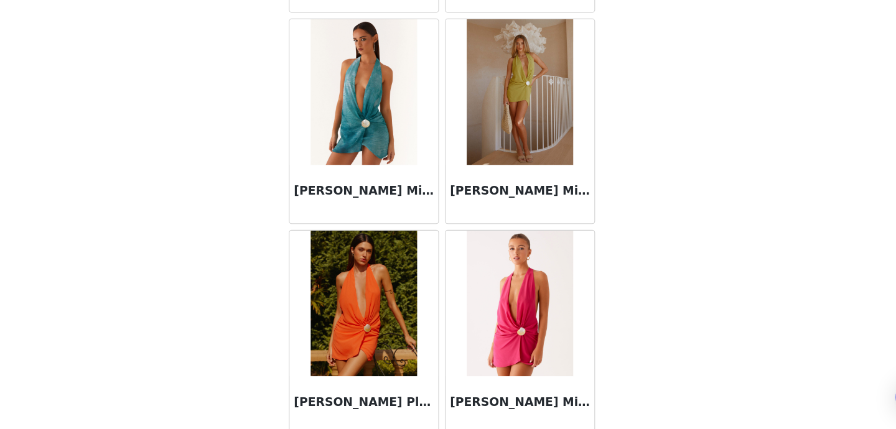
scroll to position [23135, 0]
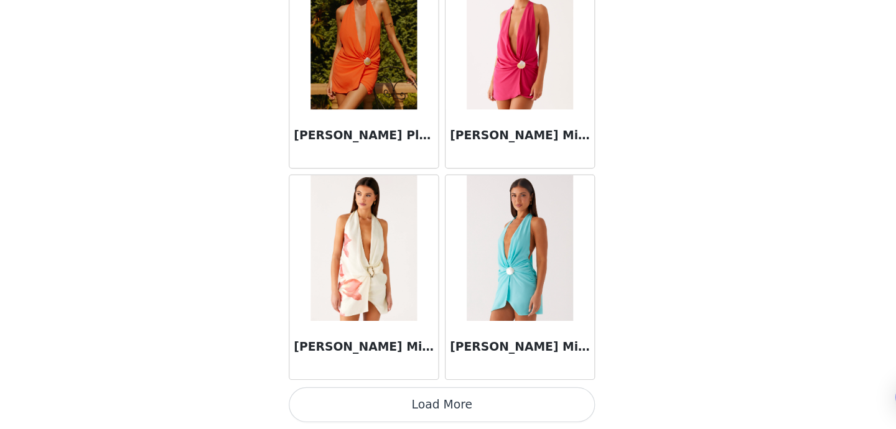
click at [460, 411] on button "Load More" at bounding box center [447, 408] width 261 height 30
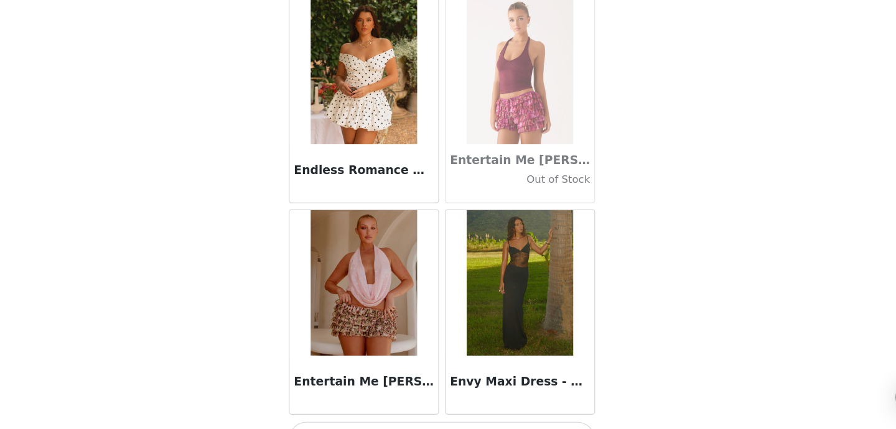
scroll to position [24941, 0]
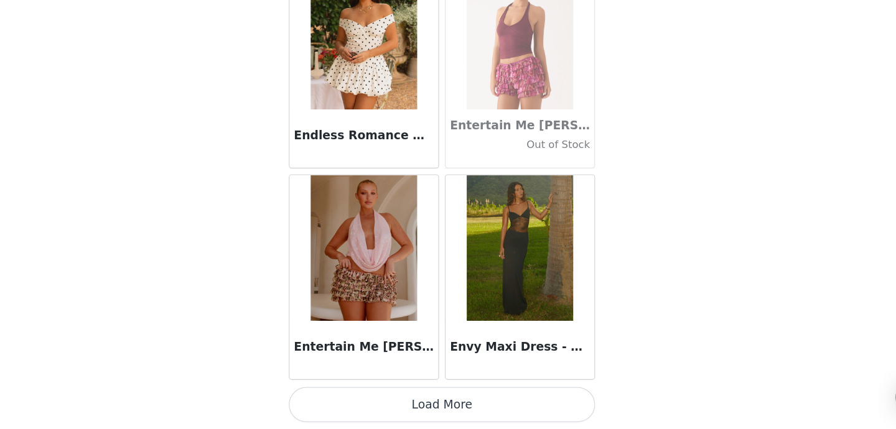
click at [439, 410] on button "Load More" at bounding box center [447, 408] width 261 height 30
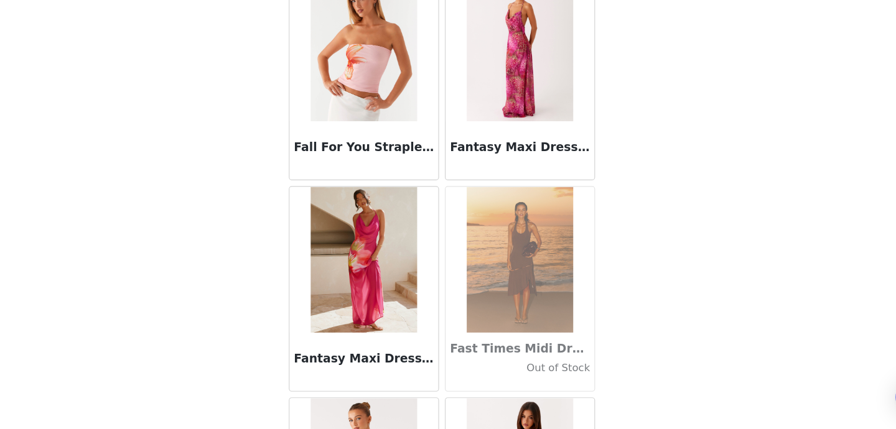
scroll to position [26746, 0]
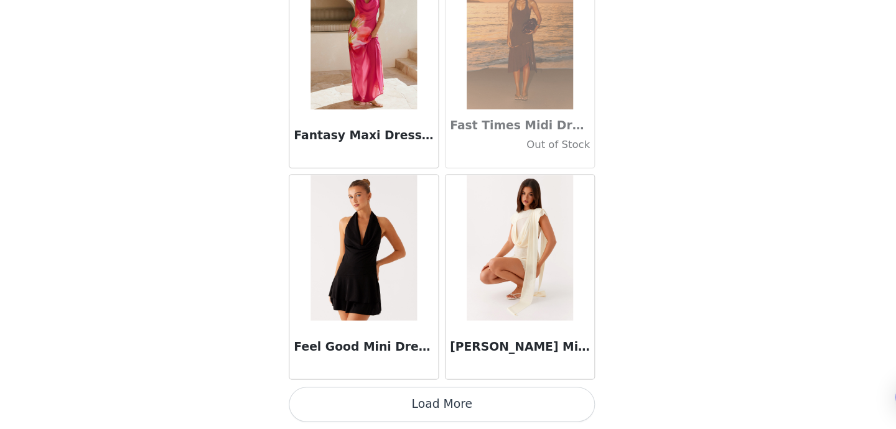
click at [451, 411] on button "Load More" at bounding box center [447, 408] width 261 height 30
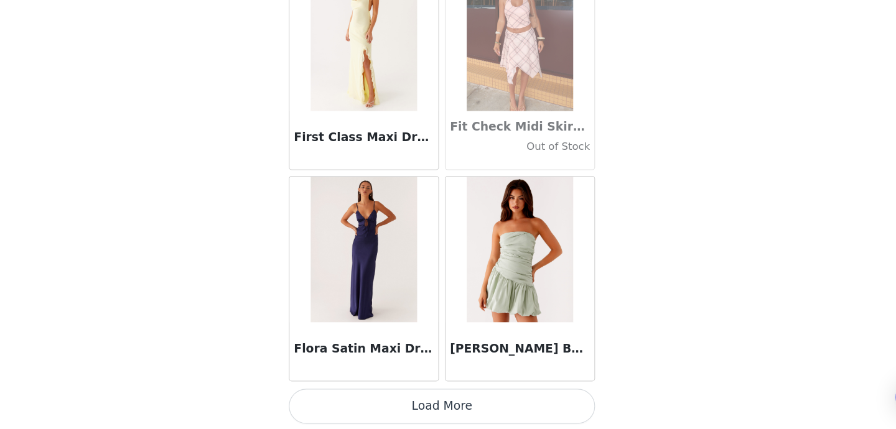
scroll to position [28551, 0]
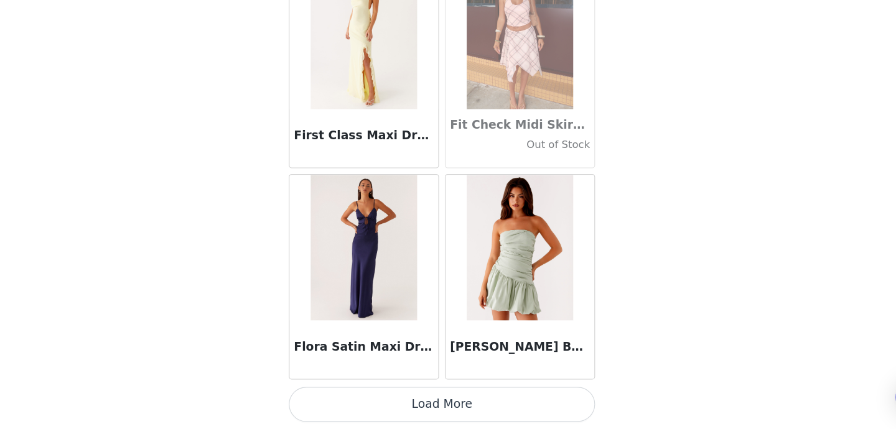
click at [446, 403] on button "Load More" at bounding box center [447, 408] width 261 height 30
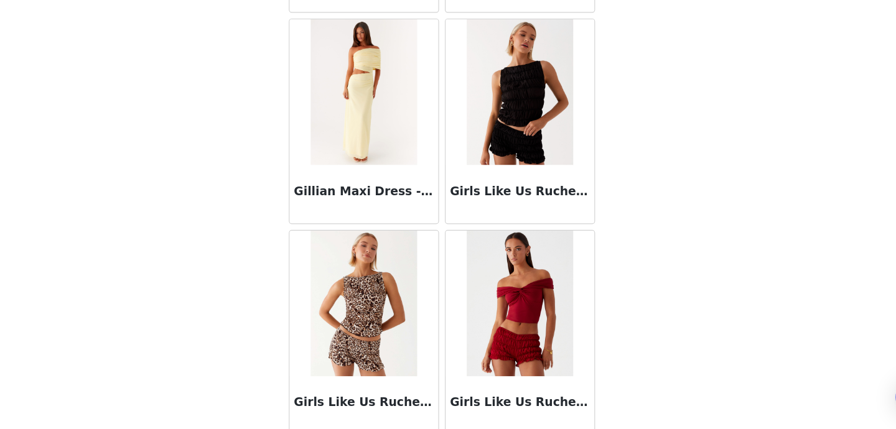
scroll to position [30356, 0]
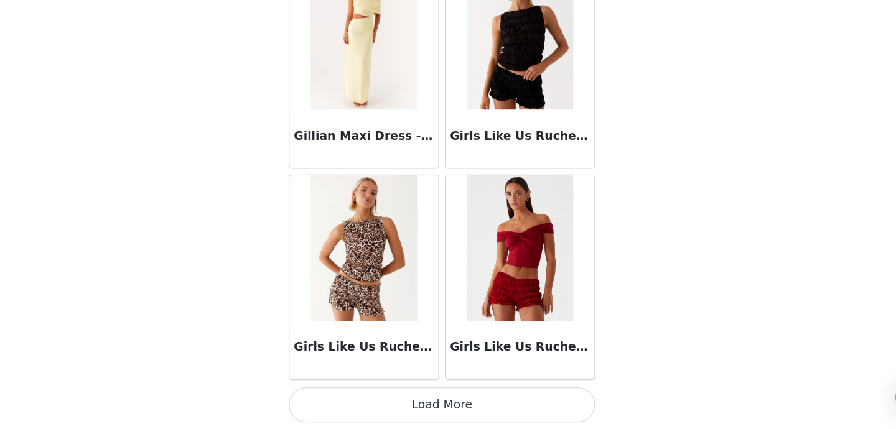
click at [462, 402] on button "Load More" at bounding box center [447, 408] width 261 height 30
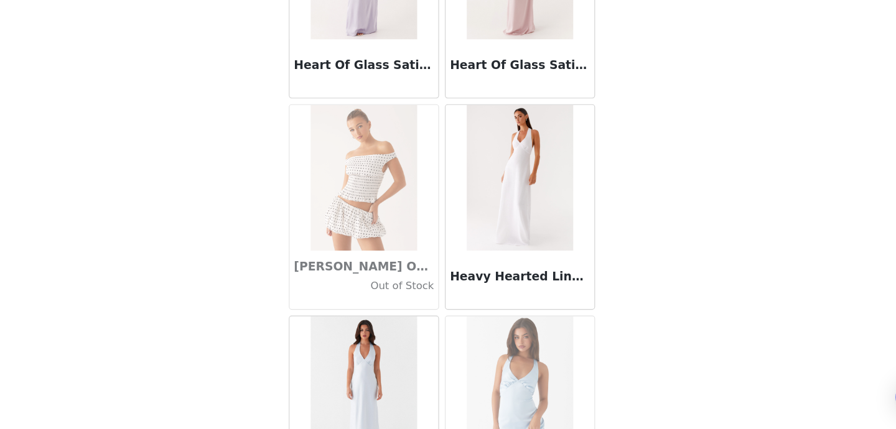
scroll to position [32161, 0]
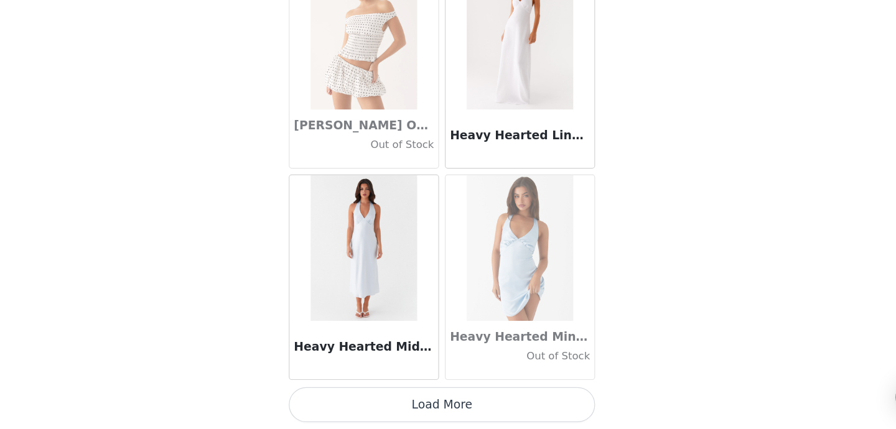
click at [455, 400] on button "Load More" at bounding box center [447, 408] width 261 height 30
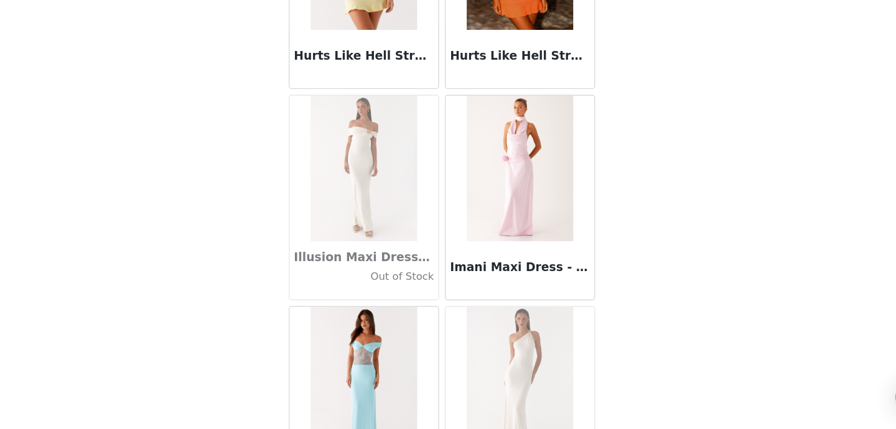
scroll to position [33966, 0]
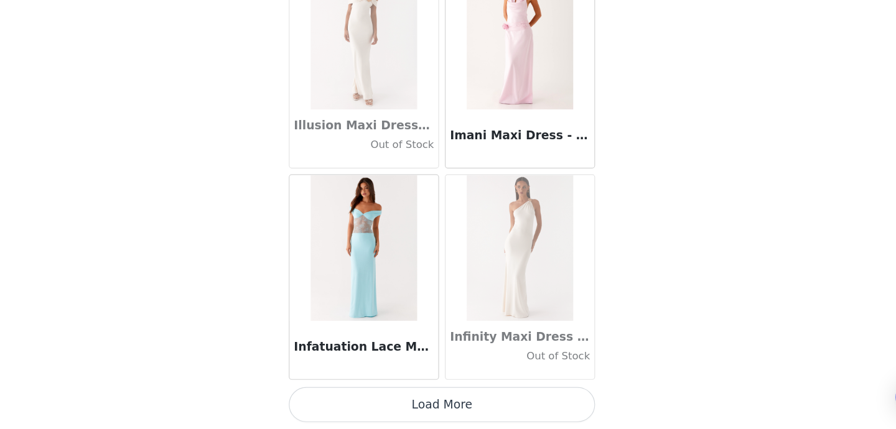
click at [454, 411] on button "Load More" at bounding box center [447, 408] width 261 height 30
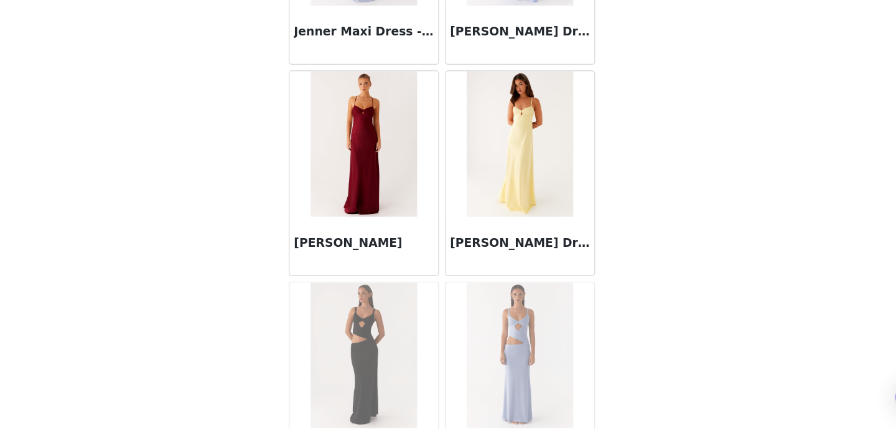
scroll to position [35771, 0]
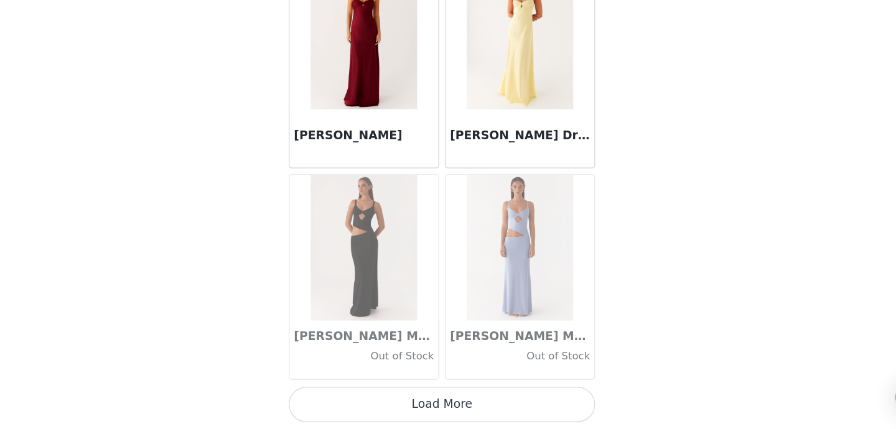
click at [464, 406] on button "Load More" at bounding box center [447, 408] width 261 height 30
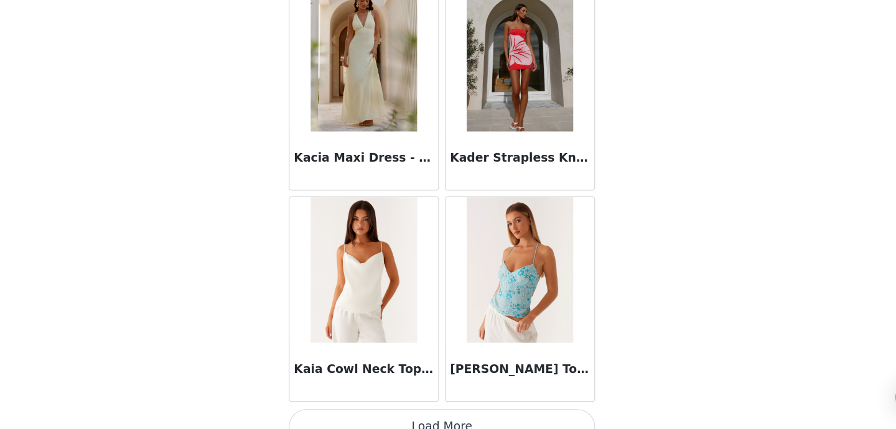
scroll to position [37576, 0]
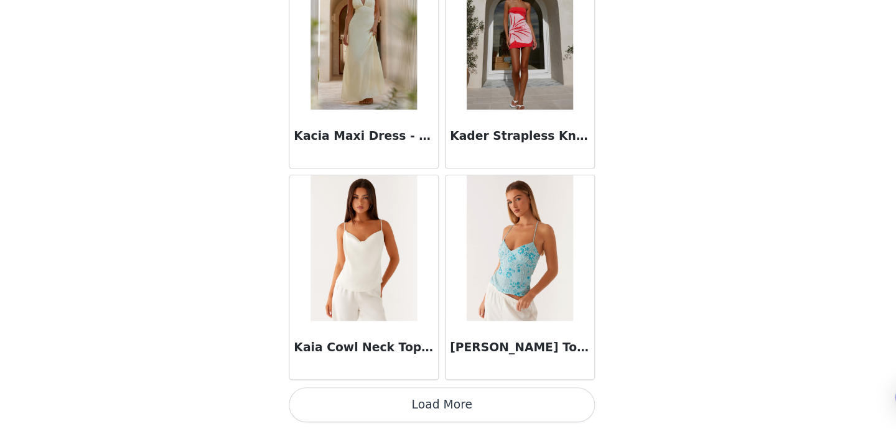
click at [453, 405] on button "Load More" at bounding box center [447, 408] width 261 height 30
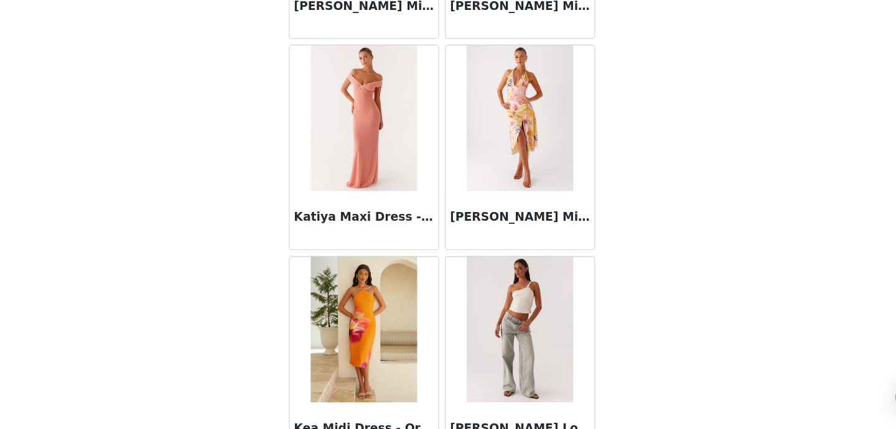
scroll to position [39381, 0]
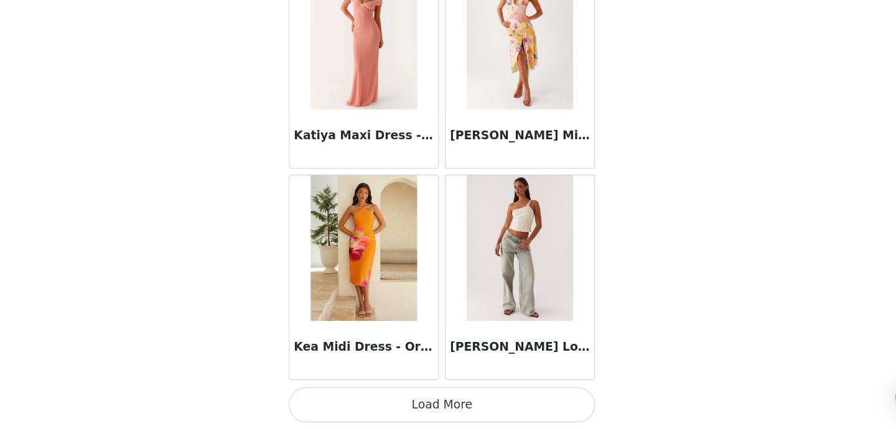
click at [448, 413] on button "Load More" at bounding box center [447, 408] width 261 height 30
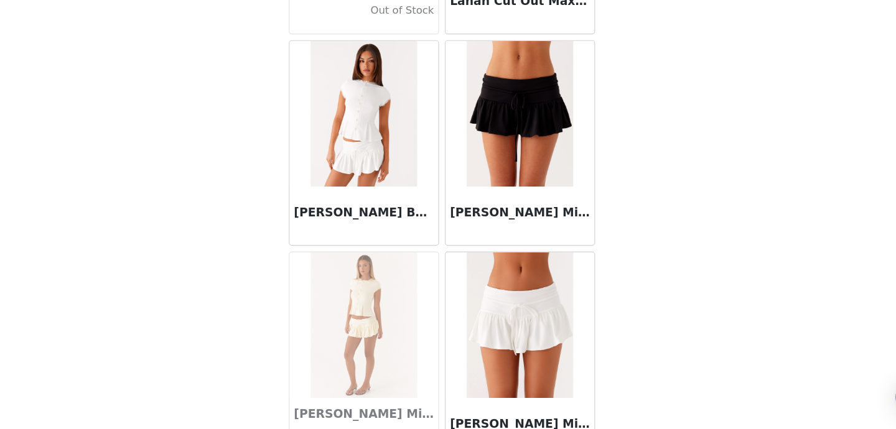
scroll to position [41186, 0]
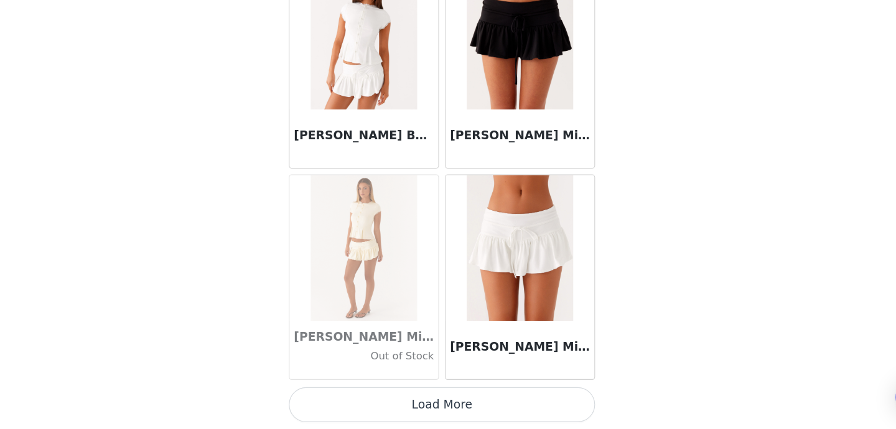
click at [517, 350] on div "[PERSON_NAME] Mini Skort - White" at bounding box center [514, 362] width 127 height 50
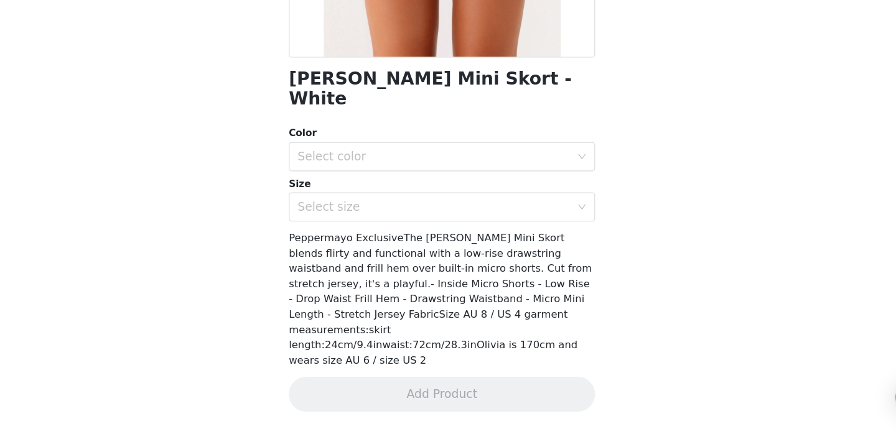
scroll to position [203, 0]
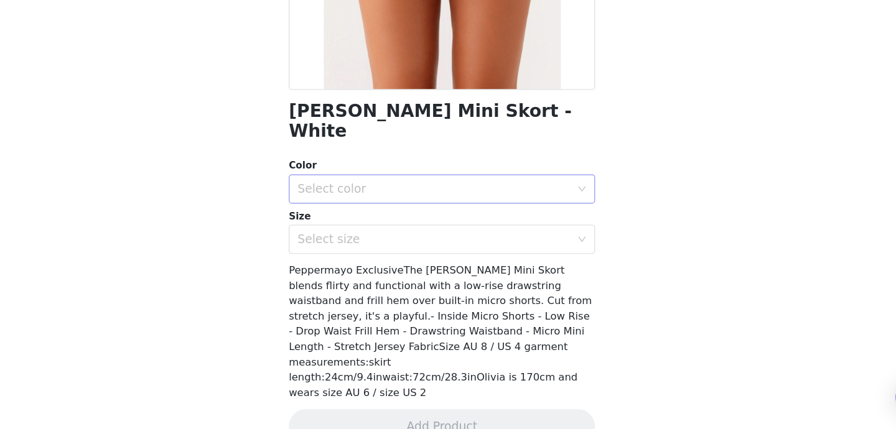
click at [461, 212] on div "Select color" at bounding box center [444, 224] width 238 height 24
click at [405, 238] on li "White" at bounding box center [447, 235] width 261 height 20
click at [387, 261] on div "Select size" at bounding box center [441, 267] width 233 height 12
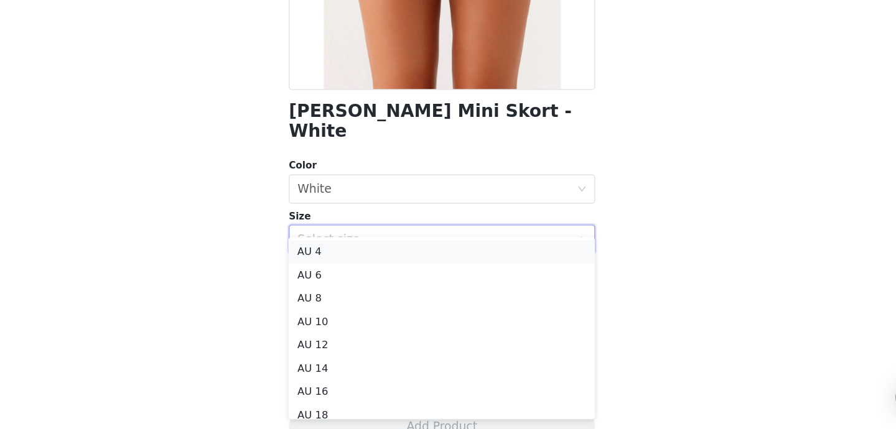
click at [350, 274] on li "AU 4" at bounding box center [447, 278] width 261 height 20
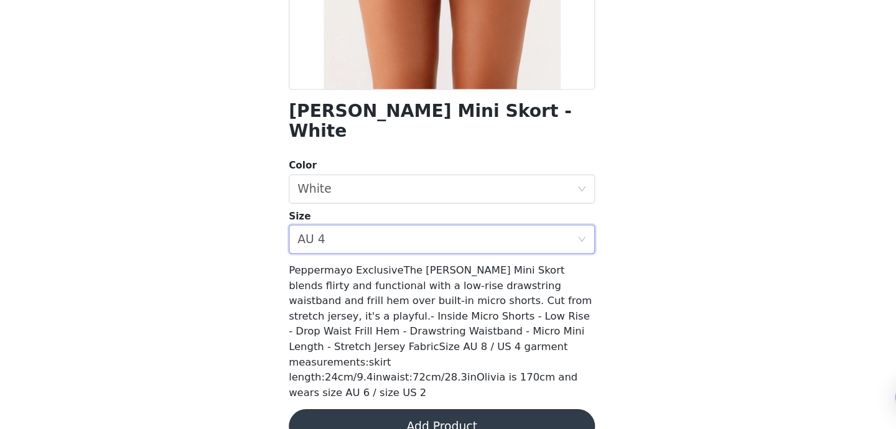
click at [439, 412] on button "Add Product" at bounding box center [447, 427] width 261 height 30
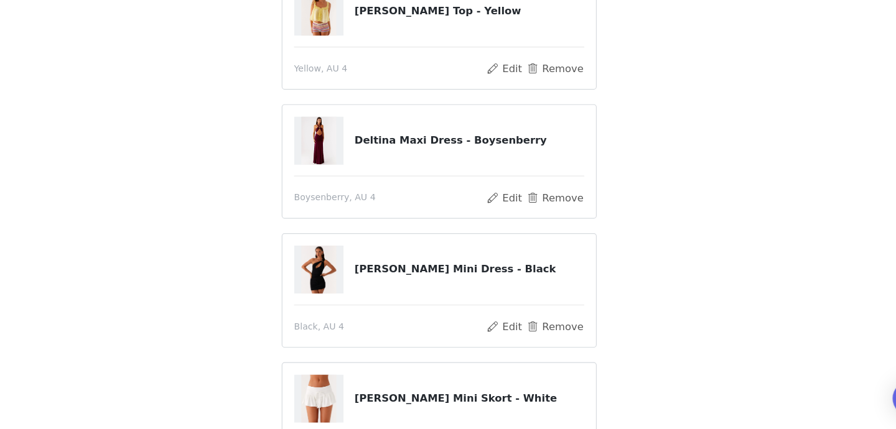
scroll to position [254, 0]
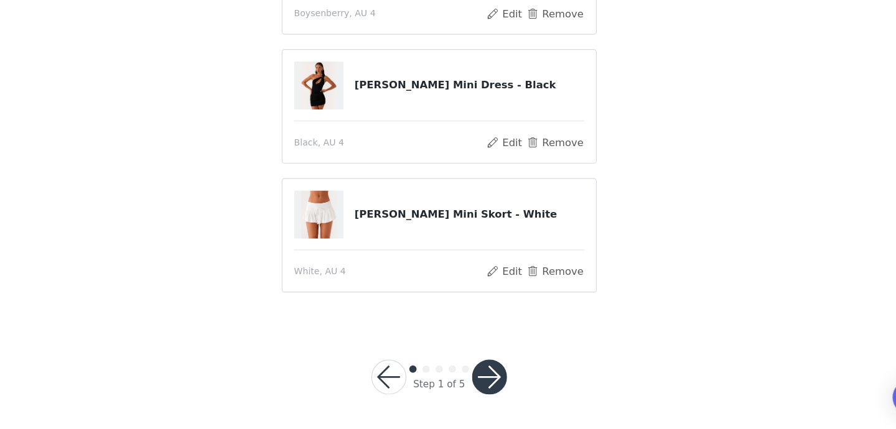
click at [495, 382] on button "button" at bounding box center [491, 385] width 30 height 30
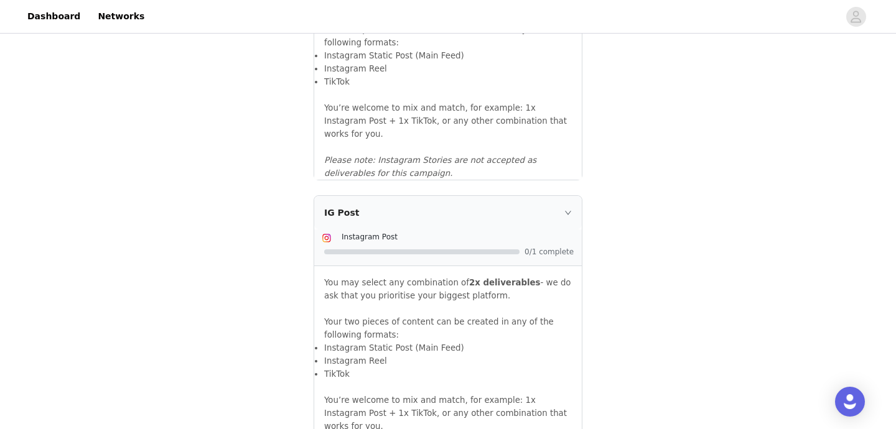
scroll to position [1432, 0]
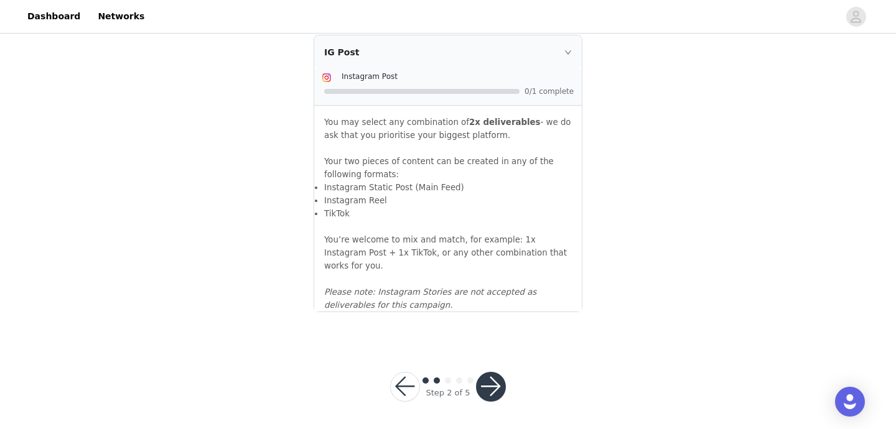
click at [489, 382] on button "button" at bounding box center [491, 387] width 30 height 30
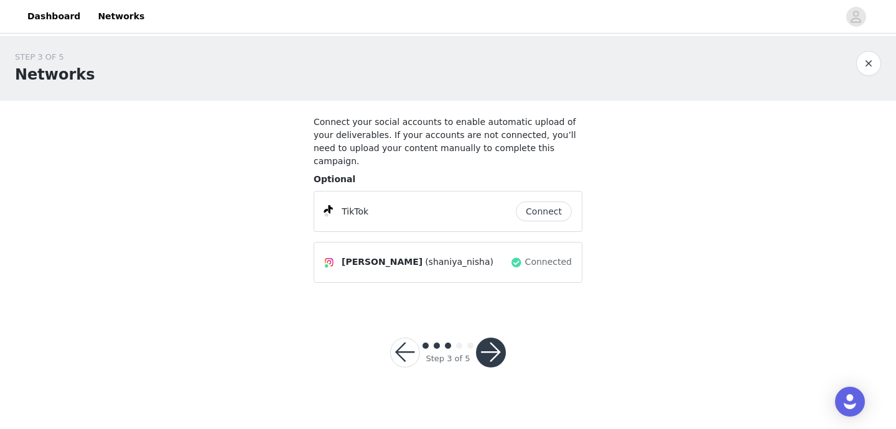
click at [492, 339] on button "button" at bounding box center [491, 353] width 30 height 30
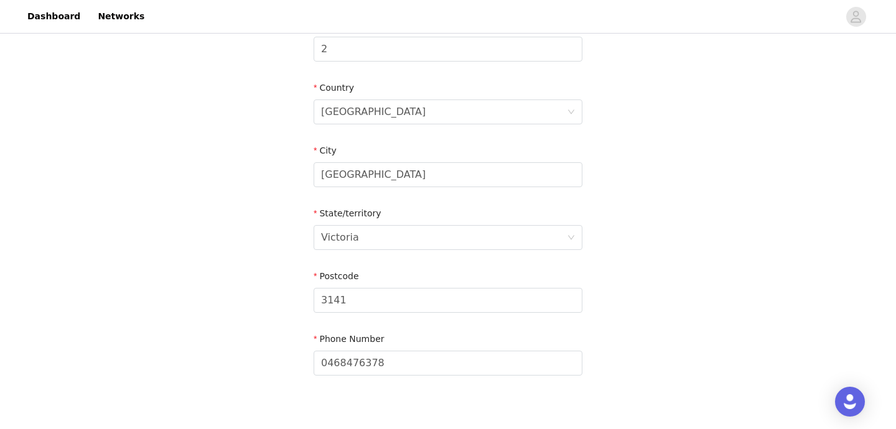
scroll to position [472, 0]
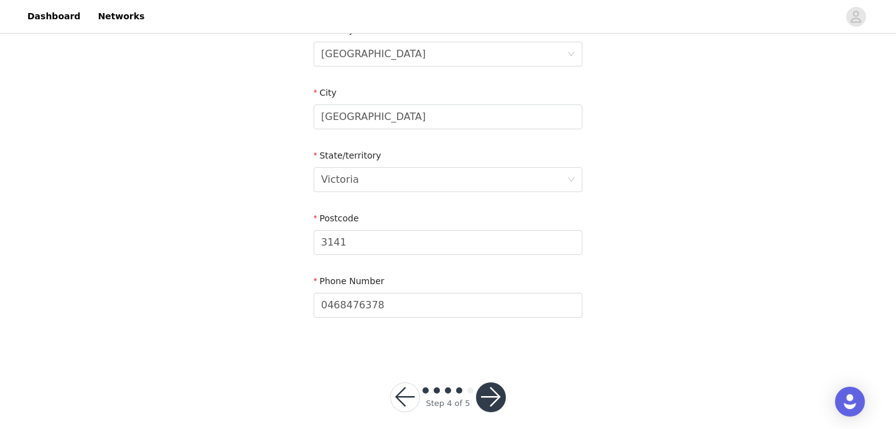
click at [485, 383] on button "button" at bounding box center [491, 398] width 30 height 30
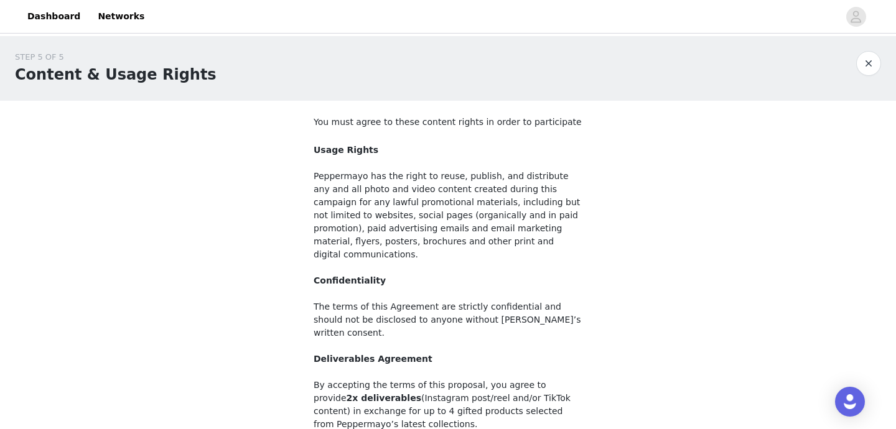
scroll to position [146, 0]
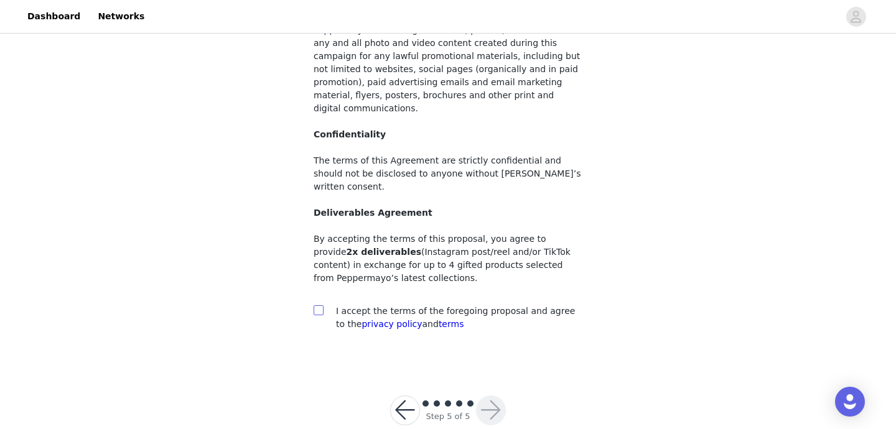
click at [318, 306] on input "checkbox" at bounding box center [318, 310] width 9 height 9
checkbox input "true"
click at [485, 396] on button "button" at bounding box center [491, 411] width 30 height 30
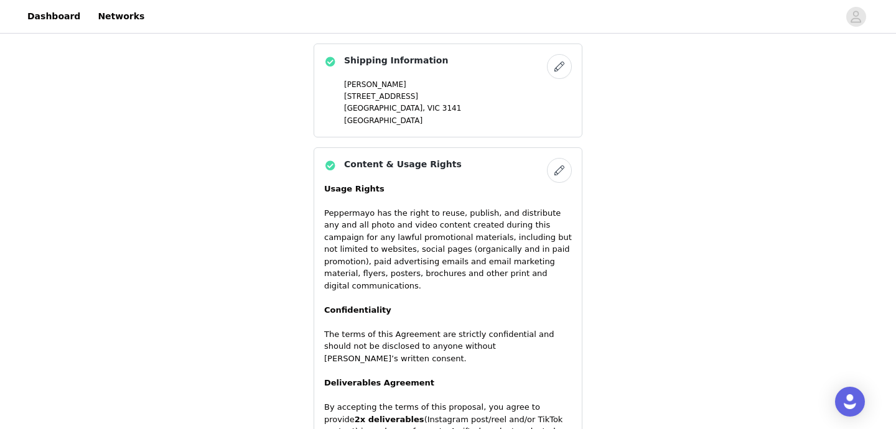
scroll to position [1044, 0]
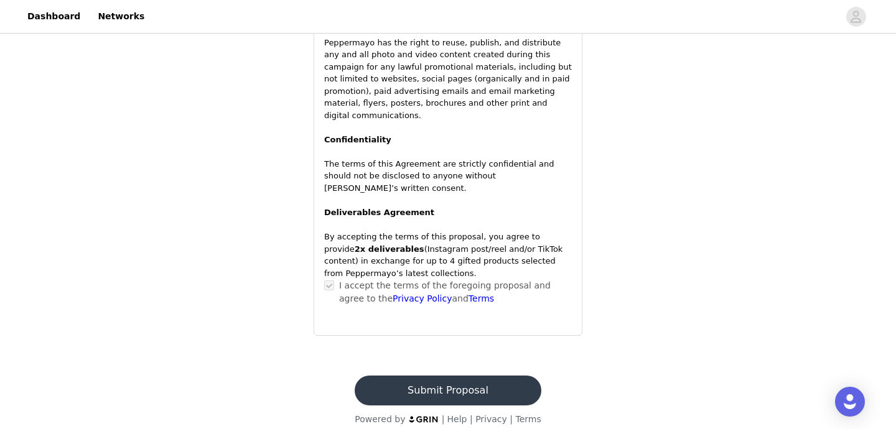
click at [425, 376] on button "Submit Proposal" at bounding box center [448, 391] width 186 height 30
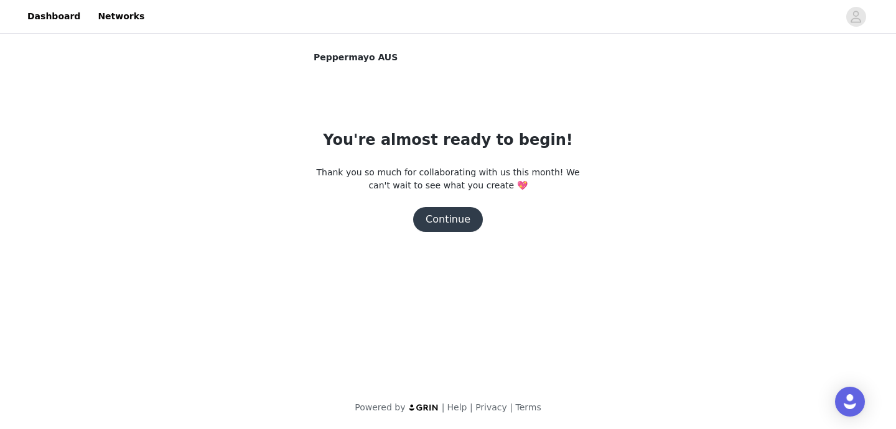
scroll to position [0, 0]
click at [457, 224] on button "Continue" at bounding box center [448, 219] width 70 height 25
